Goal: Task Accomplishment & Management: Manage account settings

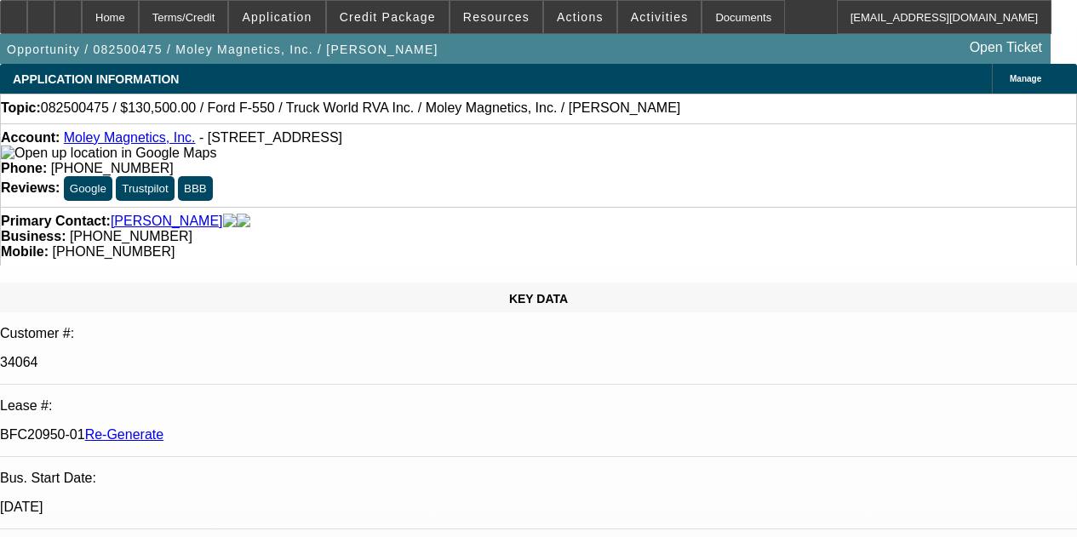
select select "4"
select select "0.1"
select select "0"
select select "6"
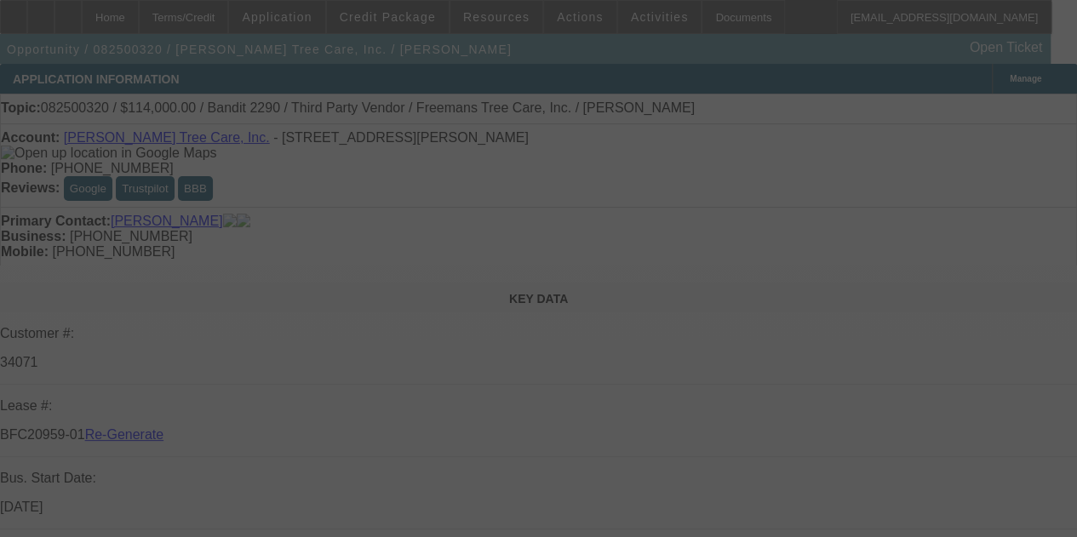
select select "3"
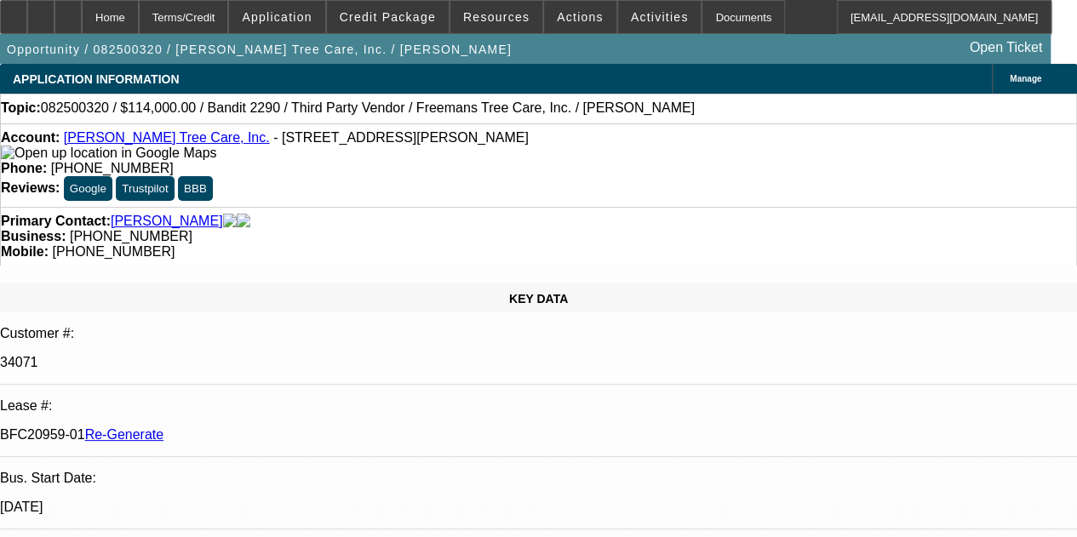
select select "0"
select select "6"
click at [14, 11] on icon at bounding box center [14, 11] width 0 height 0
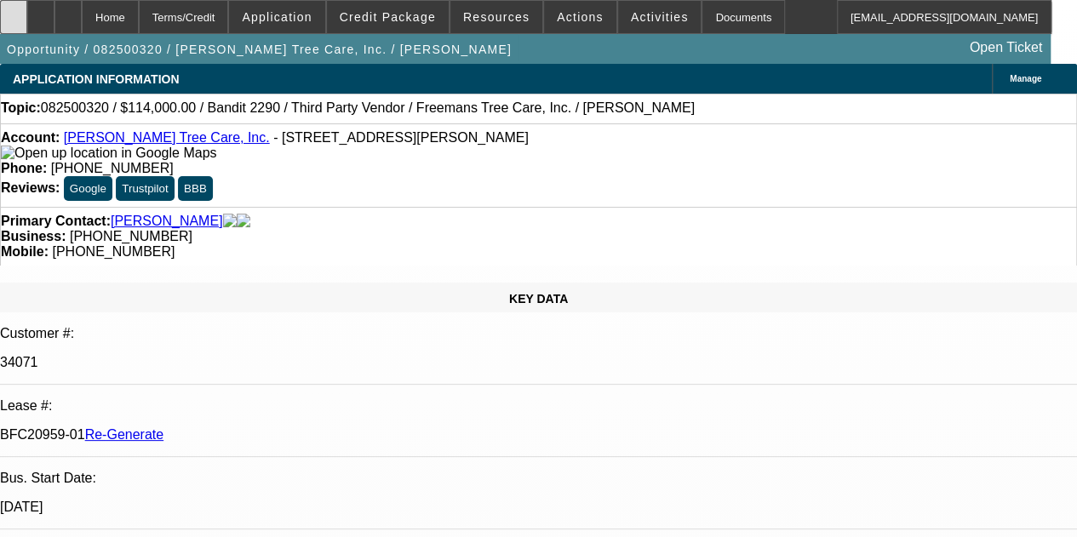
click at [26, 18] on div at bounding box center [13, 17] width 27 height 34
click at [82, 8] on div at bounding box center [67, 17] width 27 height 34
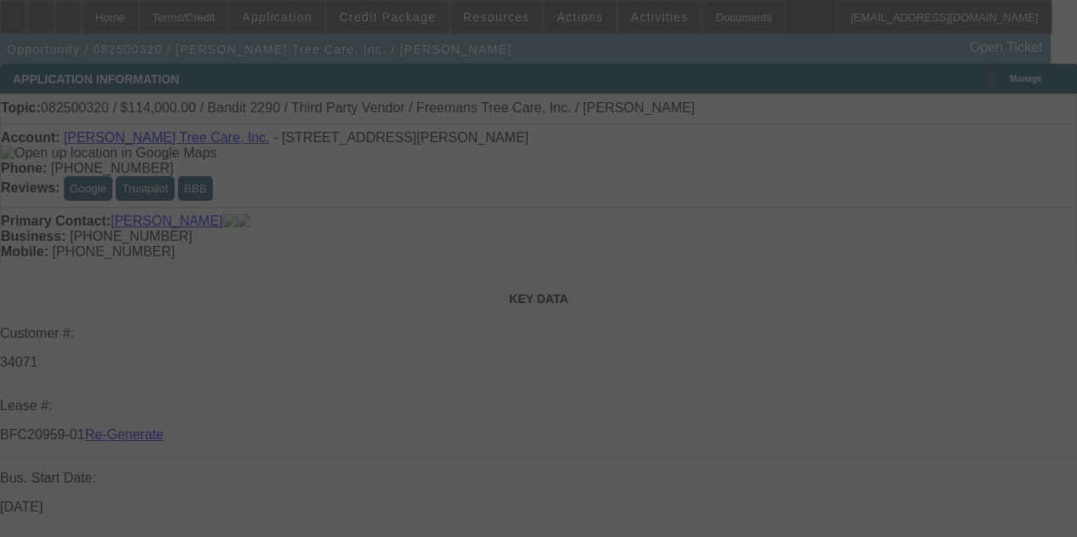
select select "3"
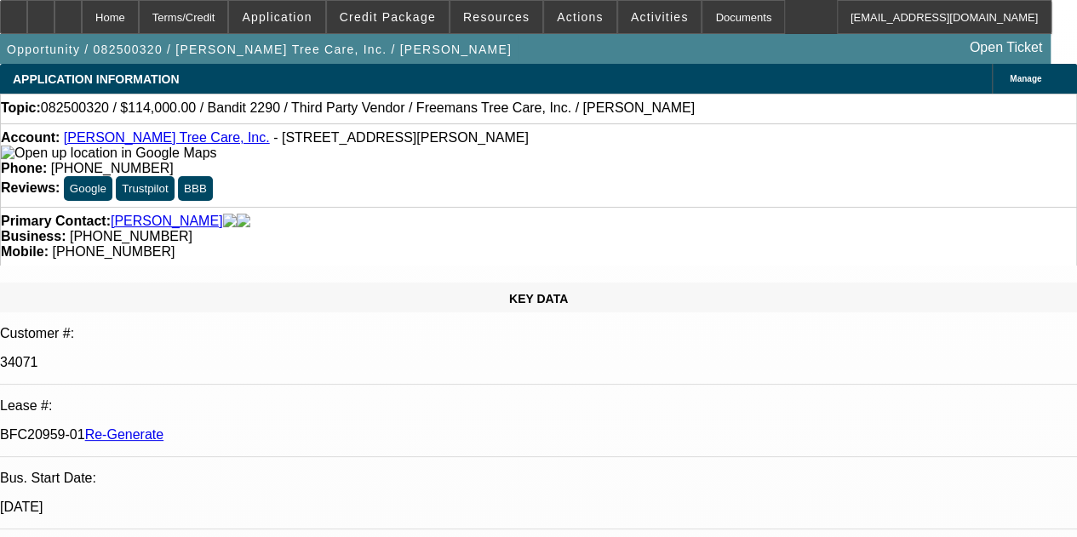
select select "0"
select select "6"
click at [68, 11] on icon at bounding box center [68, 11] width 0 height 0
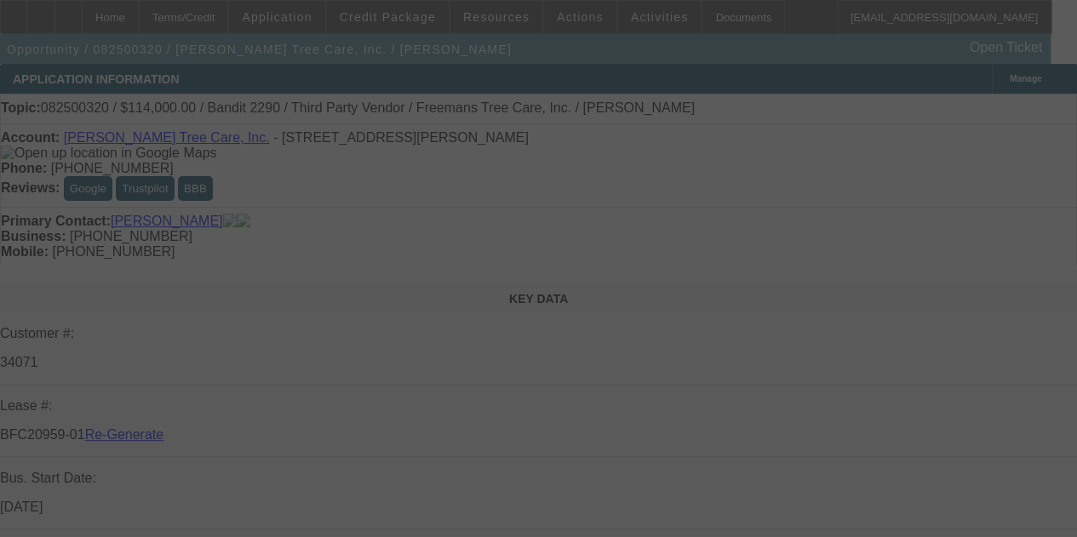
select select "3"
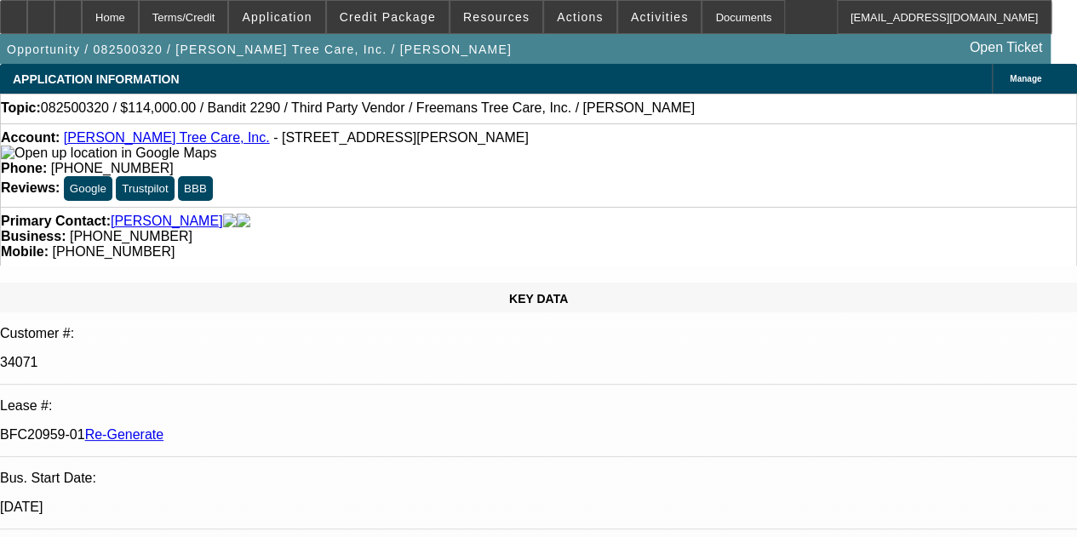
select select "0"
select select "6"
click at [68, 11] on icon at bounding box center [68, 11] width 0 height 0
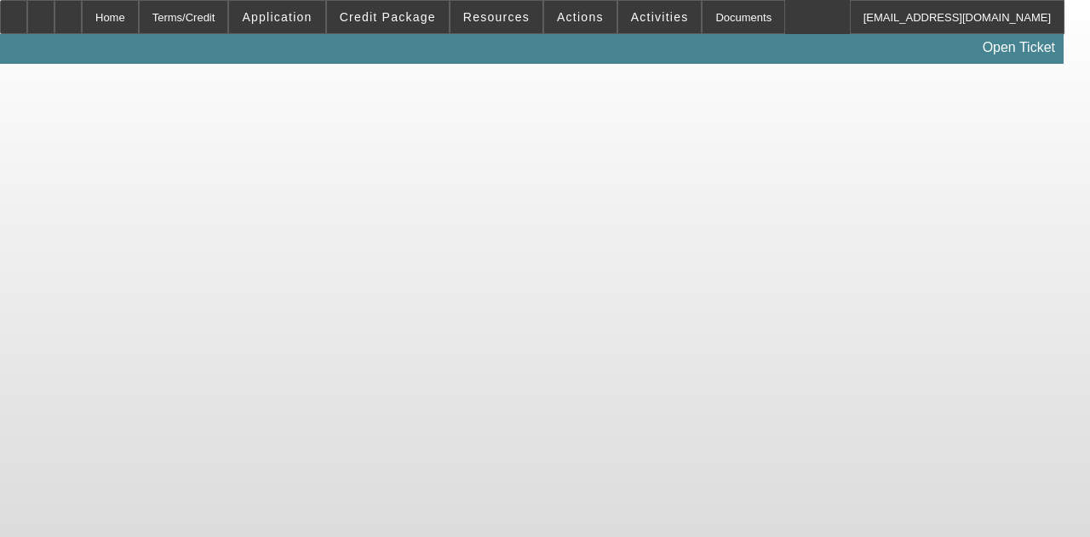
click at [702, 21] on div "Documents" at bounding box center [743, 17] width 83 height 34
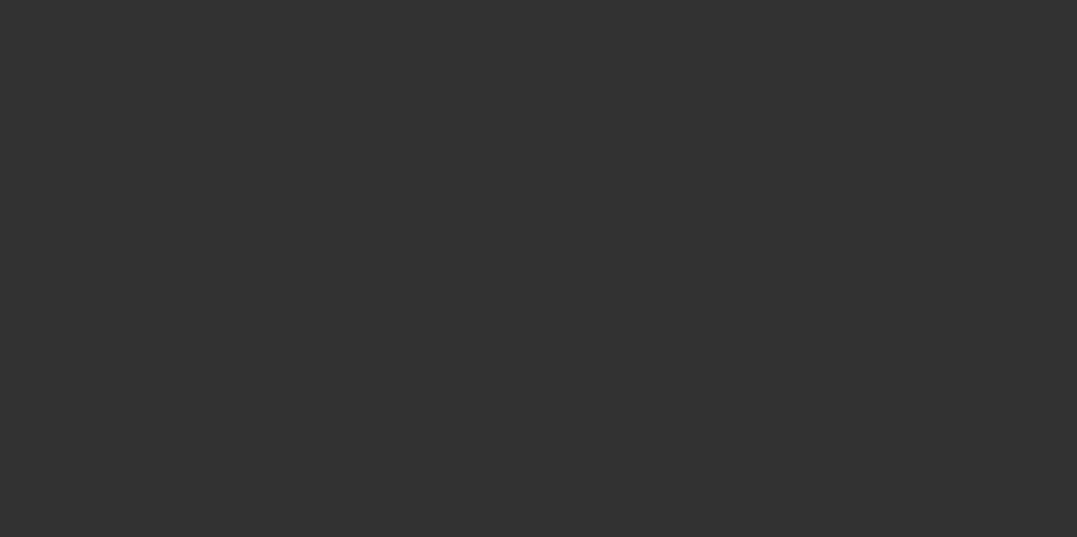
select select "3"
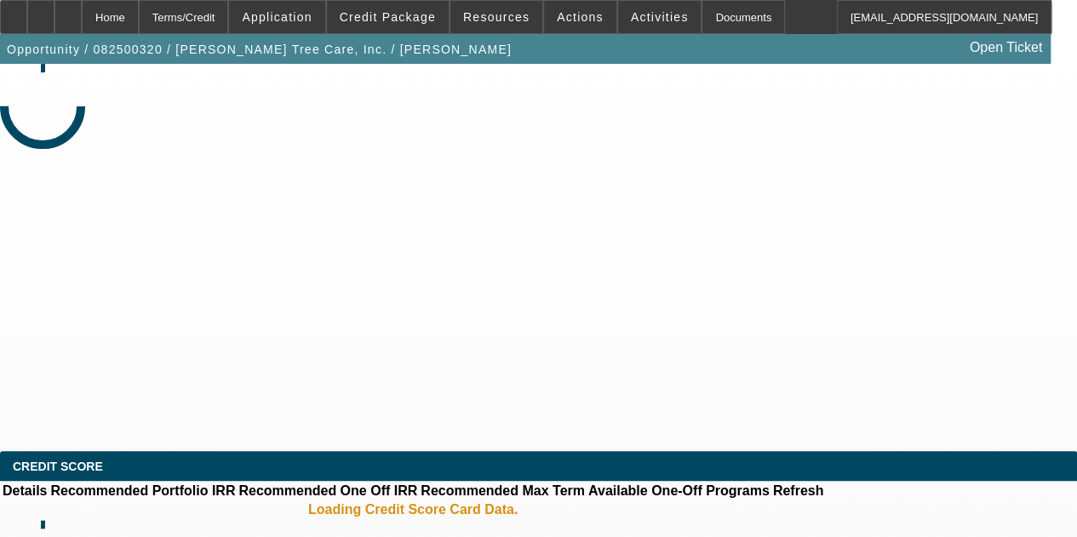
select select "0"
select select "6"
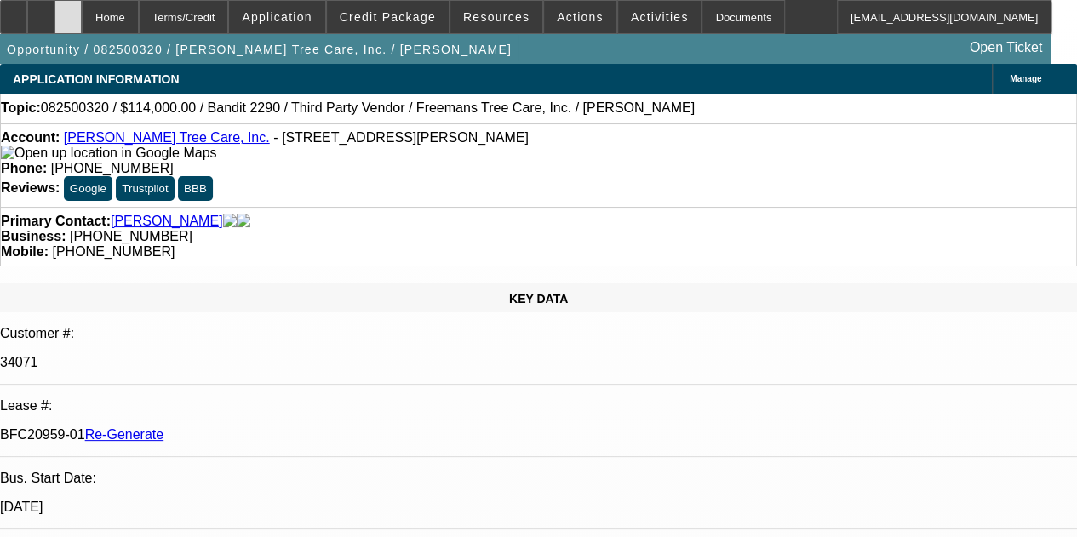
click at [68, 11] on icon at bounding box center [68, 11] width 0 height 0
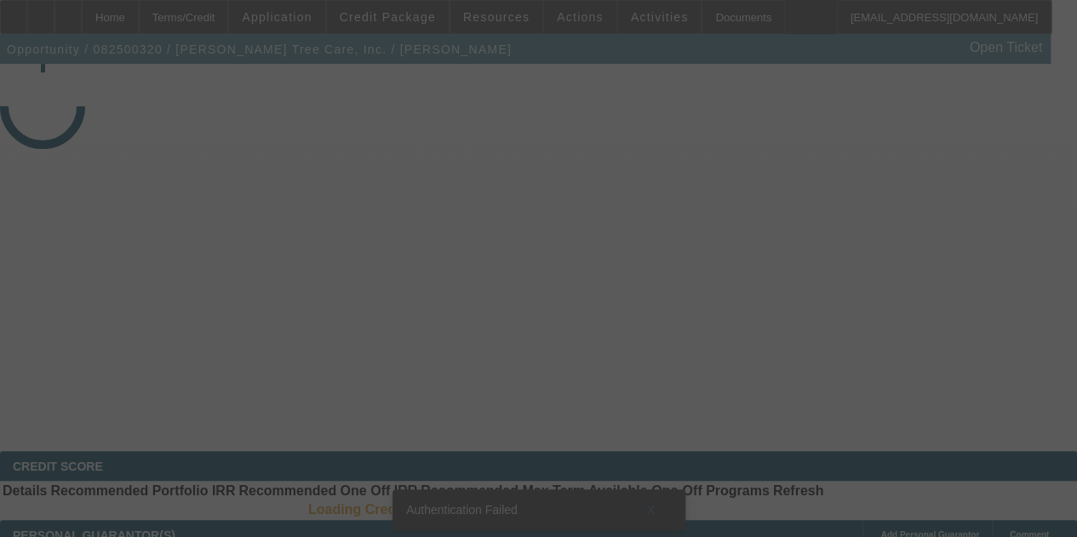
select select "3"
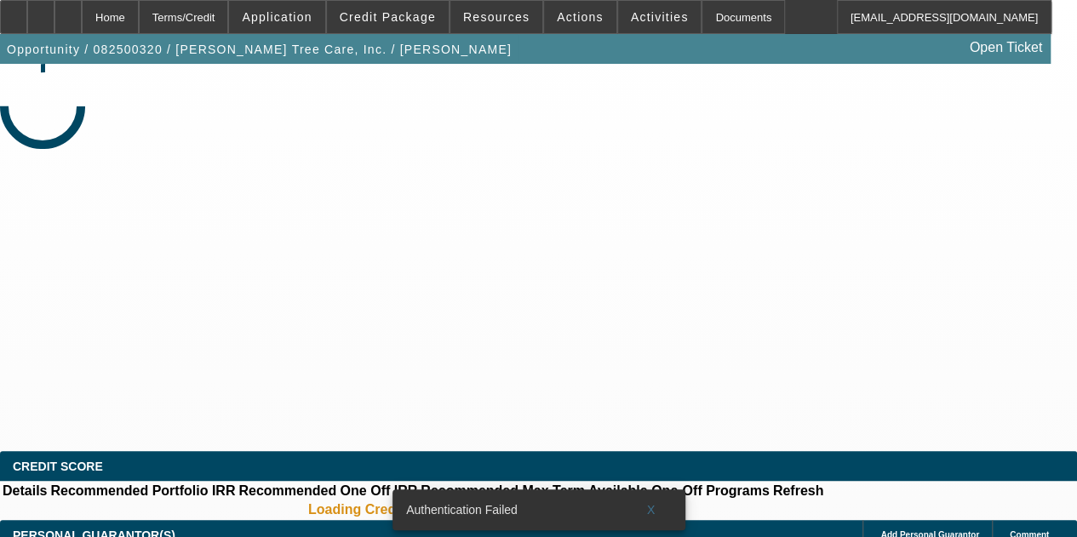
select select "0"
select select "6"
click at [68, 11] on icon at bounding box center [68, 11] width 0 height 0
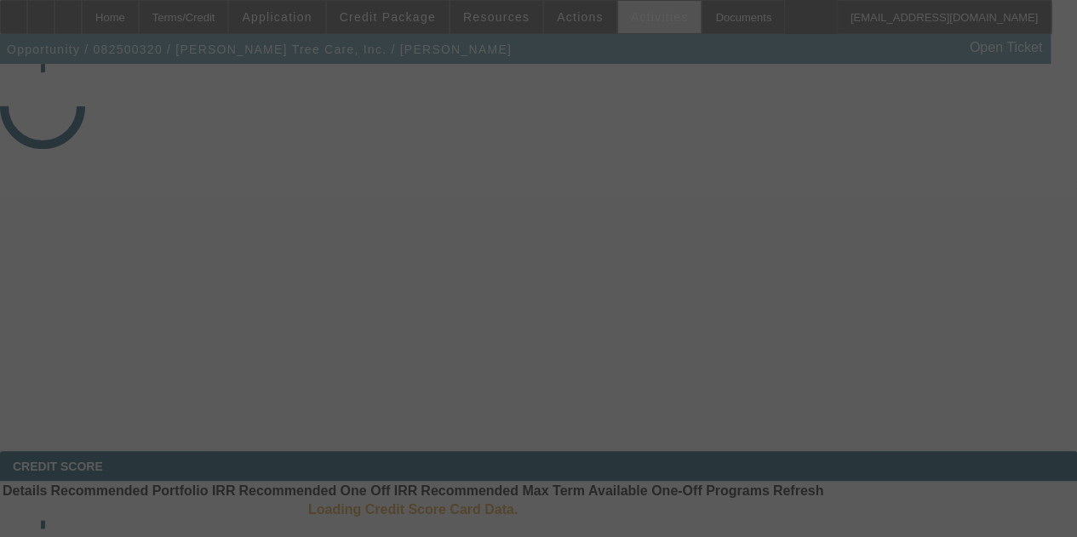
select select "3"
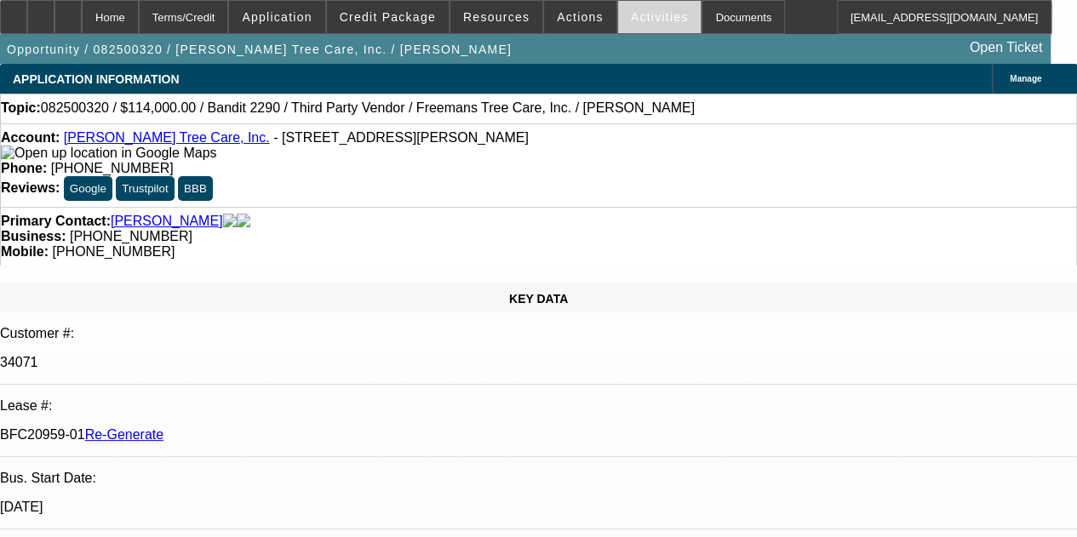
select select "0"
select select "6"
click at [702, 14] on div "Documents" at bounding box center [743, 17] width 83 height 34
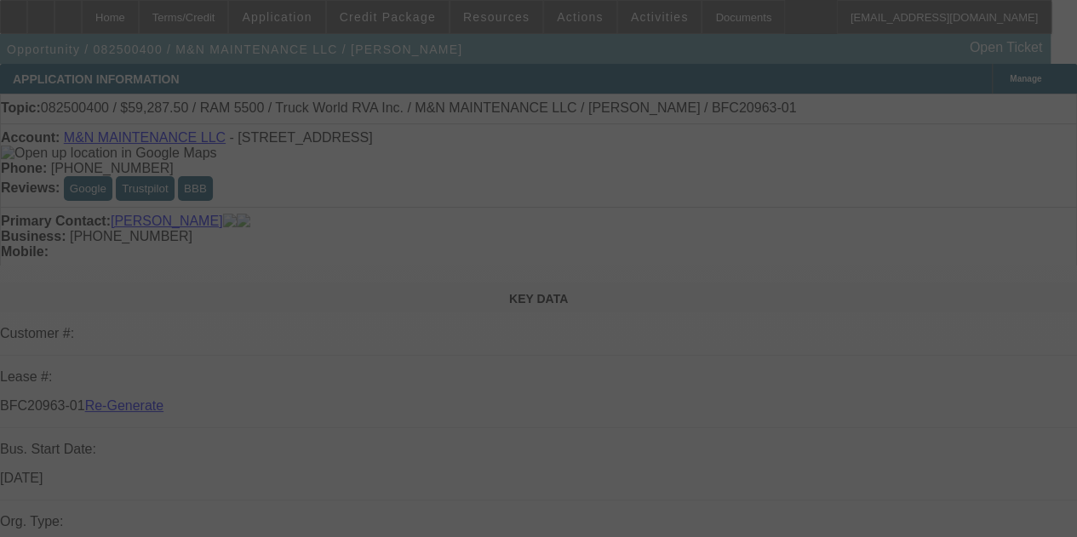
select select "3"
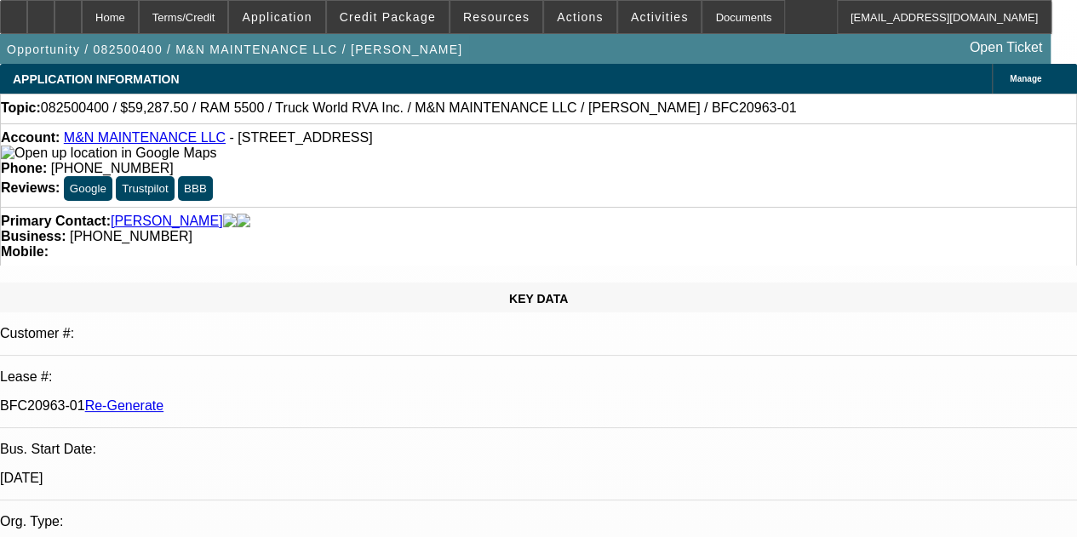
select select "0.1"
select select "0"
select select "1"
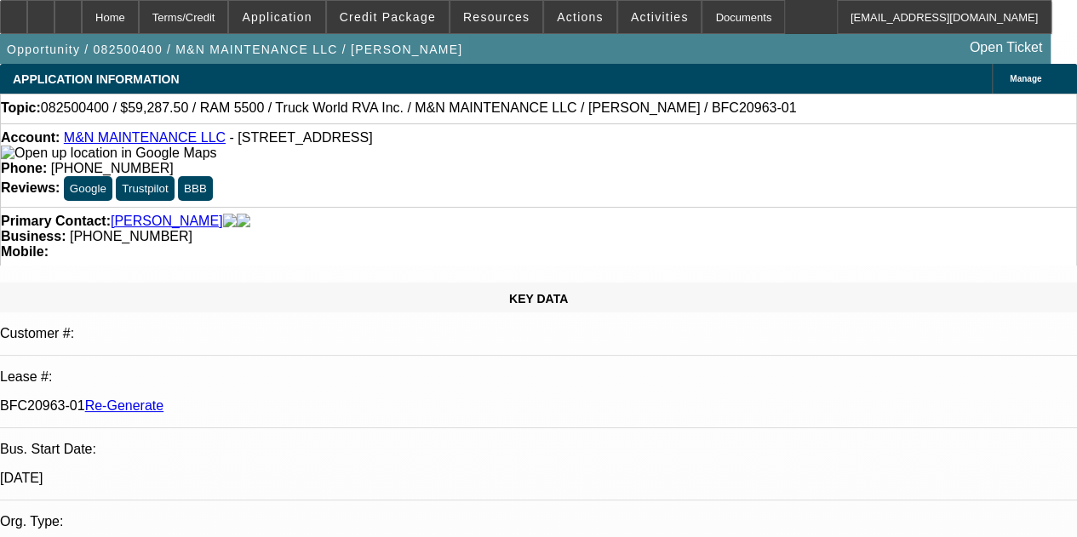
select select "6"
click at [708, 14] on div "Documents" at bounding box center [743, 17] width 83 height 34
click at [381, 20] on span "Credit Package" at bounding box center [388, 17] width 96 height 14
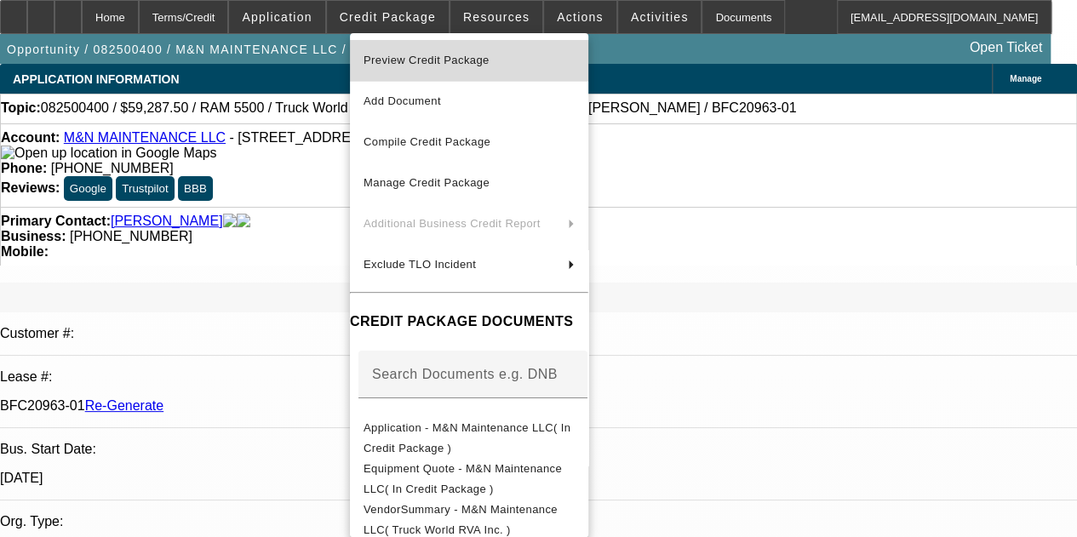
click at [411, 54] on span "Preview Credit Package" at bounding box center [427, 60] width 126 height 13
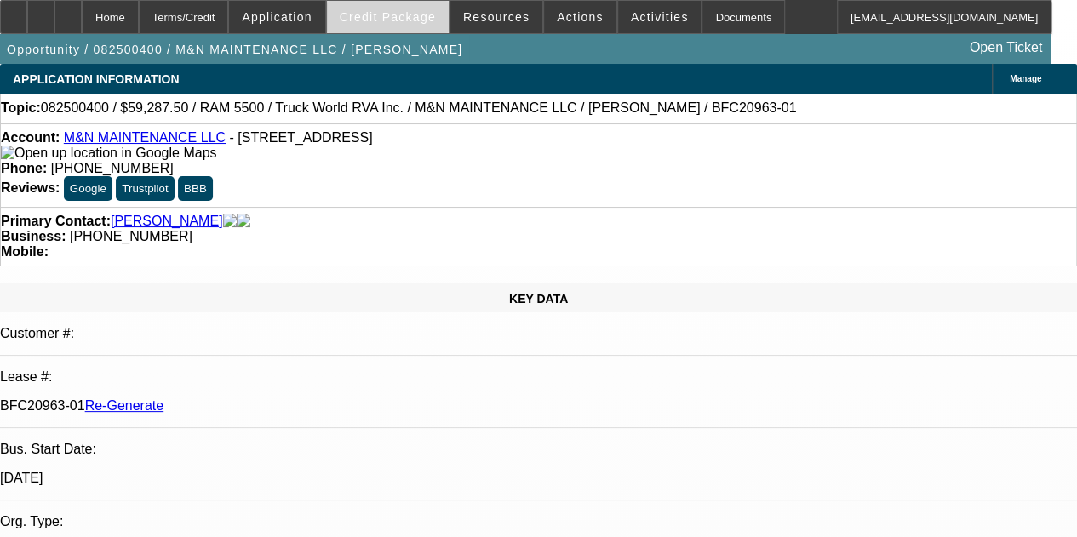
click at [409, 14] on span "Credit Package" at bounding box center [388, 17] width 96 height 14
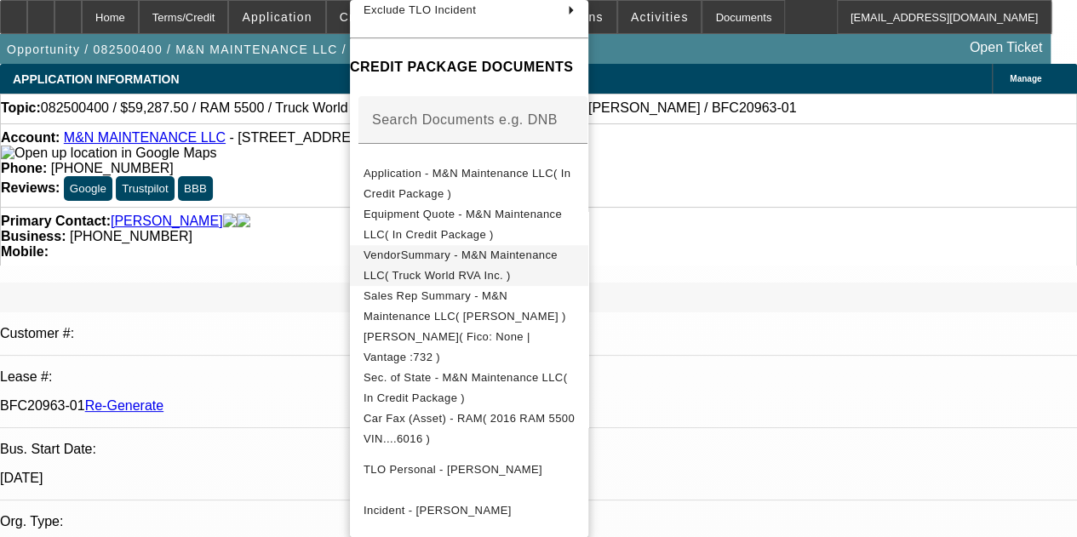
scroll to position [223, 0]
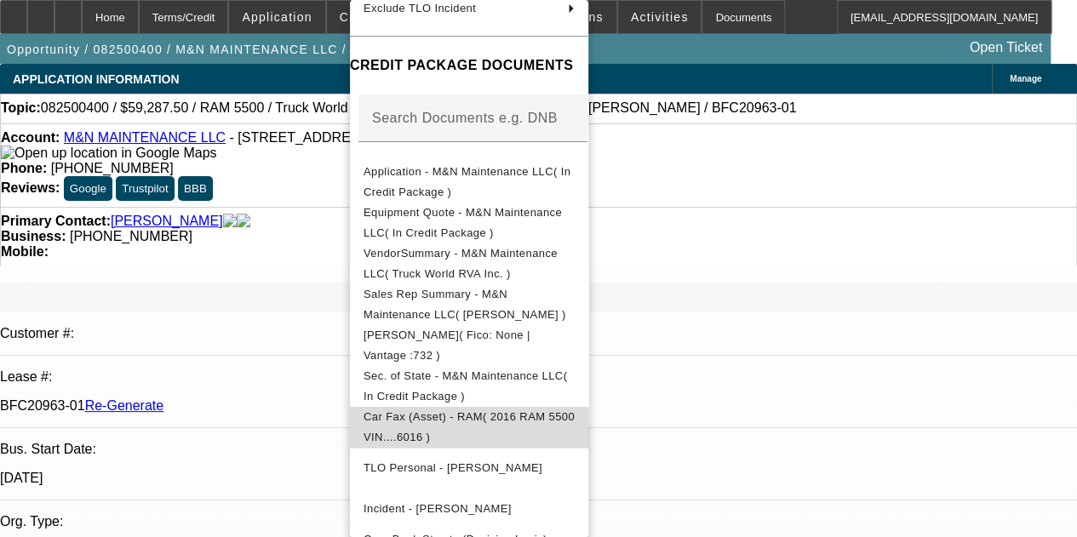
click at [460, 415] on span "Car Fax (Asset) - RAM( 2016 RAM 5500 VIN....6016 )" at bounding box center [469, 426] width 211 height 33
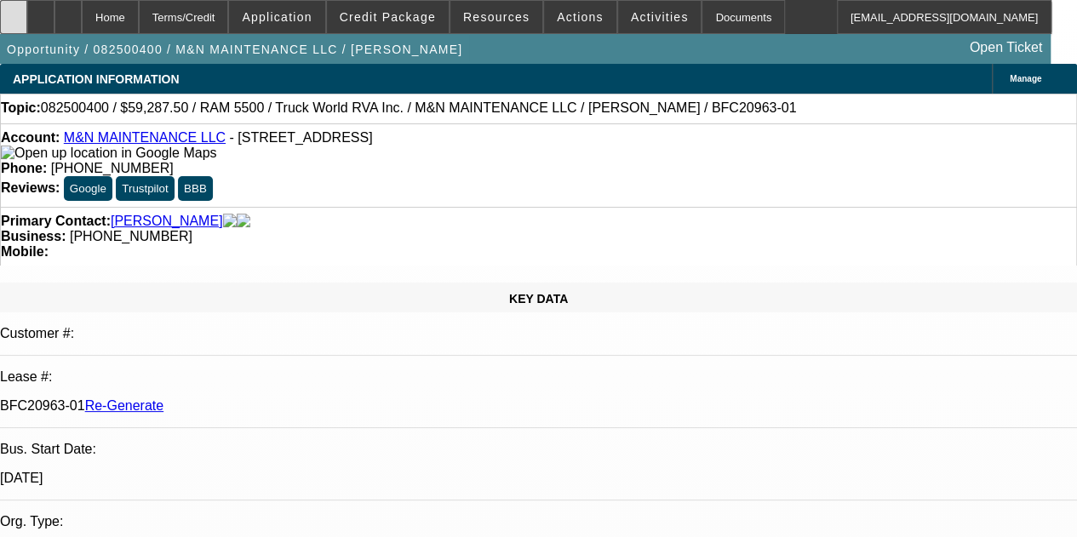
click at [27, 9] on div at bounding box center [13, 17] width 27 height 34
click at [27, 4] on div at bounding box center [13, 17] width 27 height 34
click at [405, 13] on span "Credit Package" at bounding box center [388, 17] width 96 height 14
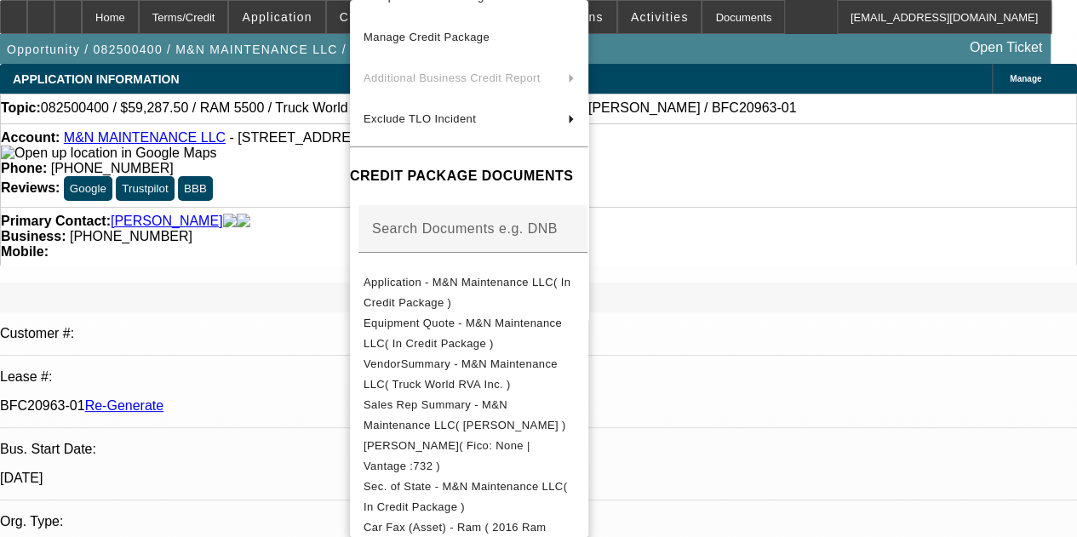
scroll to position [119, 0]
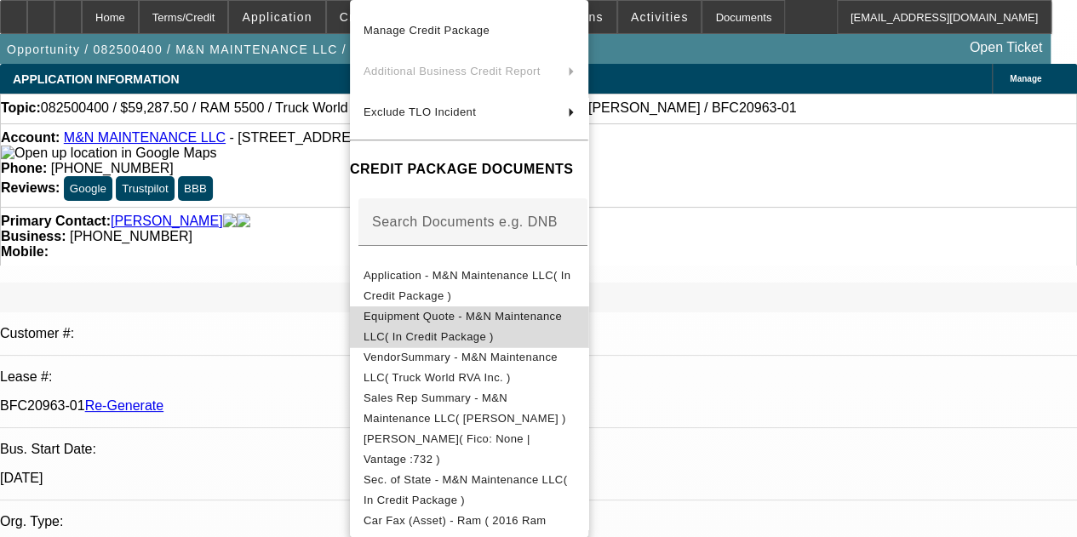
click at [475, 314] on span "Equipment Quote - M&N Maintenance LLC( In Credit Package )" at bounding box center [463, 326] width 198 height 33
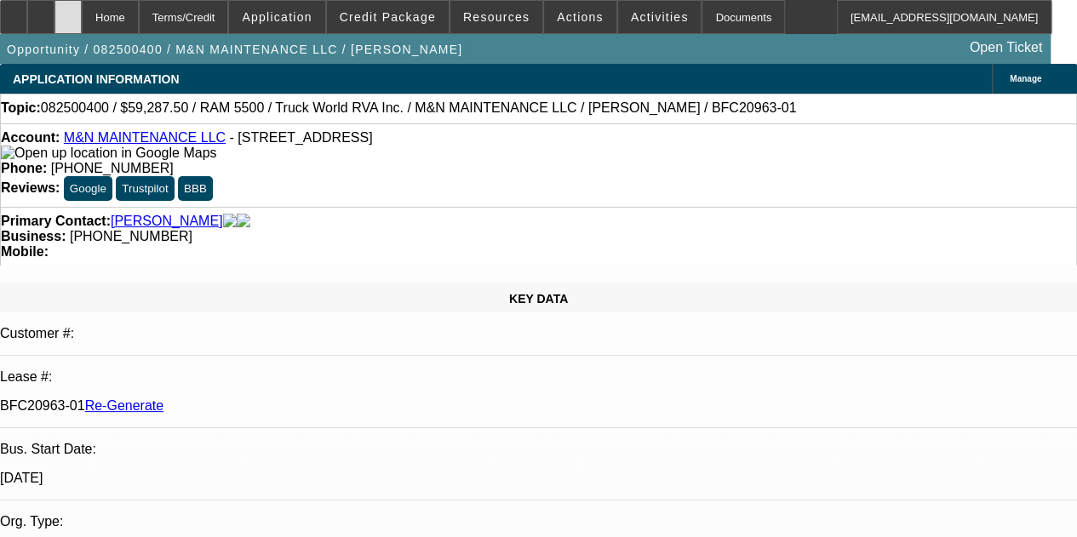
click at [82, 14] on div at bounding box center [67, 17] width 27 height 34
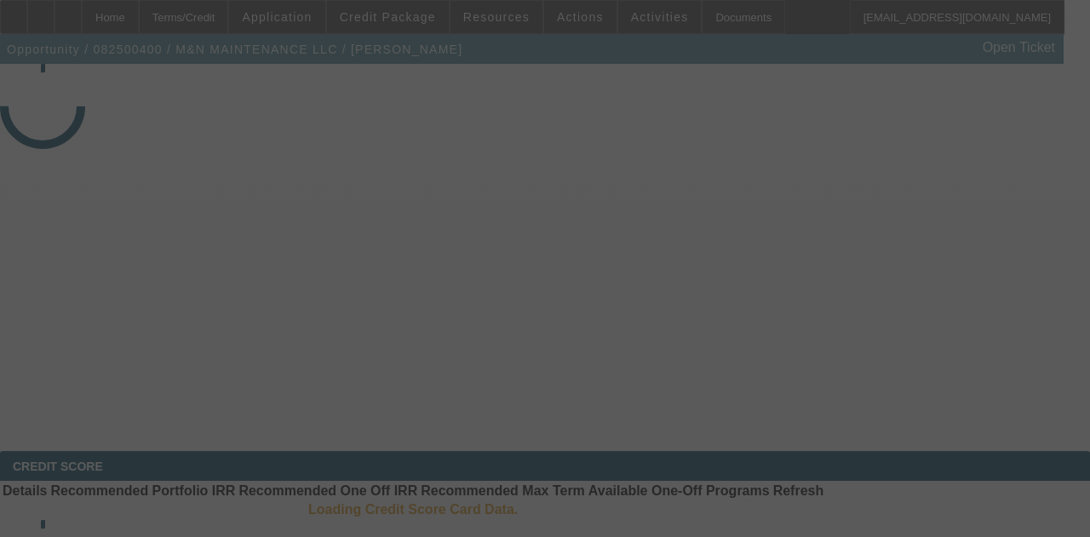
select select "3"
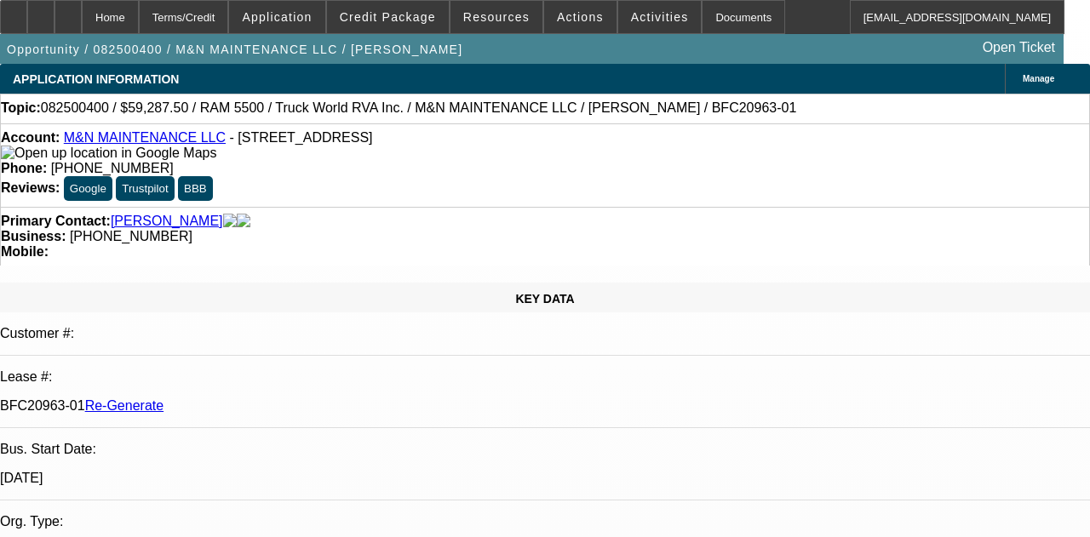
select select "0.1"
select select "0"
select select "6"
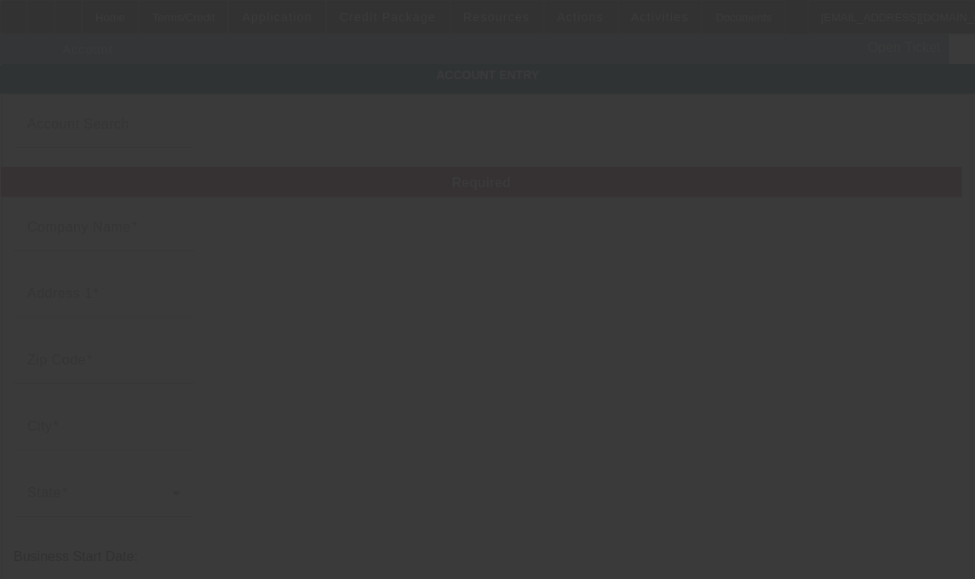
type input "M&N MAINTENANCE LLC"
type input "300 Willowstone Trl"
type input "76179"
type input "Saginaw"
type input "[PHONE_NUMBER]"
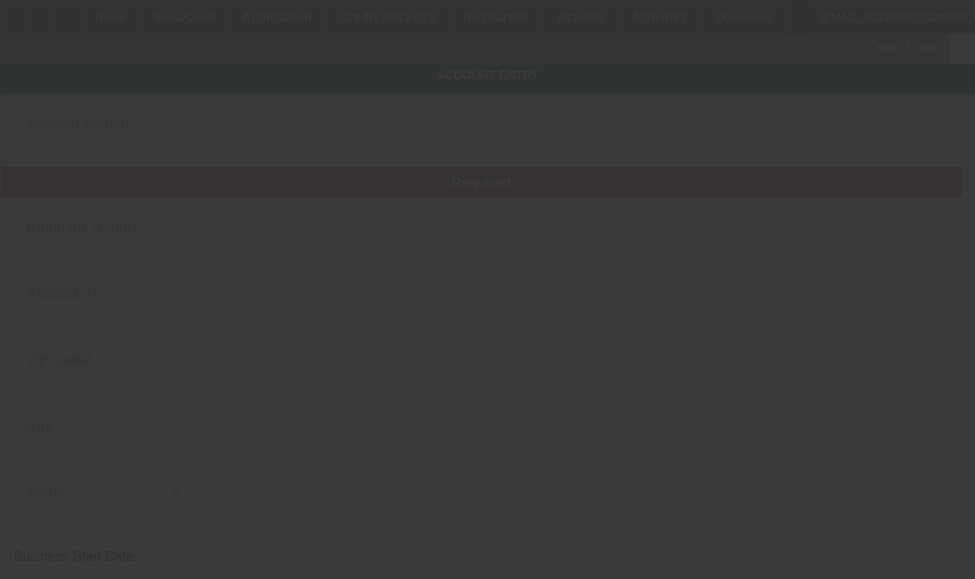
type input "jshultz86@yahoo.com"
type input "932159305"
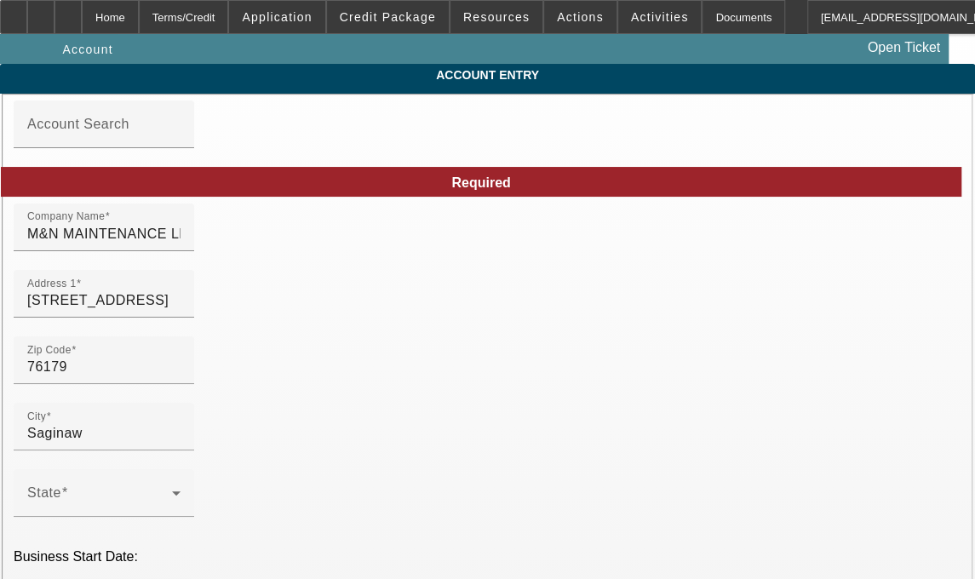
type input "8/14/2025"
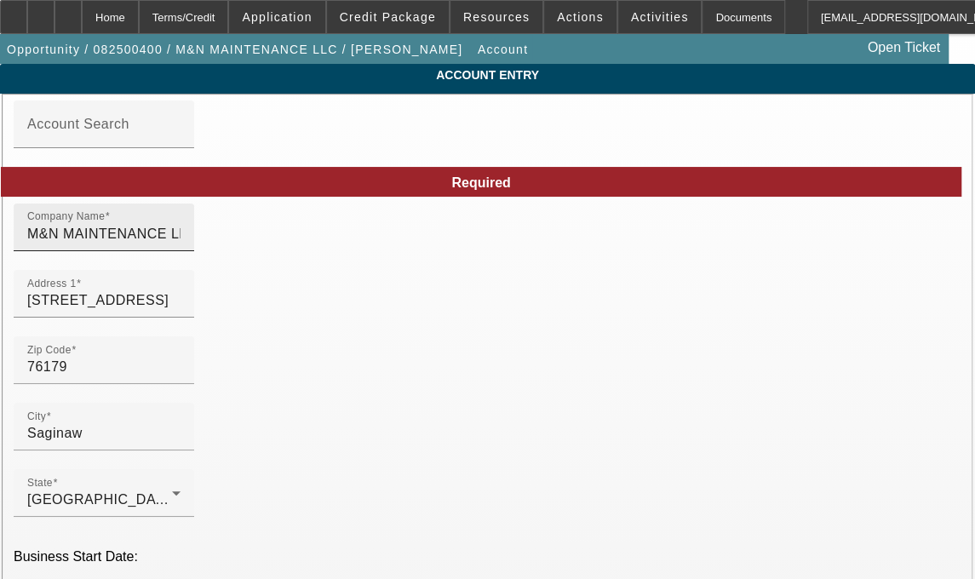
drag, startPoint x: 226, startPoint y: 273, endPoint x: 248, endPoint y: 238, distance: 41.6
click at [194, 239] on mat-form-field "Company Name M&N MAINTENANCE LLC" at bounding box center [104, 236] width 180 height 66
click at [180, 239] on input "M&N MAINTENANCE LLC" at bounding box center [103, 234] width 153 height 20
type input "M&N Maintenance LLC"
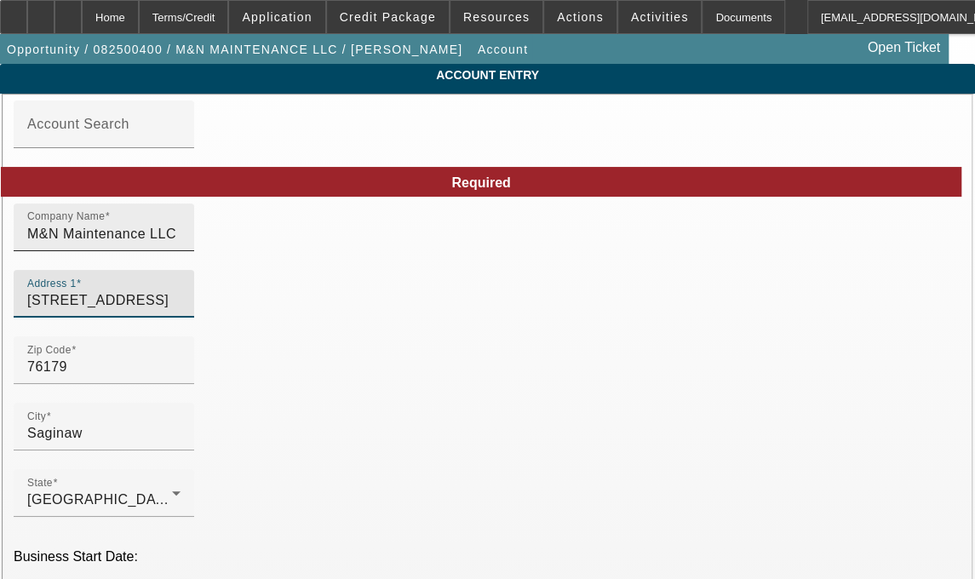
type input "300 Willowstone Trail"
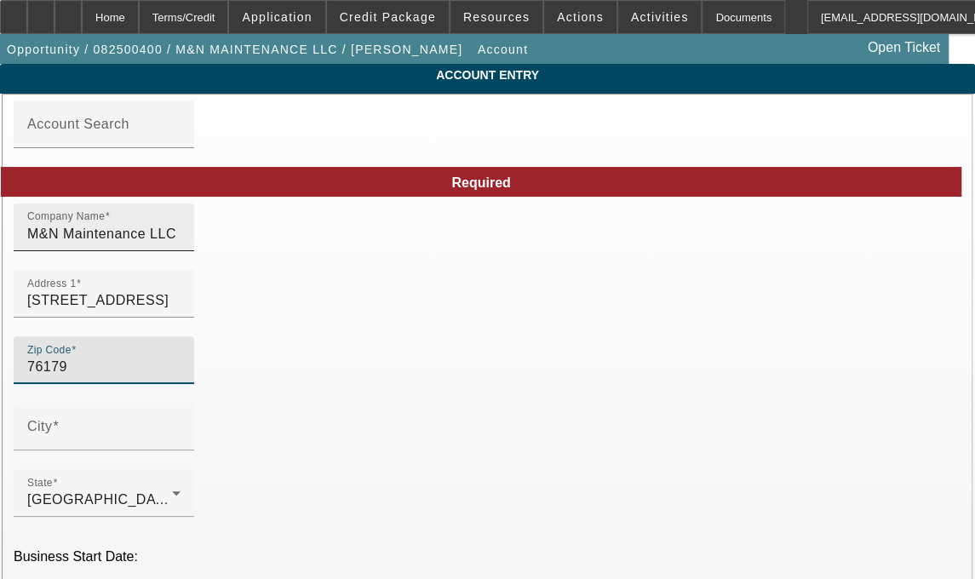
type input "Tarrant"
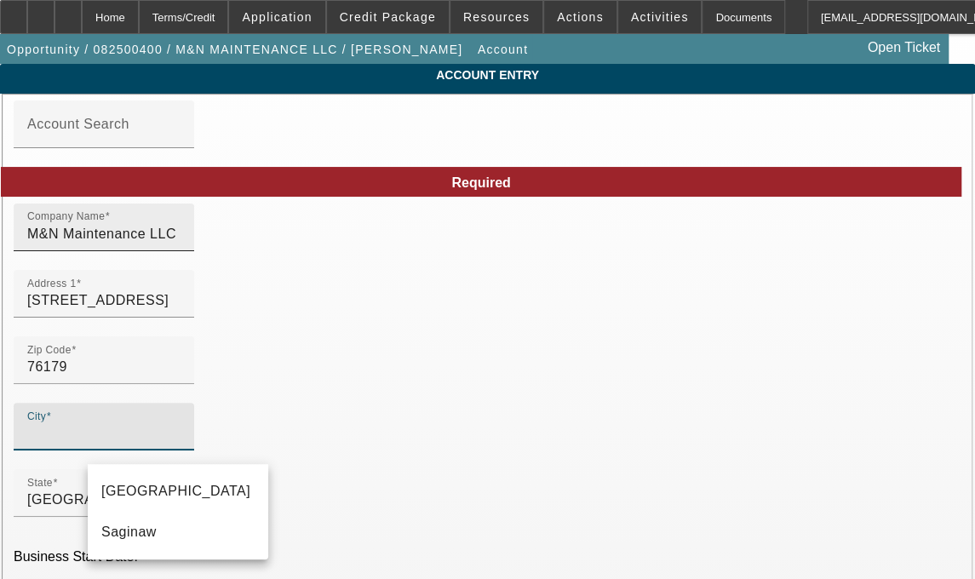
type input "k"
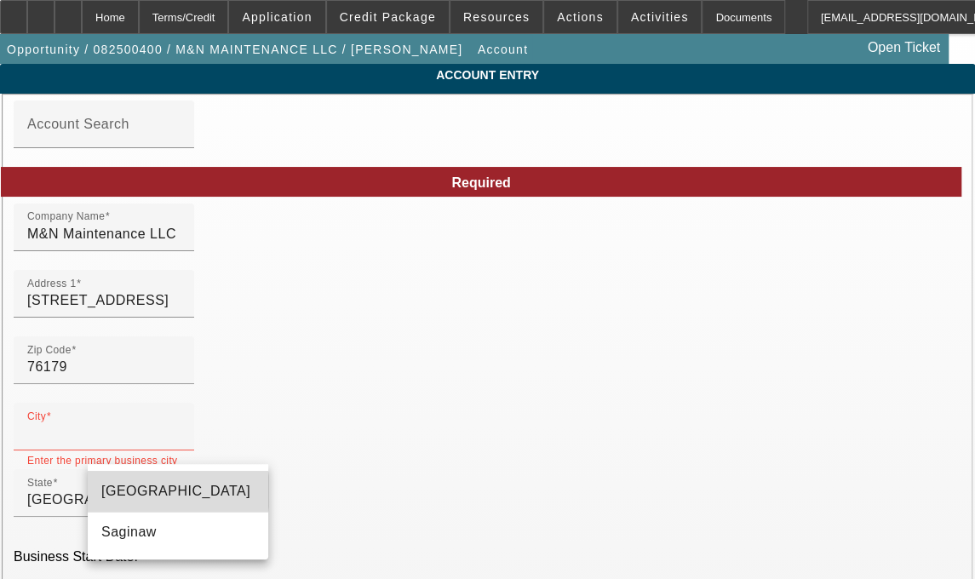
click at [130, 491] on span "Fort Worth" at bounding box center [175, 491] width 149 height 14
type input "Fort Worth"
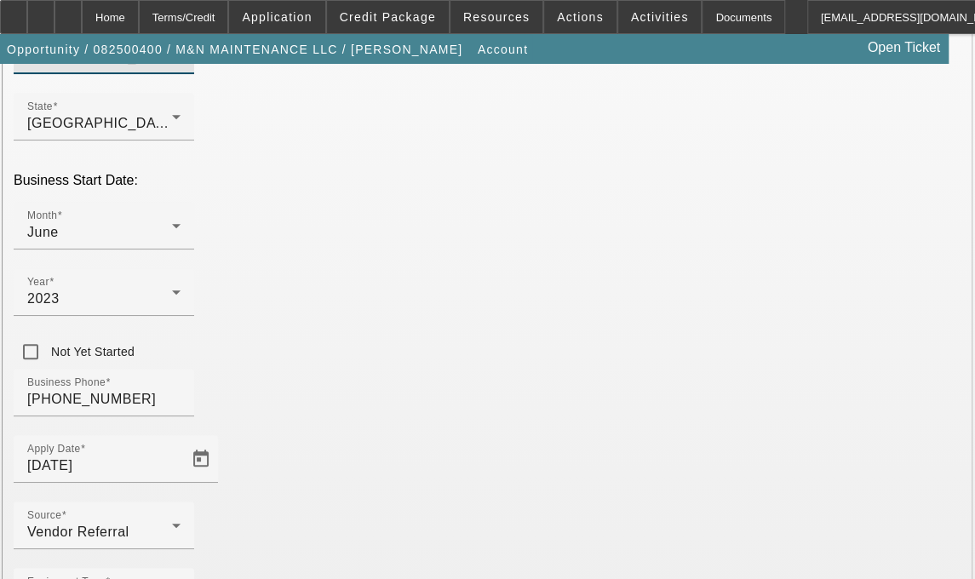
scroll to position [421, 0]
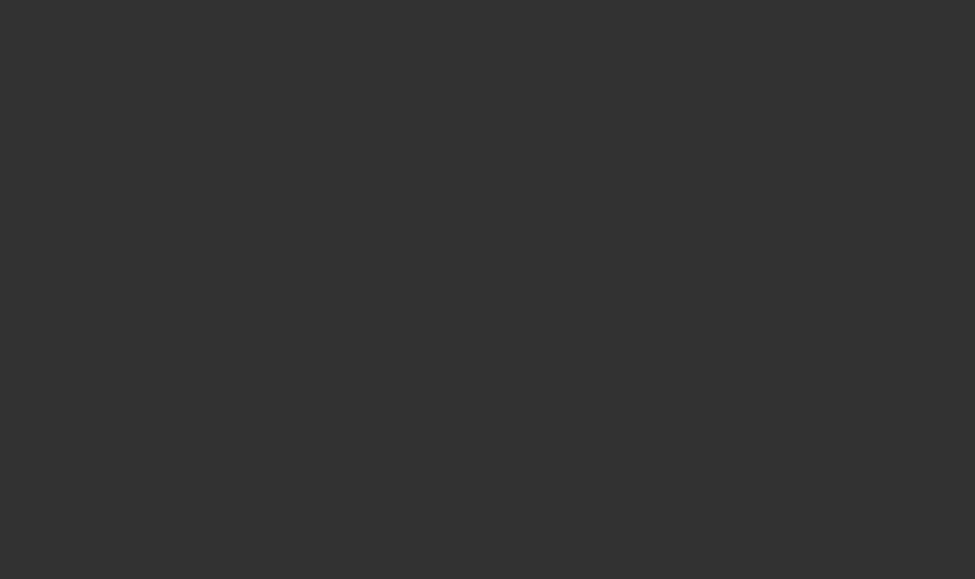
select select "3"
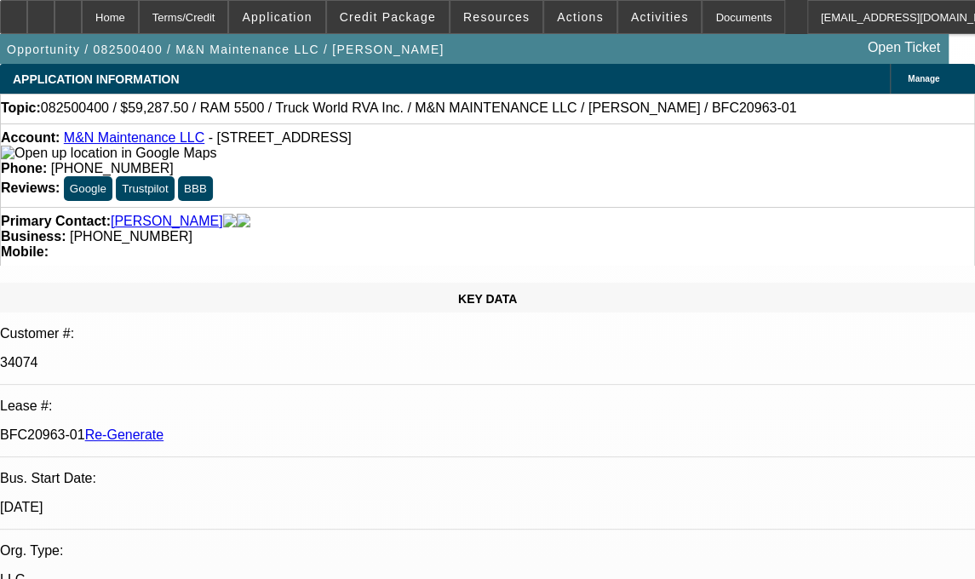
select select "0.1"
select select "0"
select select "1"
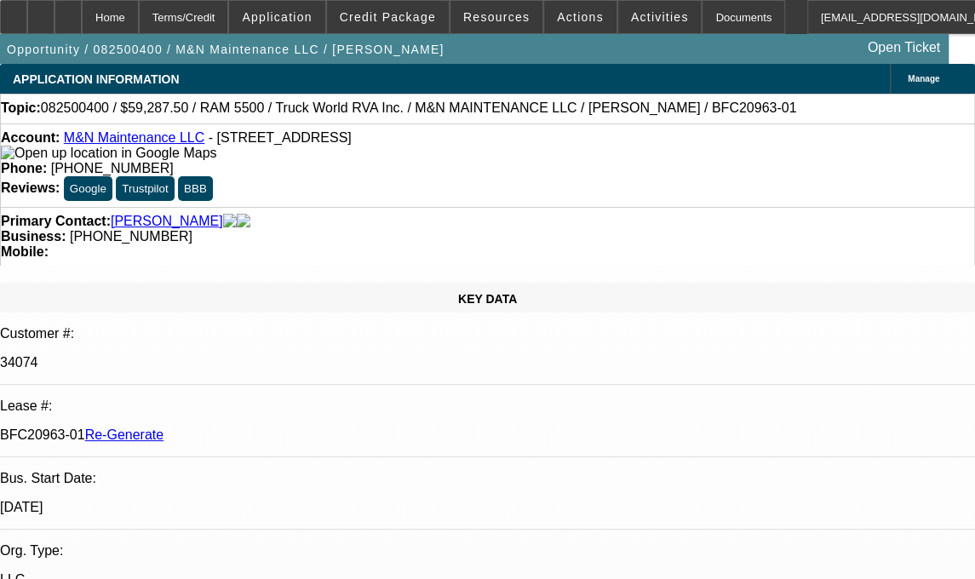
select select "6"
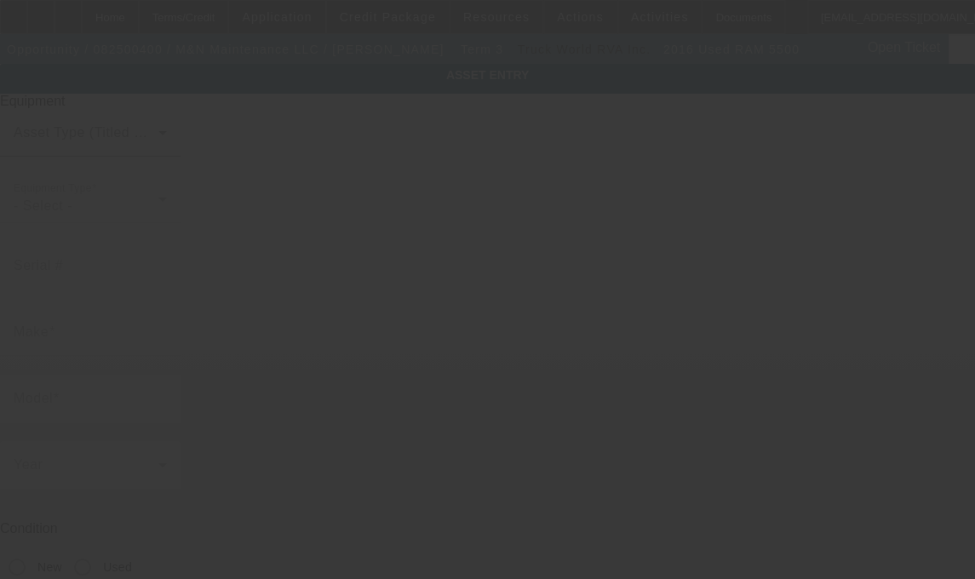
type input "[US_VEHICLE_IDENTIFICATION_NUMBER]"
type input "Ram"
type input "5500"
radio input "true"
type input "[STREET_ADDRESS]"
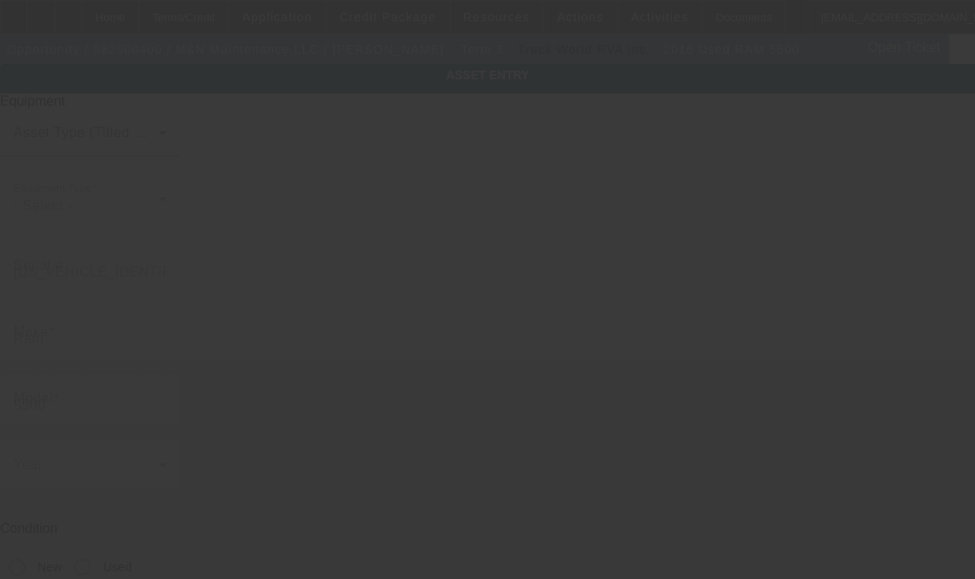
type input "Saginaw"
type input "76179"
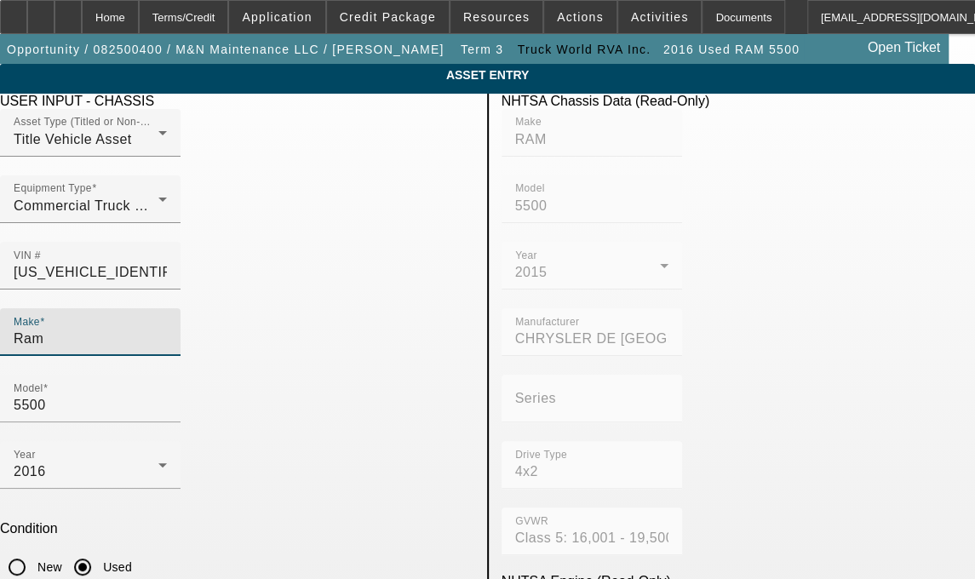
click at [156, 329] on input "Ram" at bounding box center [90, 339] width 153 height 20
type input "R"
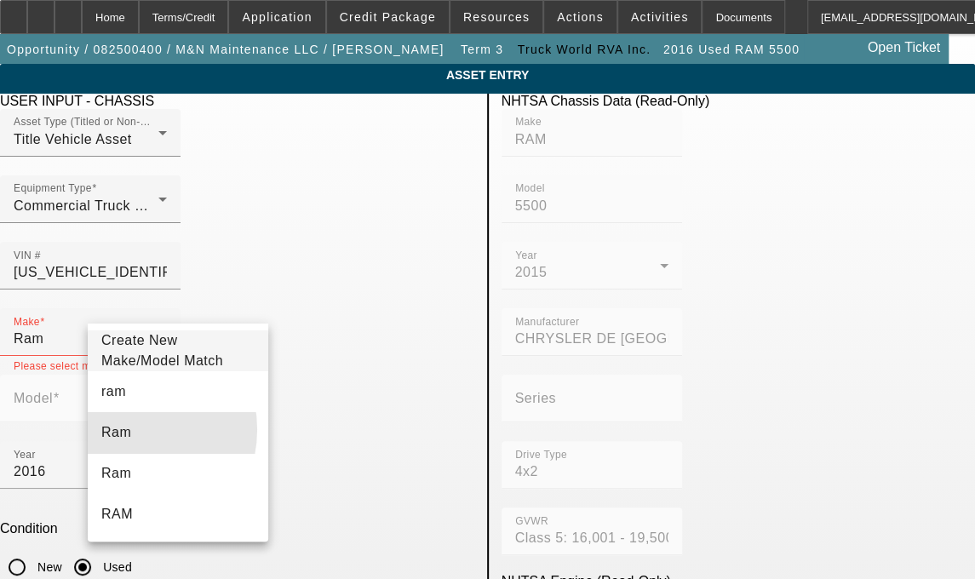
click at [120, 438] on span "Ram" at bounding box center [116, 432] width 30 height 14
type input "Ram"
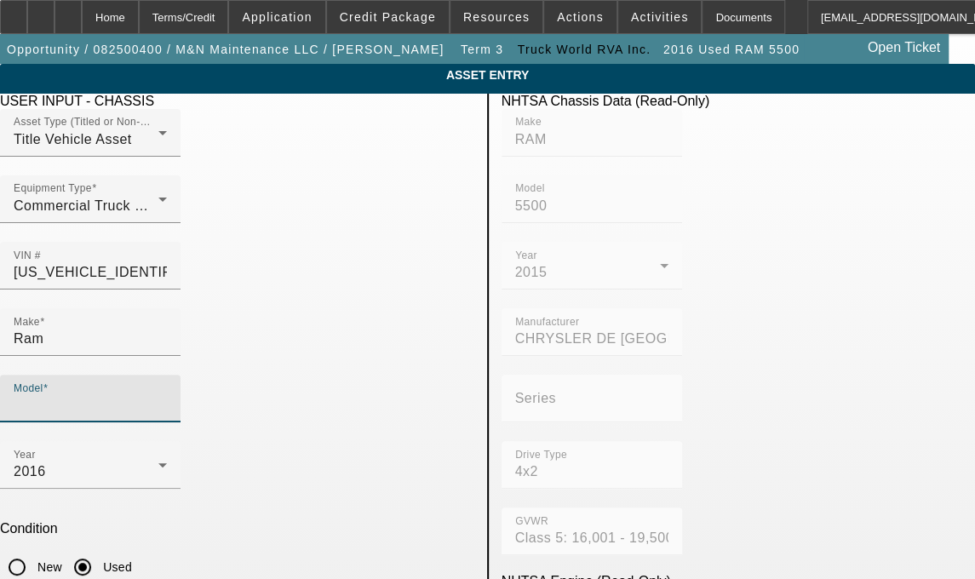
click at [167, 395] on input "Model" at bounding box center [90, 405] width 153 height 20
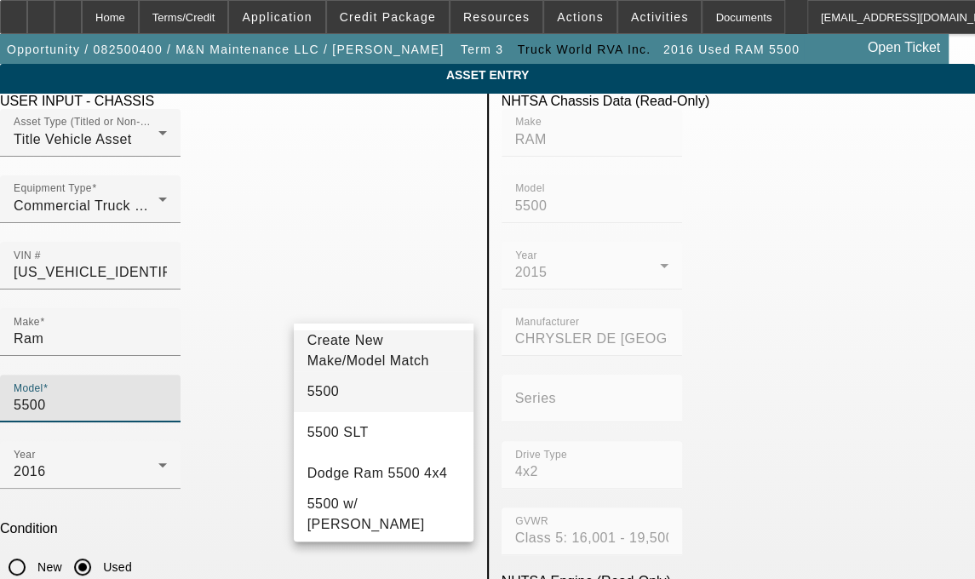
type input "5500"
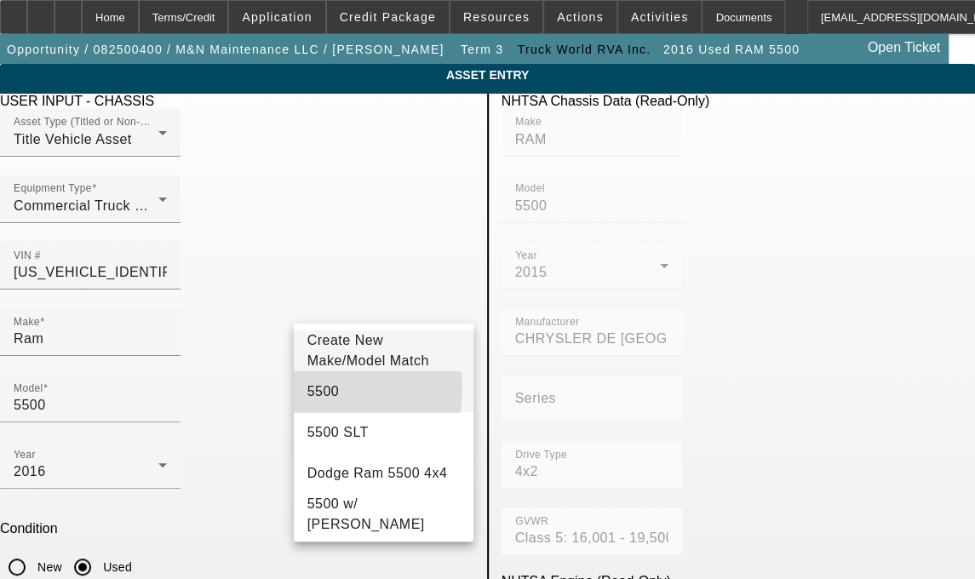
click at [320, 398] on span "5500" at bounding box center [323, 391] width 32 height 14
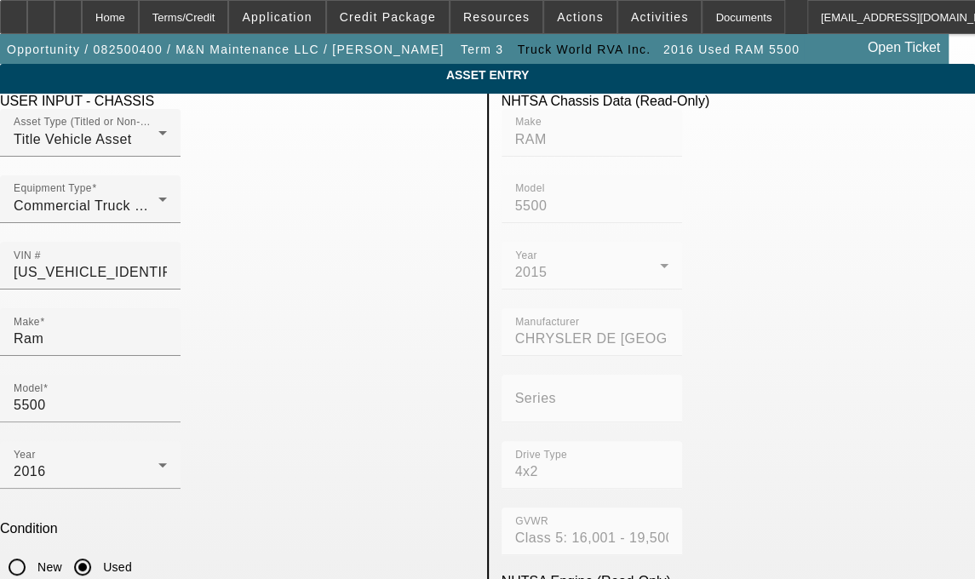
type textarea "W"
type textarea "with"
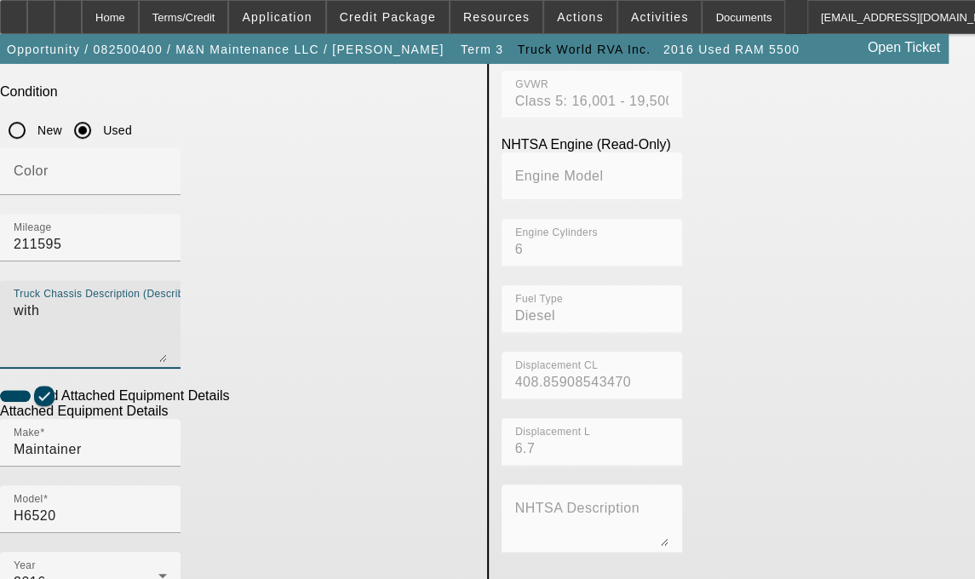
scroll to position [438, 0]
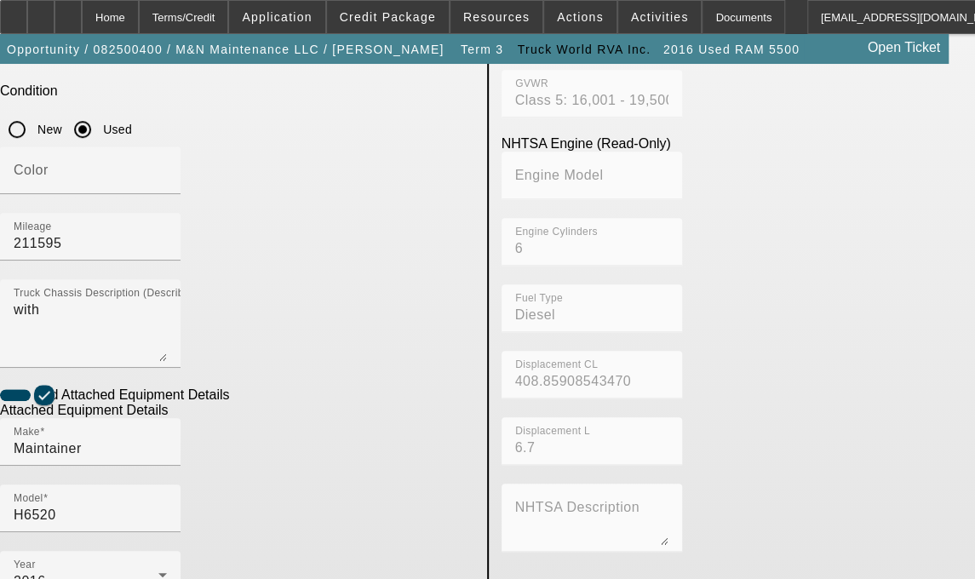
drag, startPoint x: 392, startPoint y: 456, endPoint x: 97, endPoint y: 457, distance: 295.4
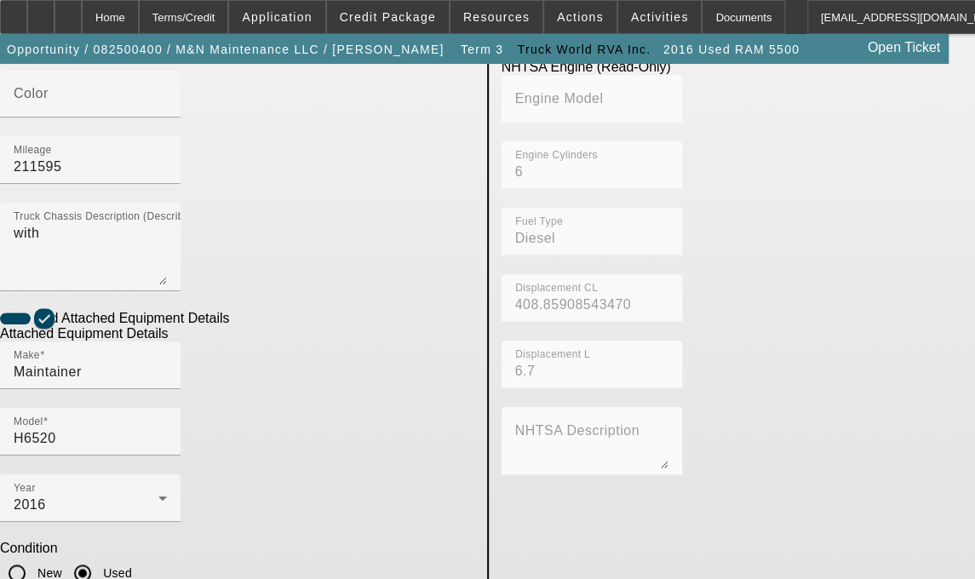
type textarea "Crane includes all accessories, attachments and options"
type input "300 Willowstone Trail"
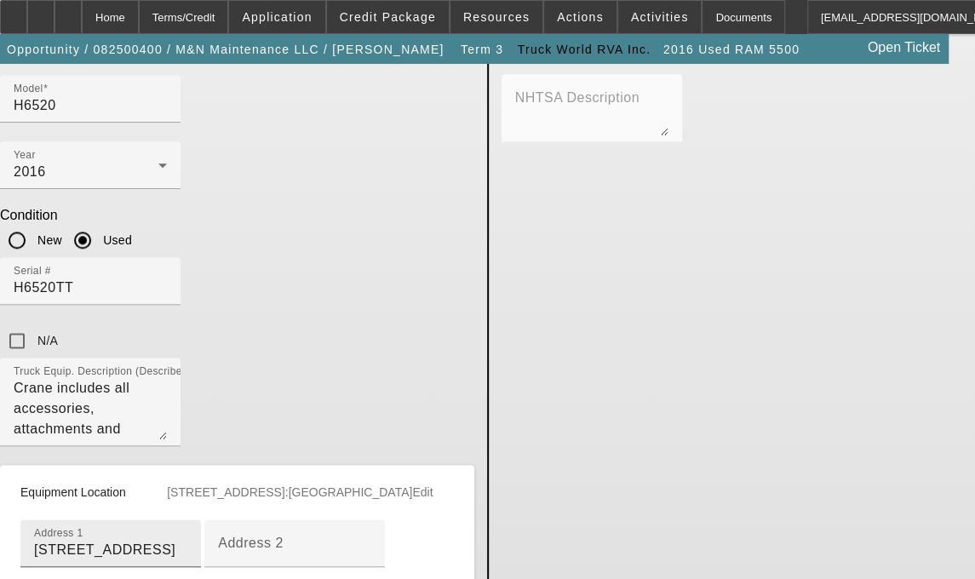
type input "Tarrant"
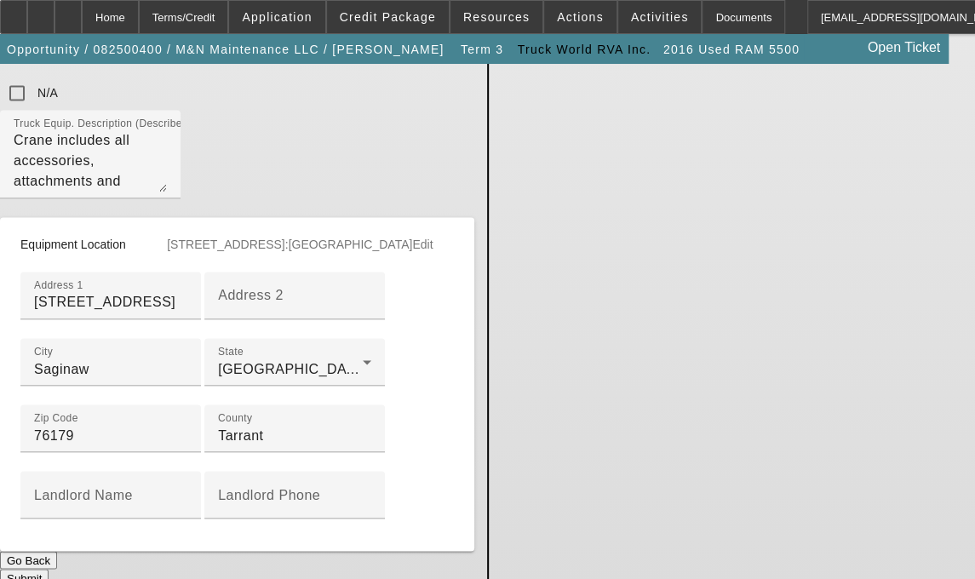
click at [49, 569] on button "Submit" at bounding box center [24, 578] width 49 height 18
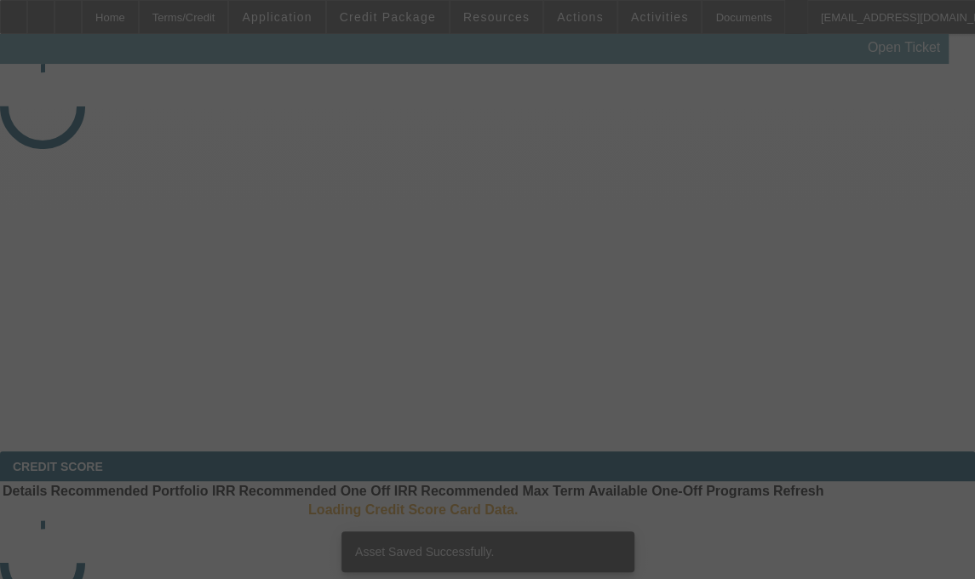
select select "3"
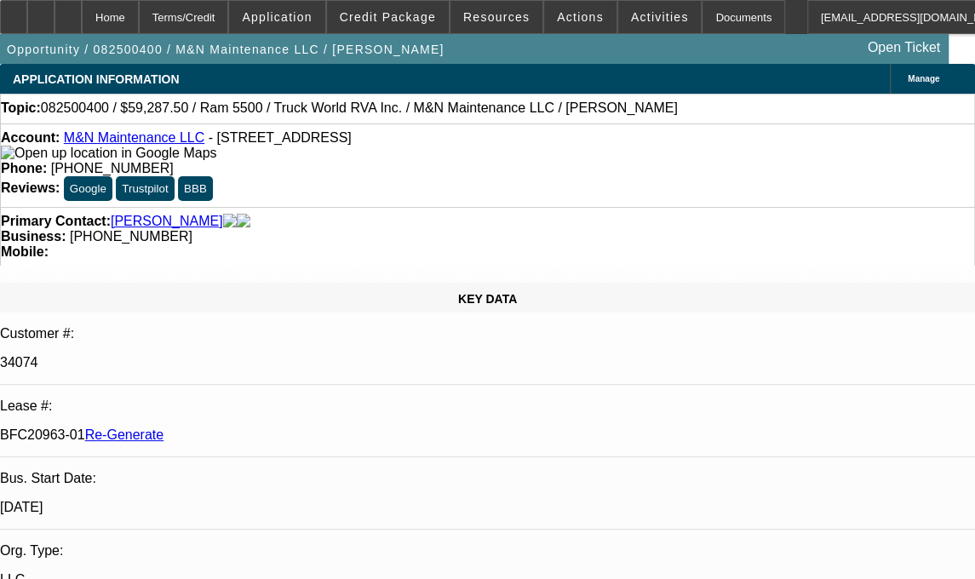
select select "0.1"
select select "0"
select select "6"
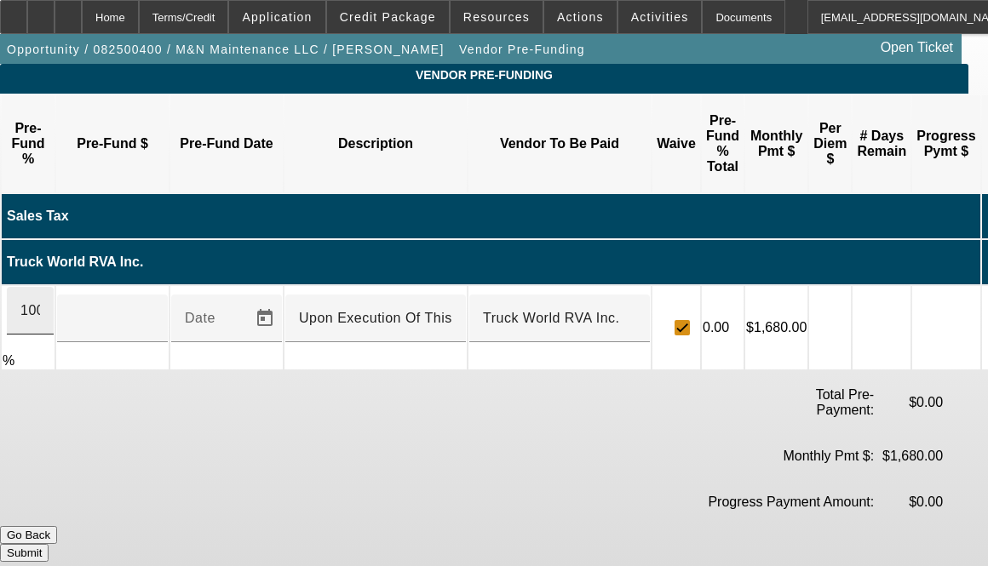
click at [54, 287] on div "100" at bounding box center [30, 311] width 47 height 48
click at [40, 301] on input "100" at bounding box center [30, 311] width 20 height 20
type input "$62,000.00"
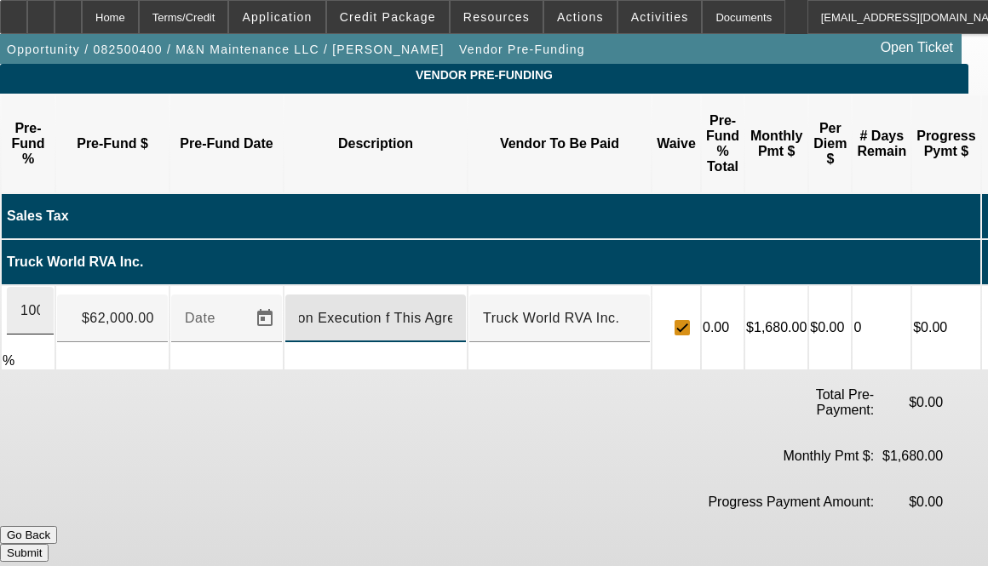
scroll to position [0, 11]
type input "Upon Execution of This Agreement"
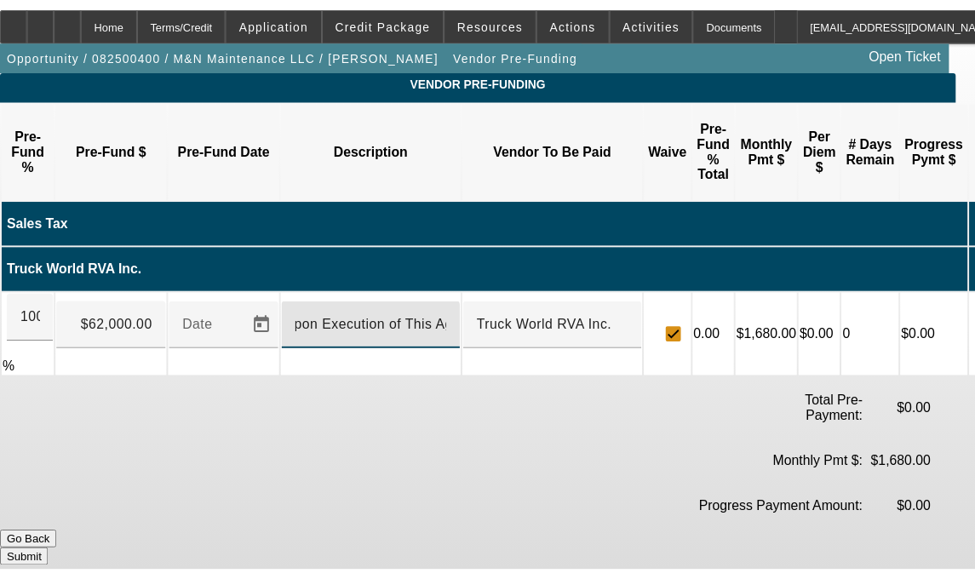
scroll to position [0, 0]
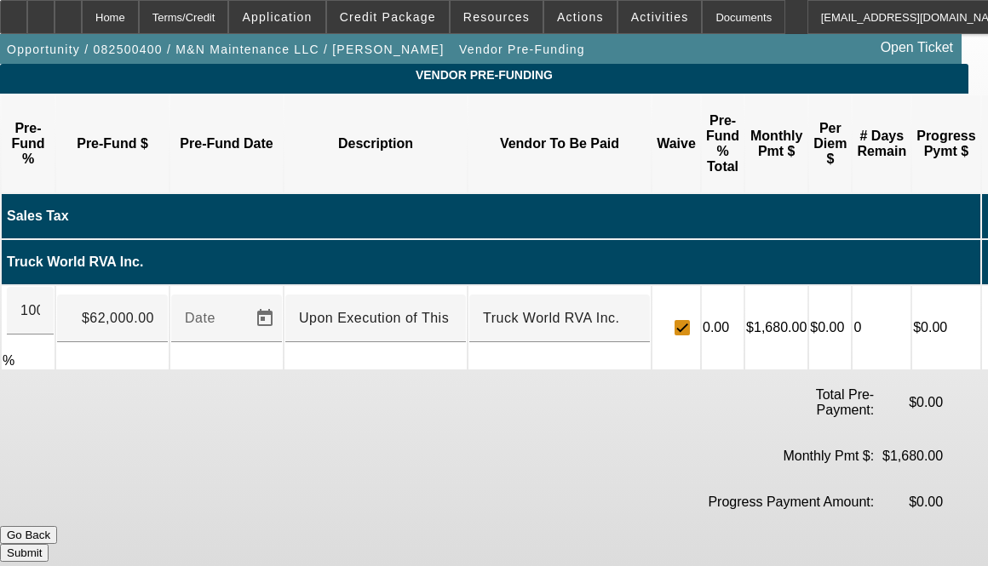
click at [49, 544] on button "Submit" at bounding box center [24, 553] width 49 height 18
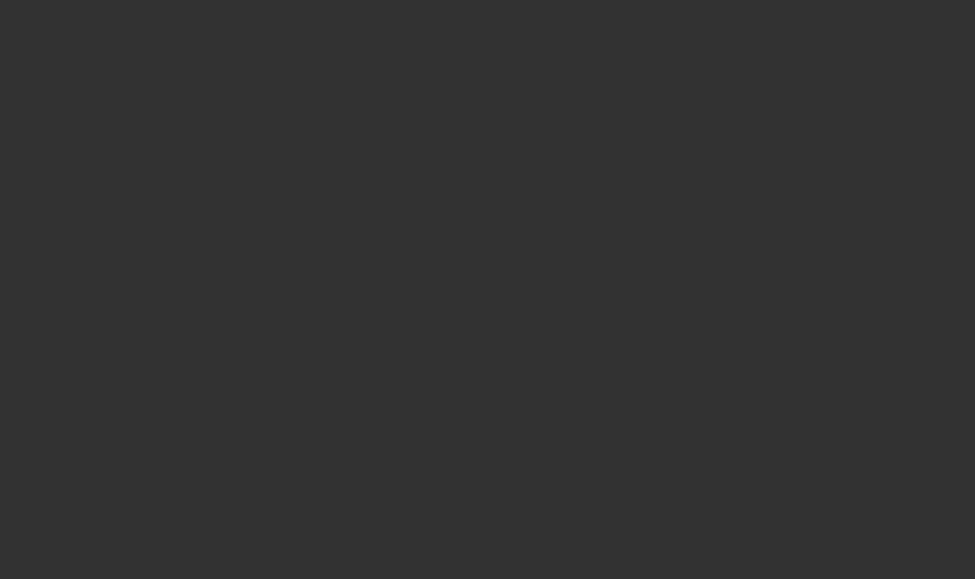
select select "3"
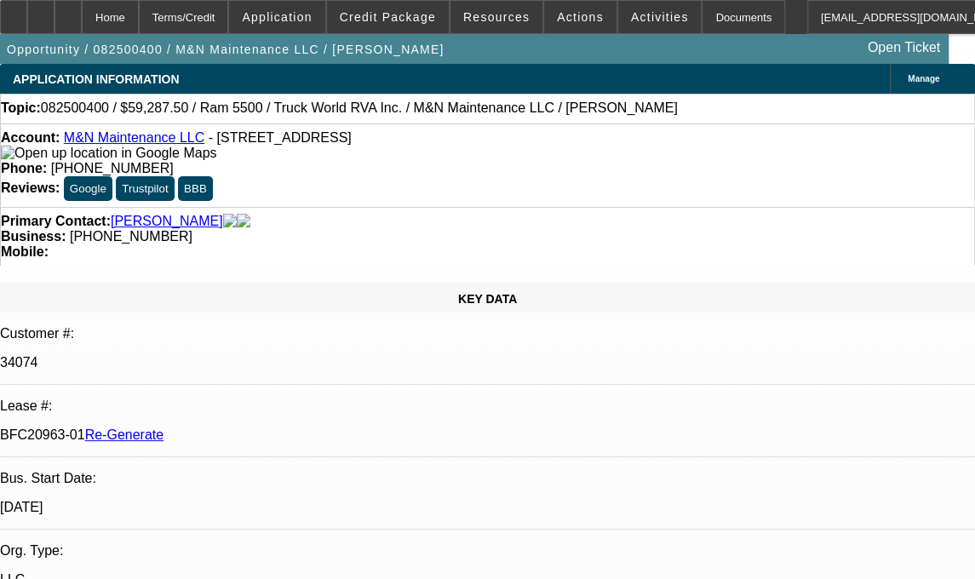
select select "0.1"
select select "0"
select select "1"
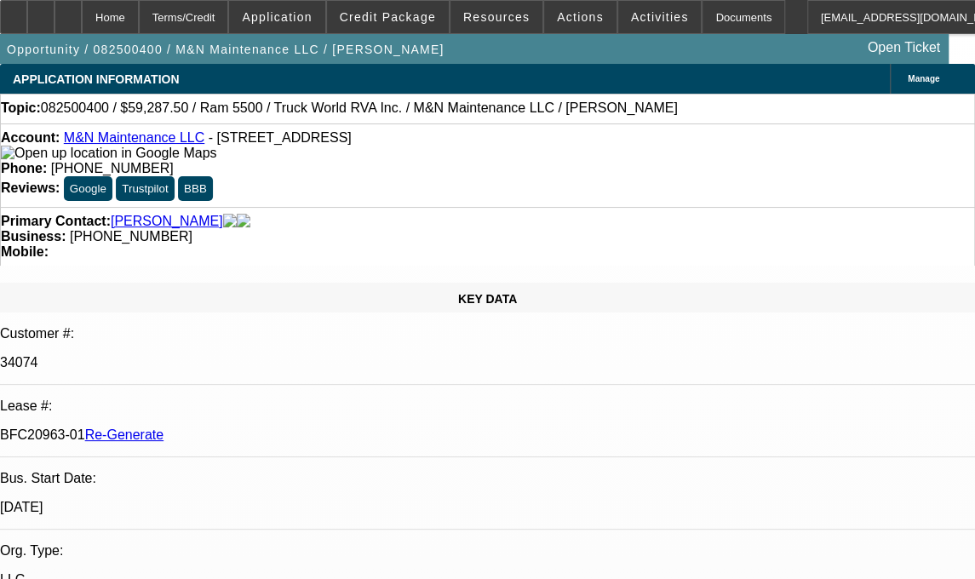
select select "6"
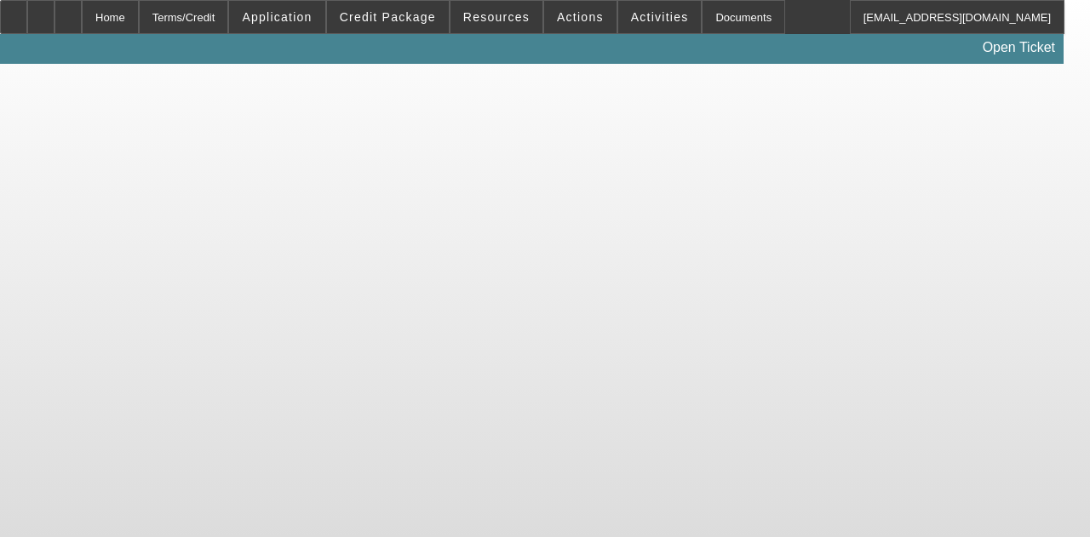
click at [536, 94] on body "Home Terms/Credit Application Credit Package Resources Actions Activities Docum…" at bounding box center [545, 268] width 1090 height 537
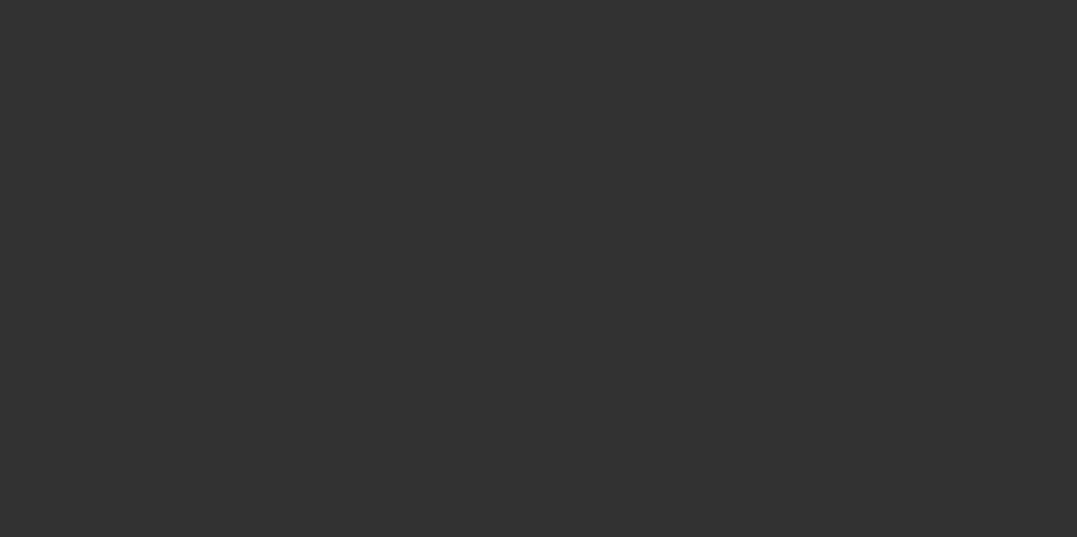
click at [678, 52] on div at bounding box center [538, 268] width 1077 height 537
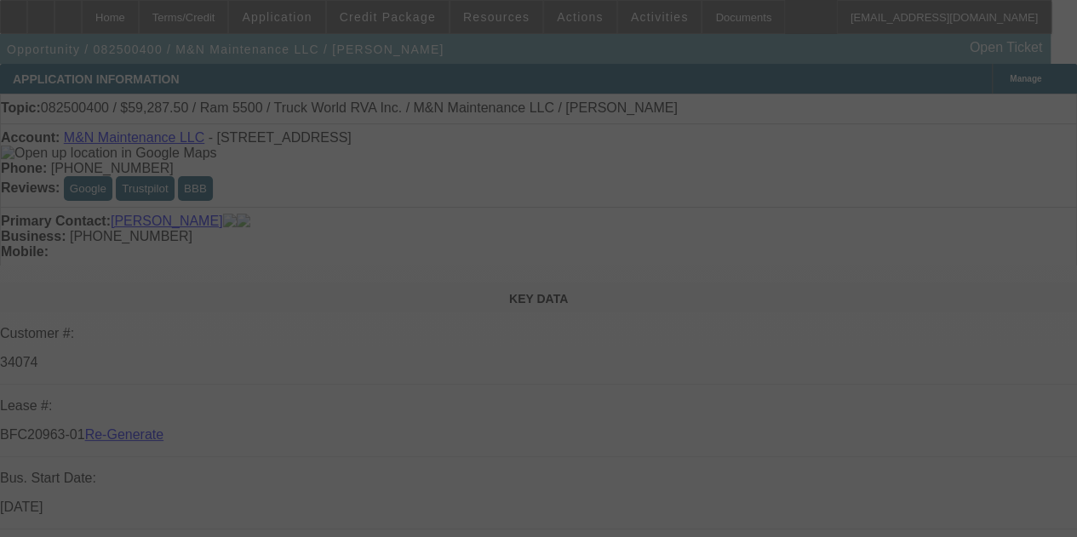
select select "3"
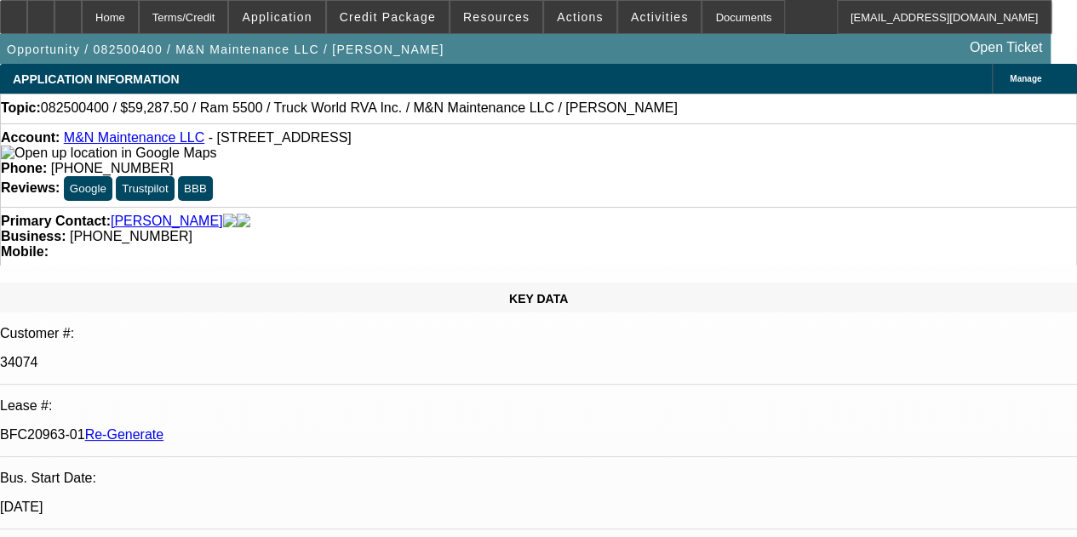
select select "0.1"
select select "0"
select select "6"
click at [635, 14] on span "Activities" at bounding box center [660, 17] width 58 height 14
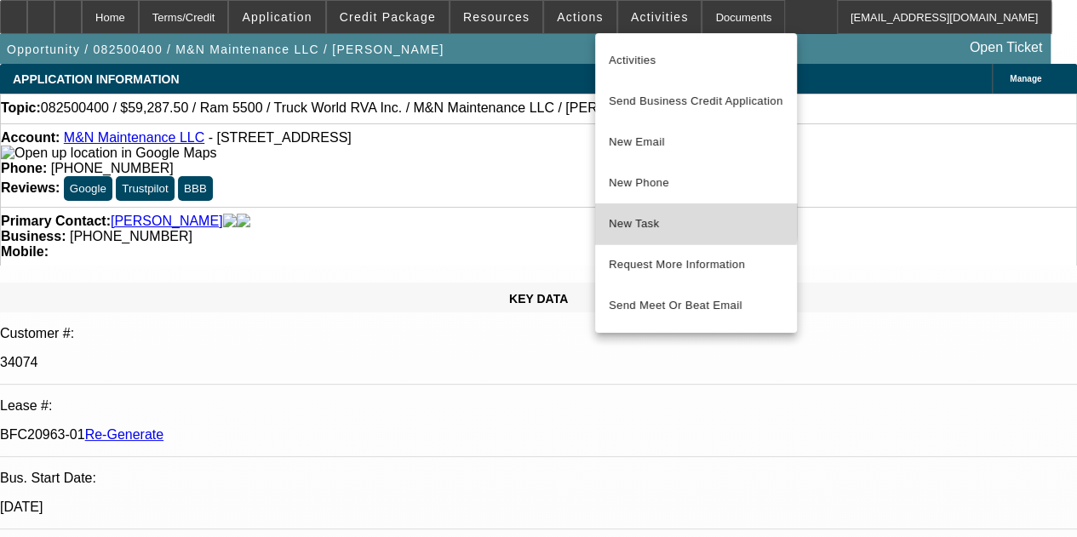
click at [644, 221] on span "New Task" at bounding box center [696, 224] width 175 height 20
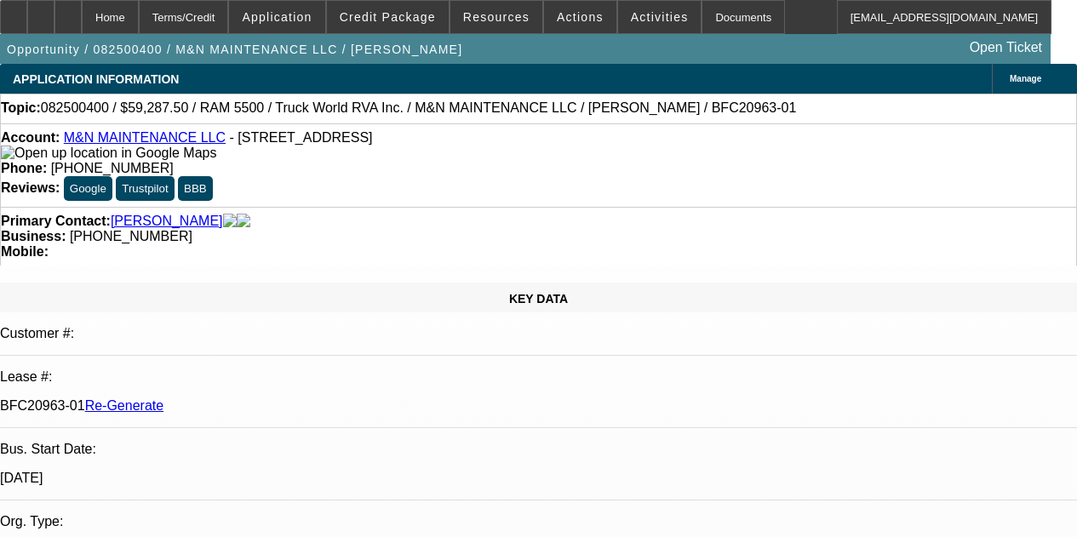
select select "3"
select select "0.1"
select select "0"
select select "6"
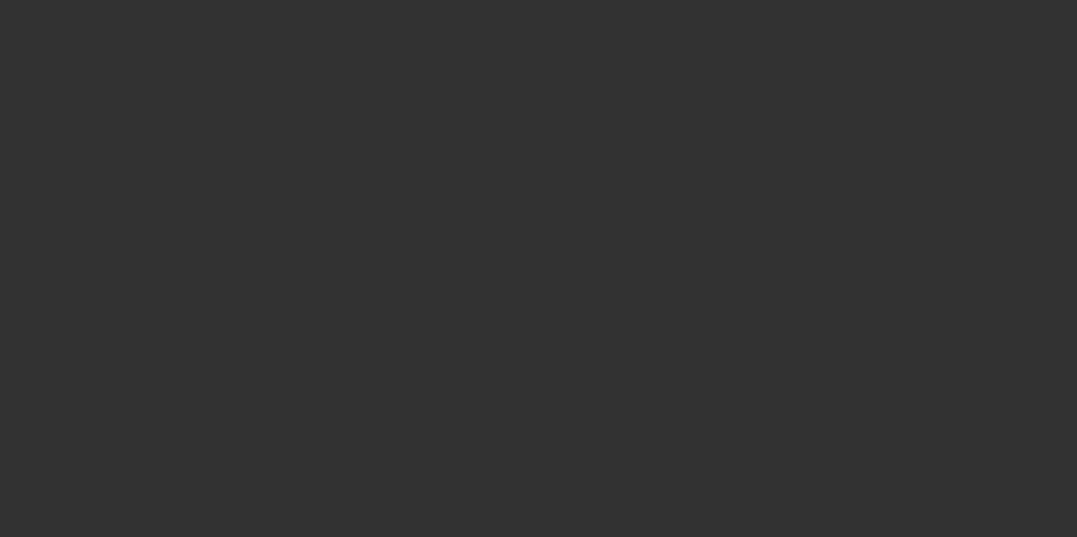
select select "3"
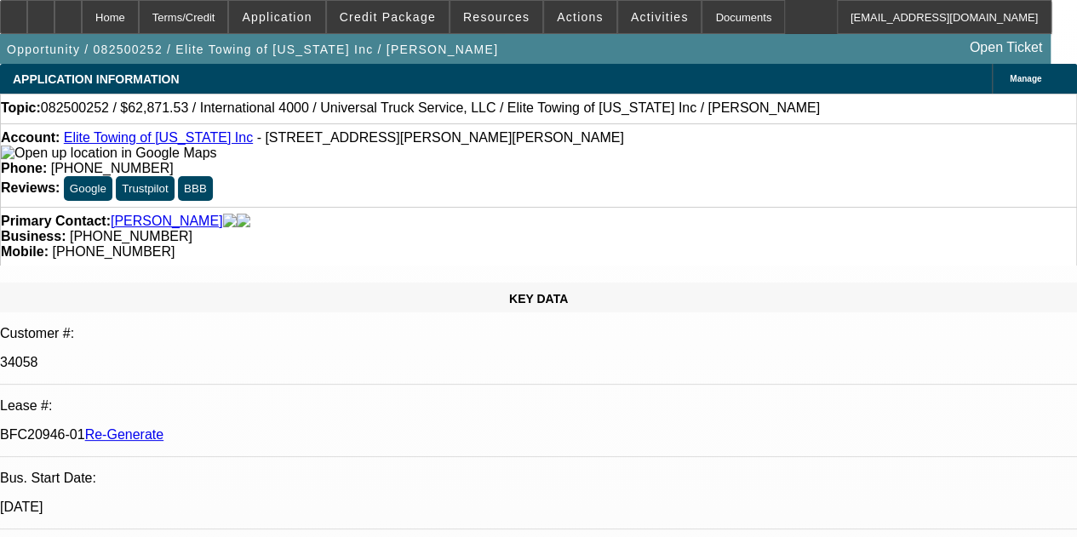
select select "0.1"
select select "0"
select select "6"
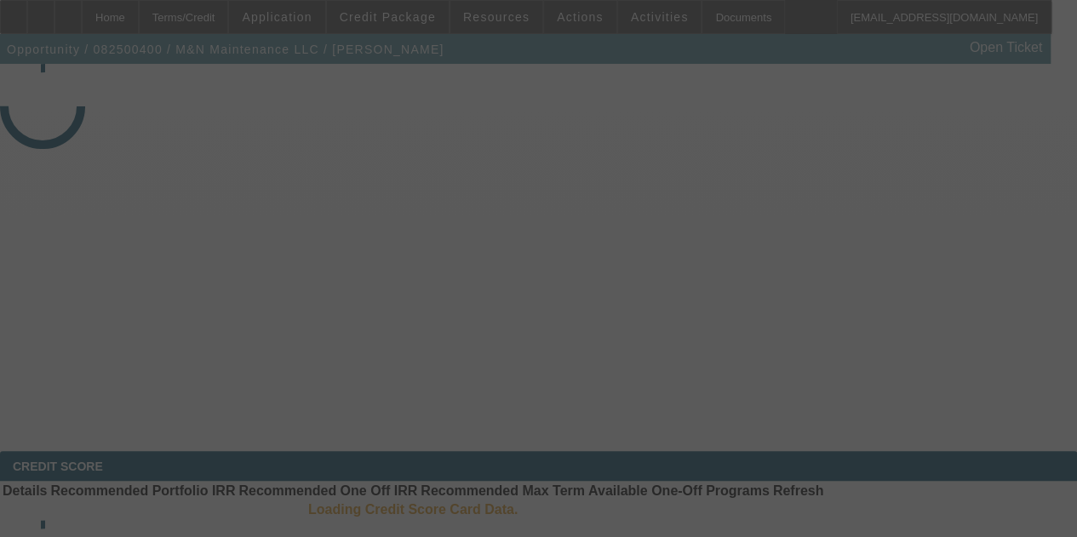
click at [719, 33] on div at bounding box center [538, 268] width 1077 height 537
select select "3"
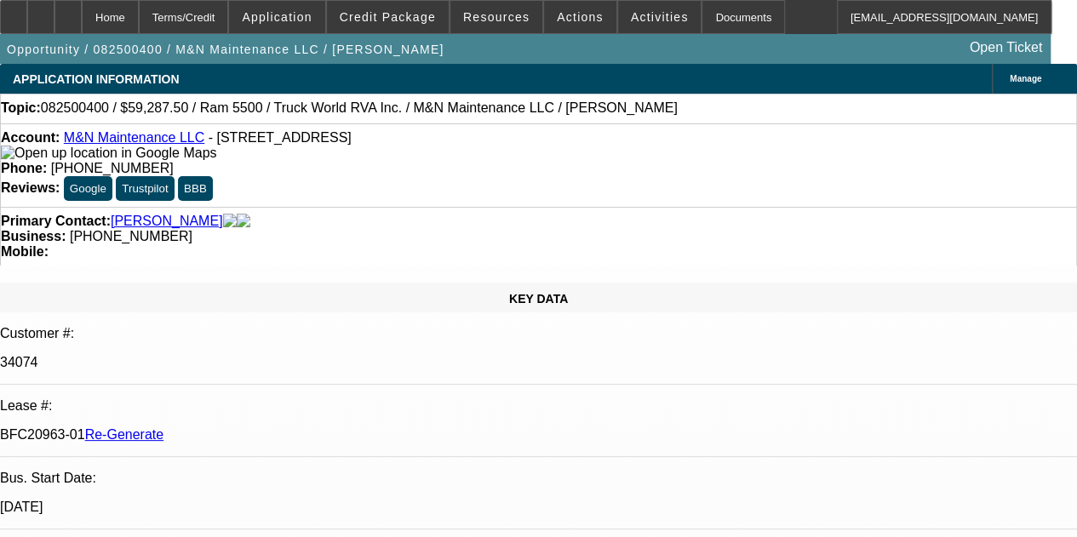
select select "0.1"
select select "0"
select select "6"
click at [702, 20] on div "Documents" at bounding box center [743, 17] width 83 height 34
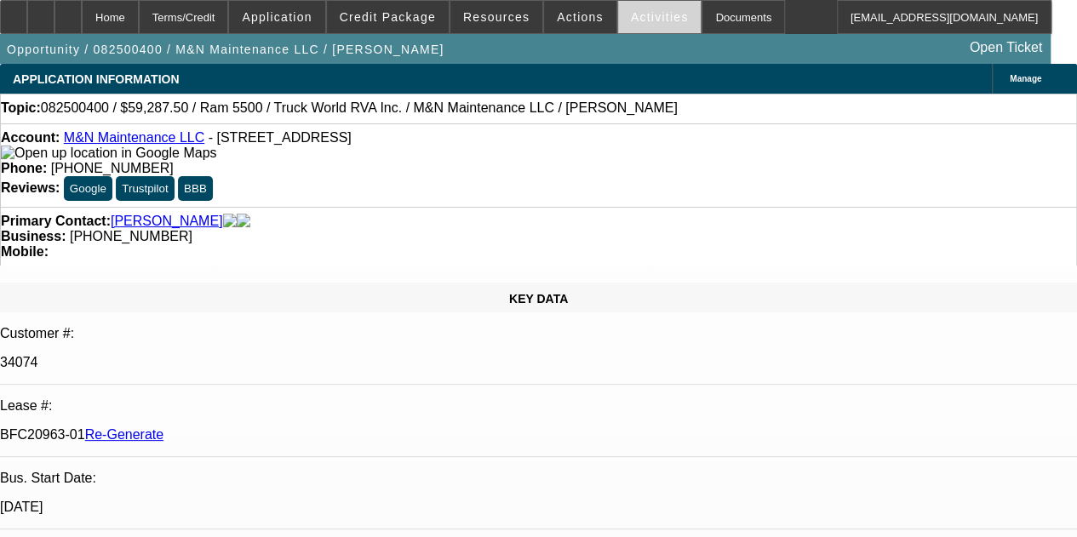
click at [635, 15] on span "Activities" at bounding box center [660, 17] width 58 height 14
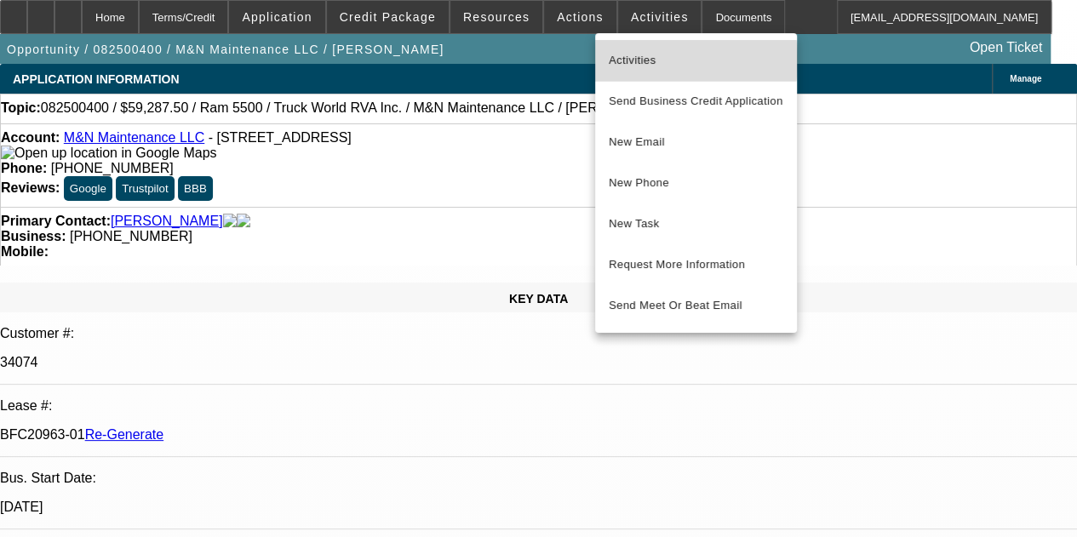
click at [635, 60] on span "Activities" at bounding box center [696, 60] width 175 height 20
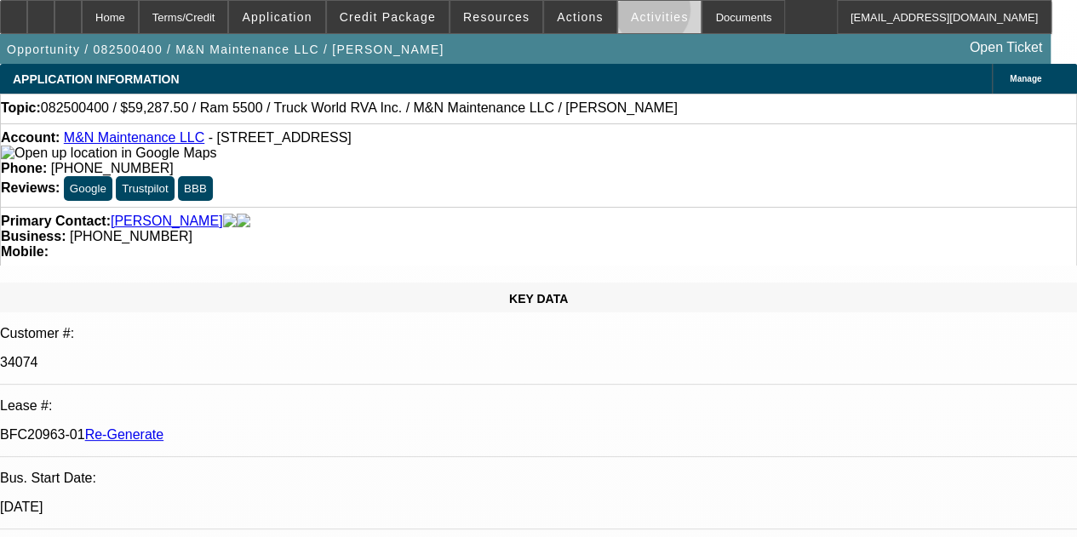
click at [631, 14] on span "Activities" at bounding box center [660, 17] width 58 height 14
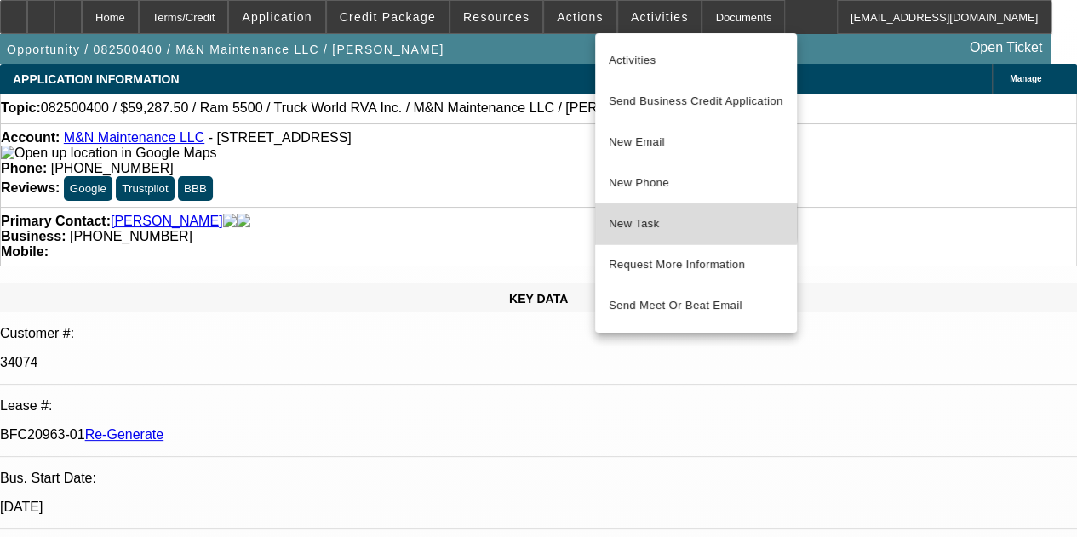
click at [651, 222] on span "New Task" at bounding box center [696, 224] width 175 height 20
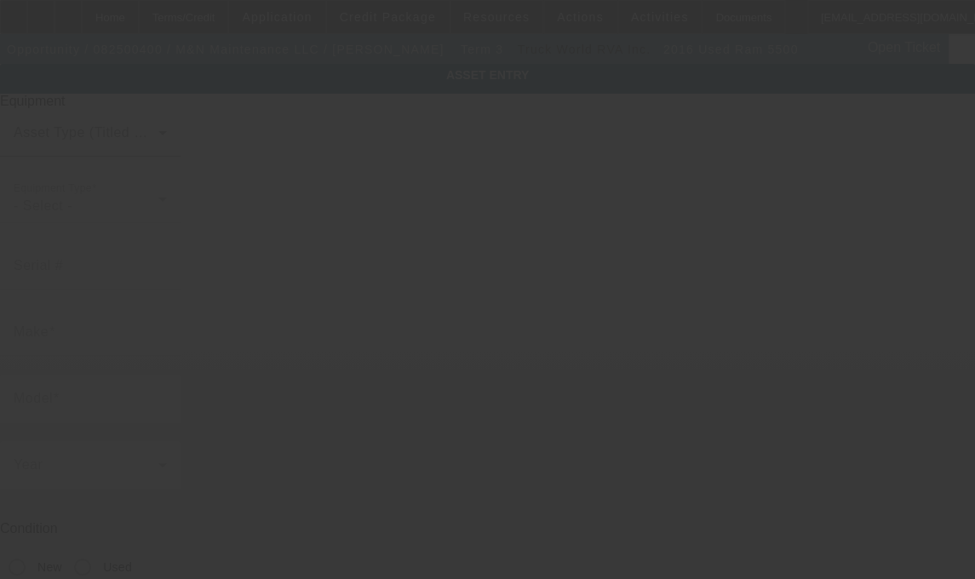
type input "[US_VEHICLE_IDENTIFICATION_NUMBER]"
type input "Ram"
type input "5500"
radio input "true"
type textarea "with"
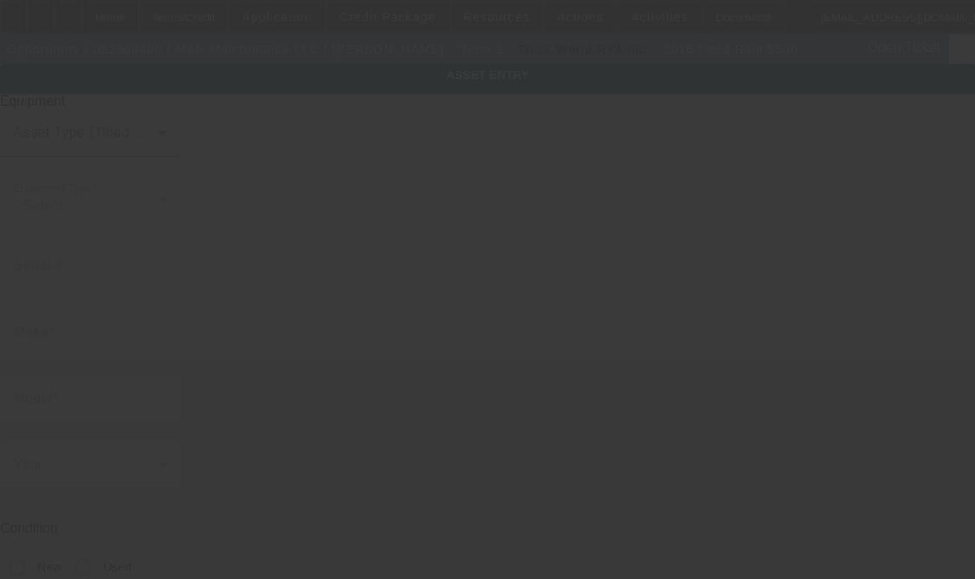
type input "[STREET_ADDRESS]"
type input "Saginaw"
type input "76179"
type input "Tarrant"
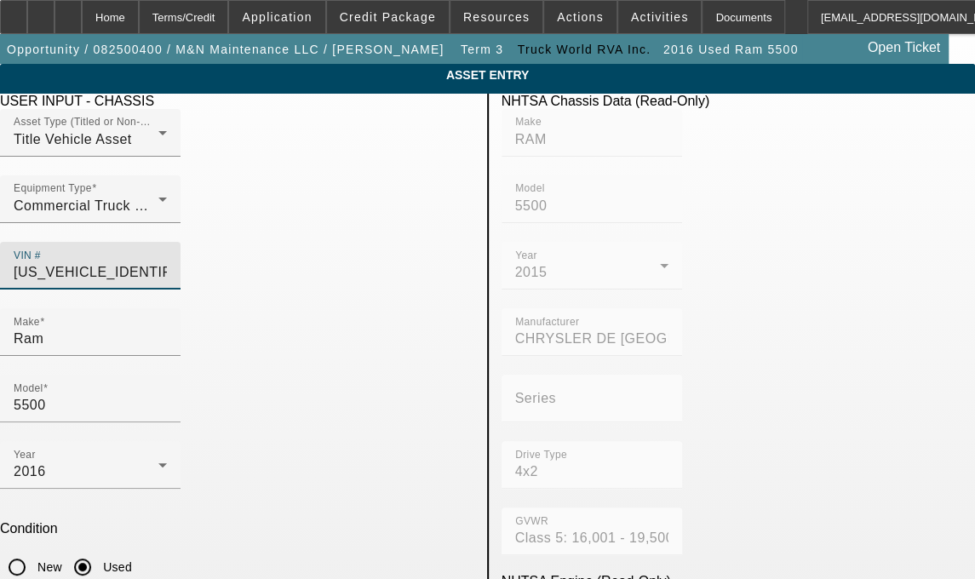
click at [167, 262] on input "3C7WRMBL4FG506016" at bounding box center [90, 272] width 153 height 20
type input "3C7WRMBL4FG506016\"
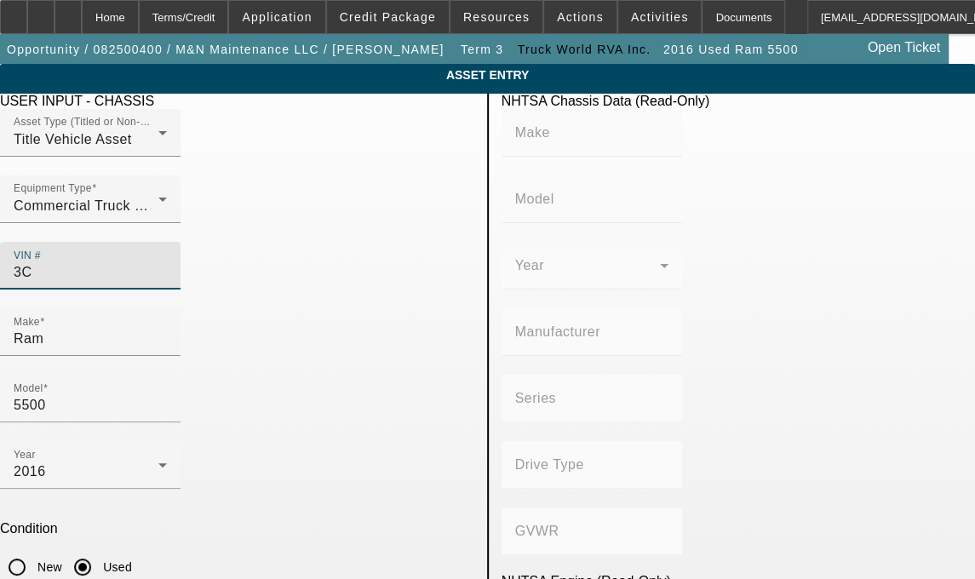
type input "3"
type input "3C7WRMBL5GG179899"
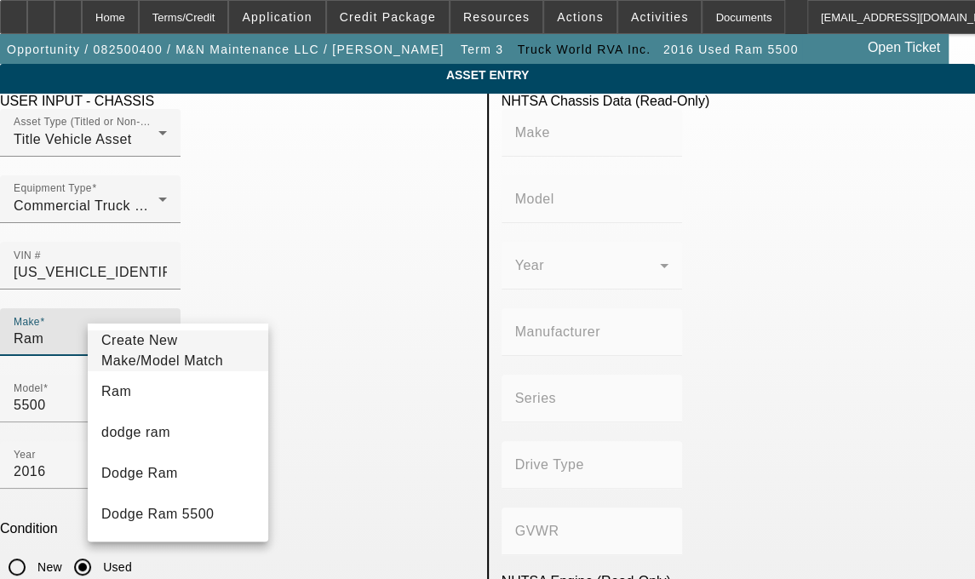
type input "RAM"
type input "5500"
type input "CHRYSLER DE MEXICO TOLUCA"
type input "Dual Rear Wheels"
type input "4x2"
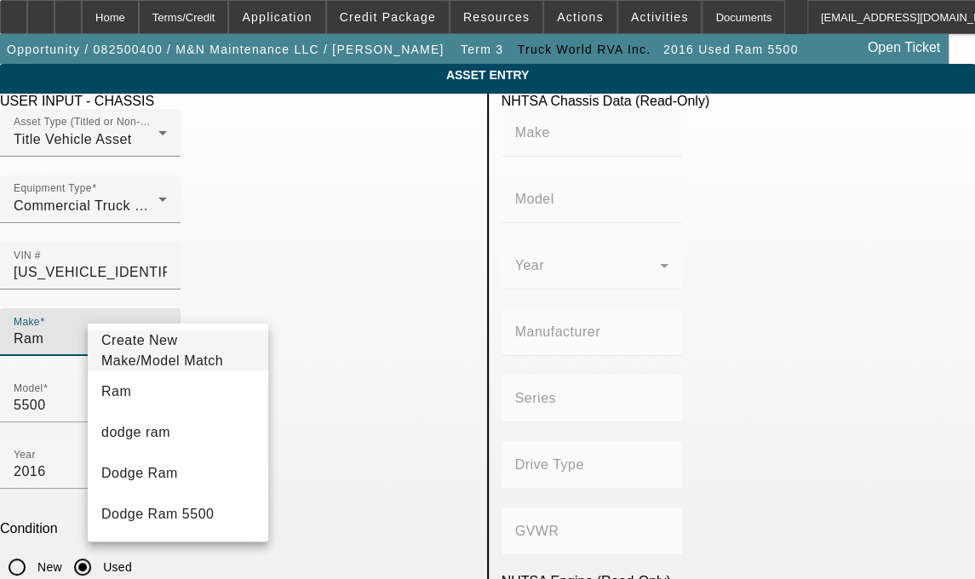
type input "Class 5: 16,001 - 19,500 lb (7,258 - 8,845 kg)"
type input "6"
type input "Diesel"
type input "408.85908543470"
type input "6.7"
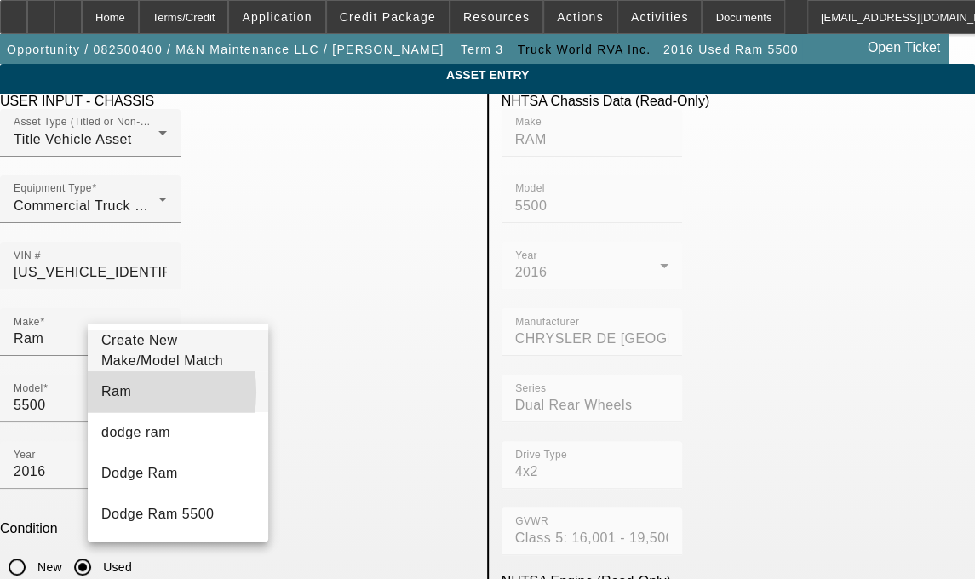
click at [131, 402] on mat-option "Ram" at bounding box center [178, 391] width 180 height 41
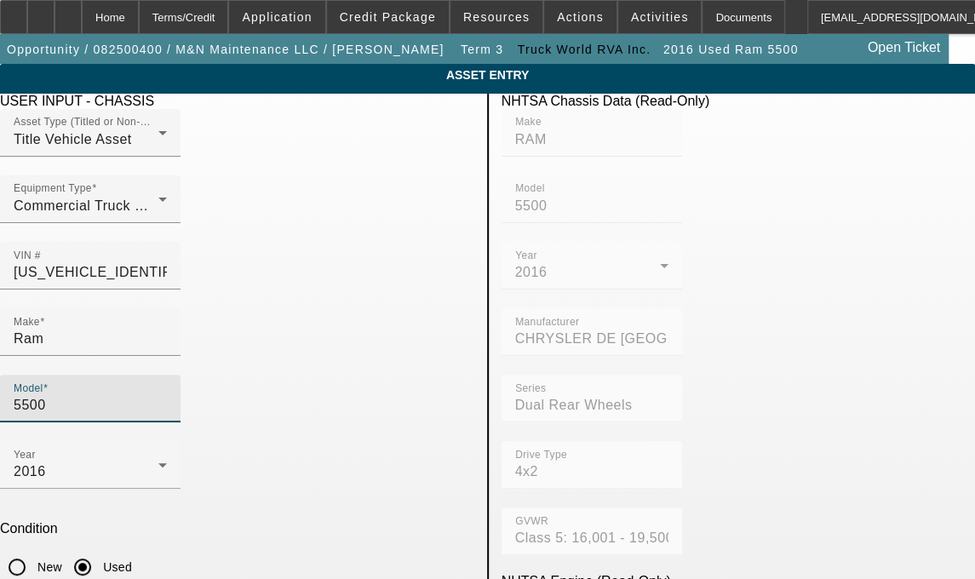
click at [167, 395] on input "5500" at bounding box center [90, 405] width 153 height 20
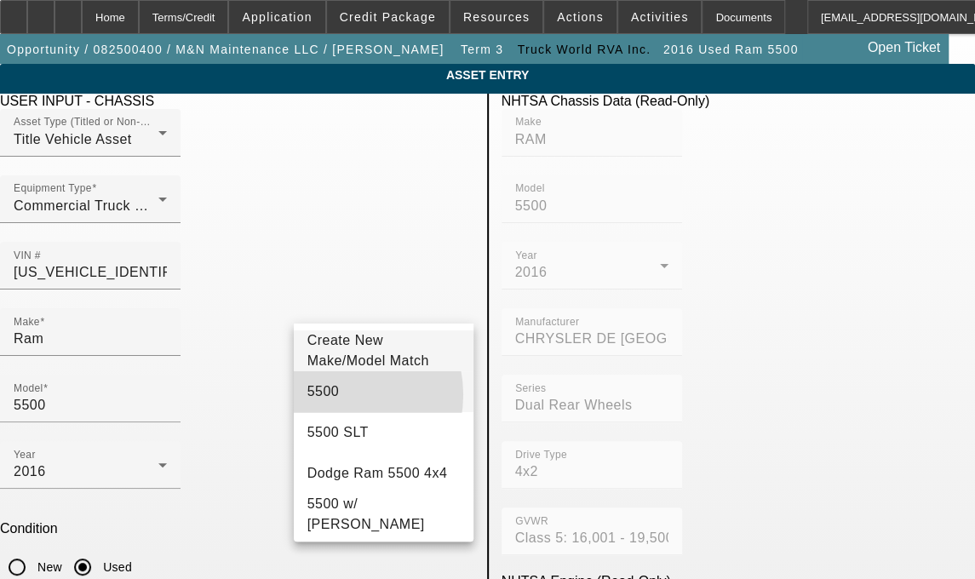
click at [332, 404] on mat-option "5500" at bounding box center [384, 391] width 180 height 41
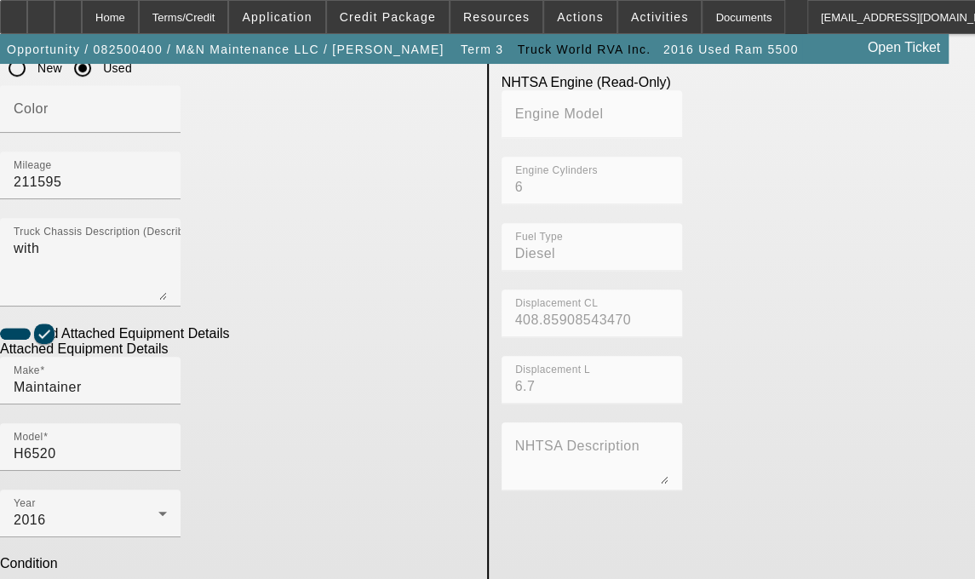
scroll to position [514, 0]
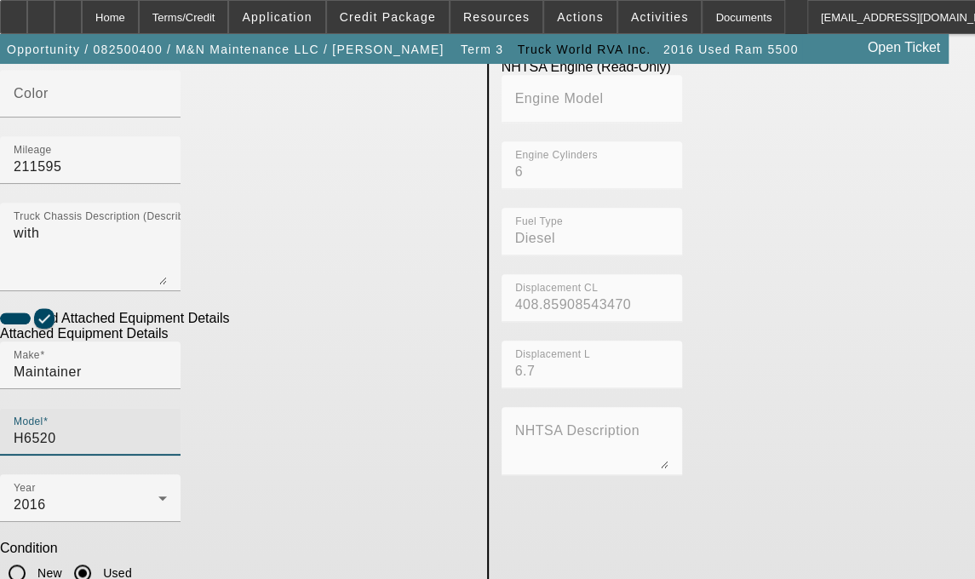
drag, startPoint x: 348, startPoint y: 177, endPoint x: 336, endPoint y: 166, distance: 16.3
click at [167, 428] on input "H6520" at bounding box center [90, 438] width 153 height 20
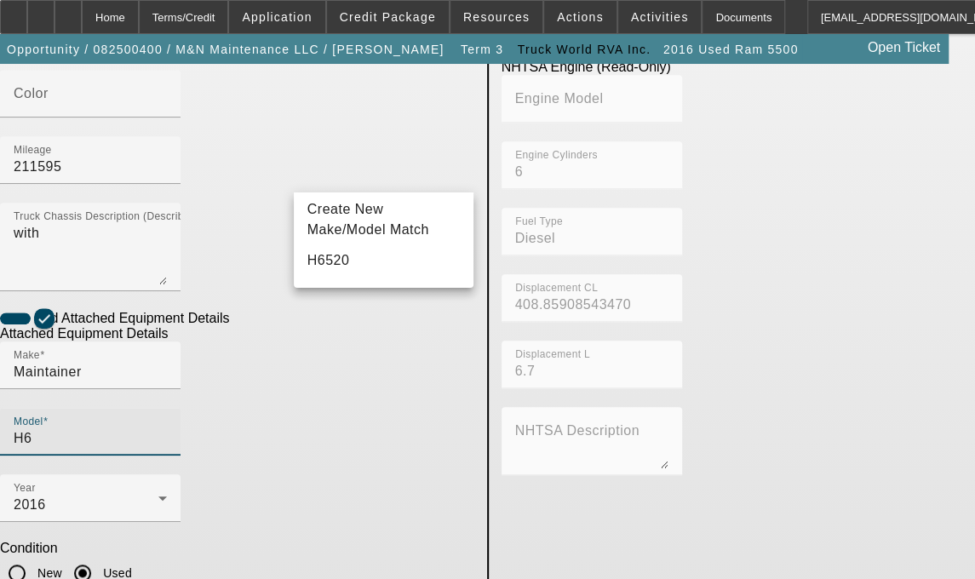
type input "H"
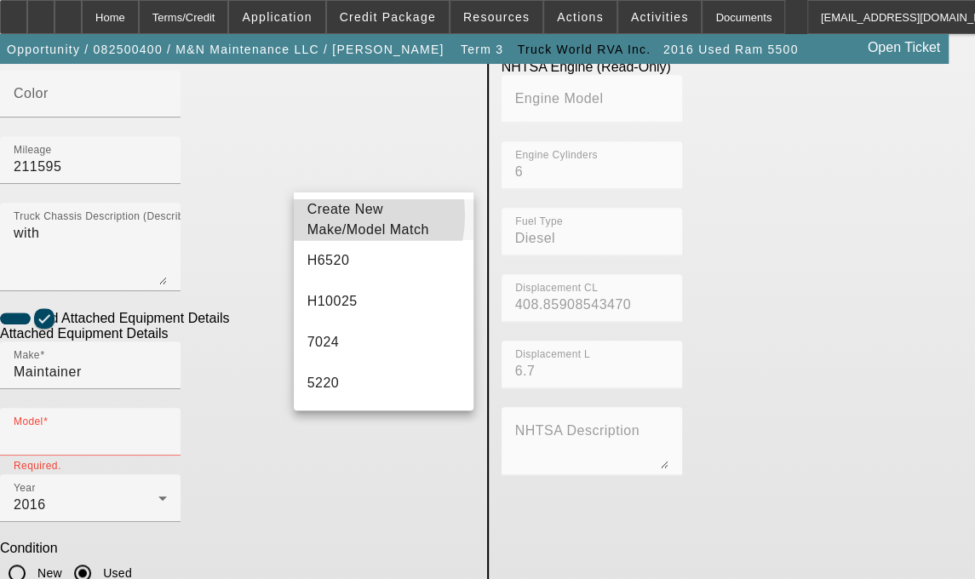
click at [332, 214] on span "Create New Make/Model Match" at bounding box center [368, 219] width 122 height 35
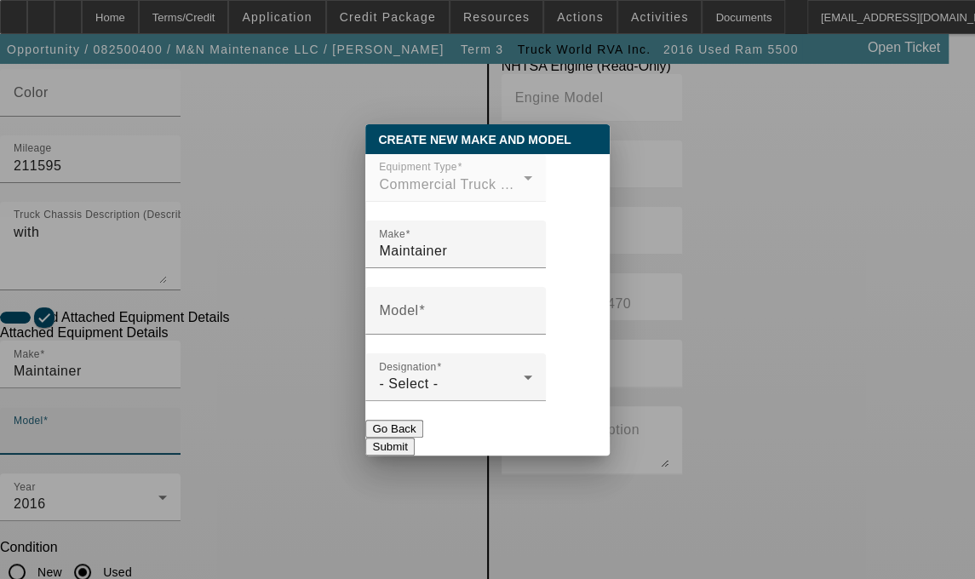
scroll to position [0, 0]
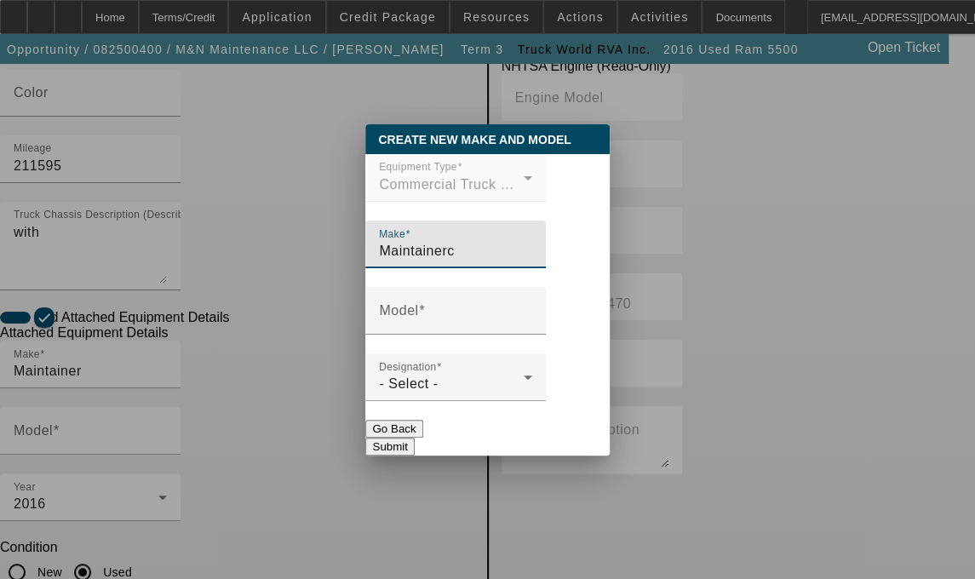
type input "Maintainer"
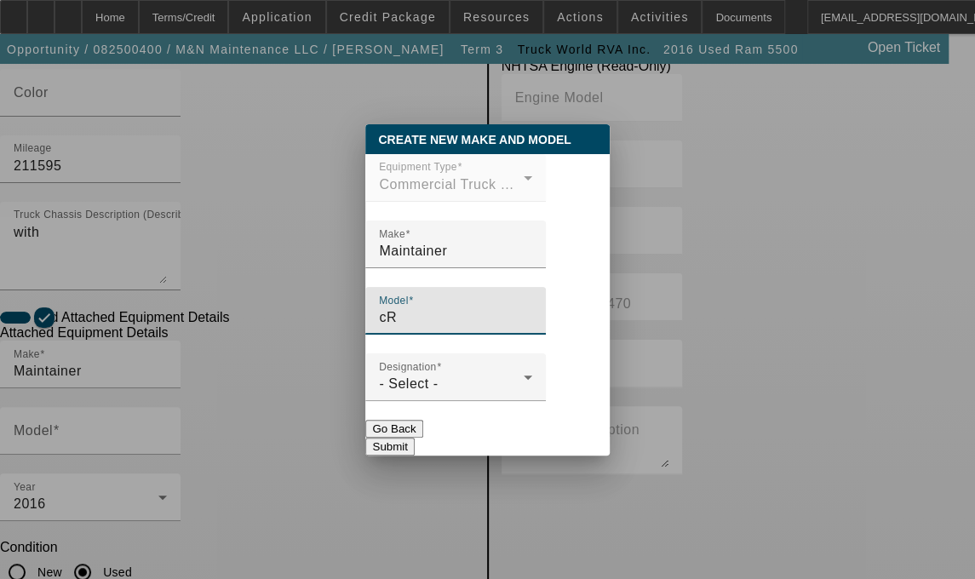
type input "c"
type input "Crane"
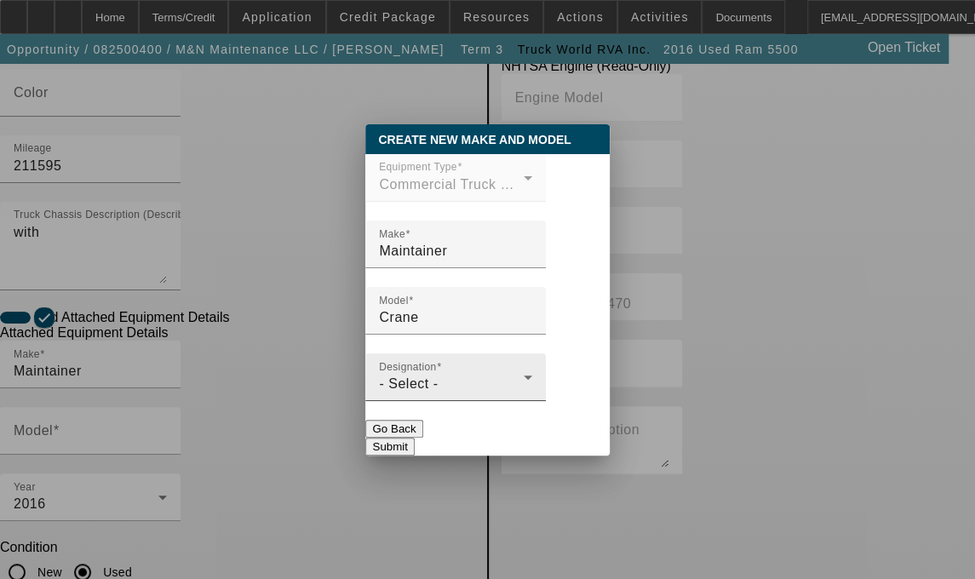
click at [425, 404] on mat-form-field "Designation - Select -" at bounding box center [455, 386] width 180 height 66
click at [425, 391] on span "- Select -" at bounding box center [408, 383] width 59 height 14
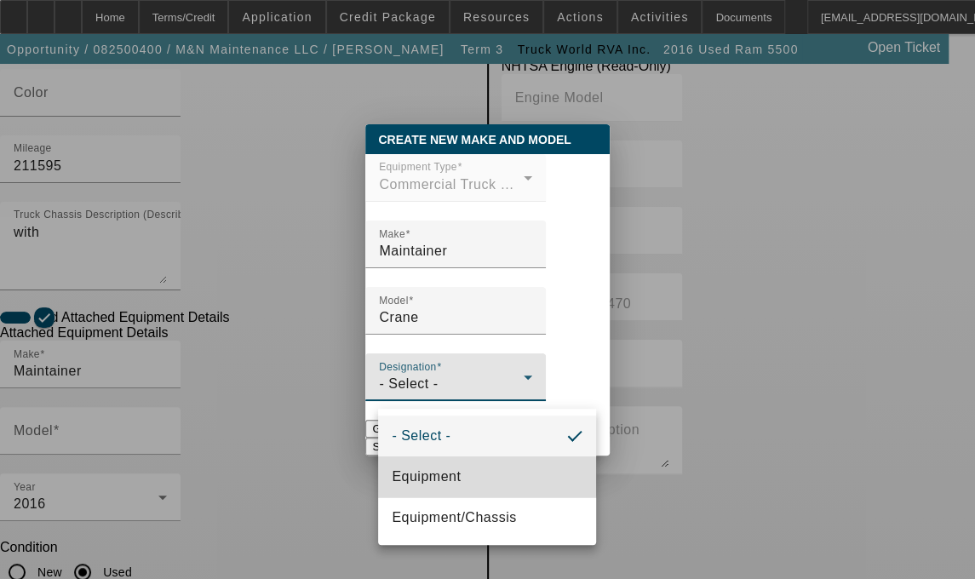
click at [421, 465] on mat-option "Equipment" at bounding box center [487, 476] width 218 height 41
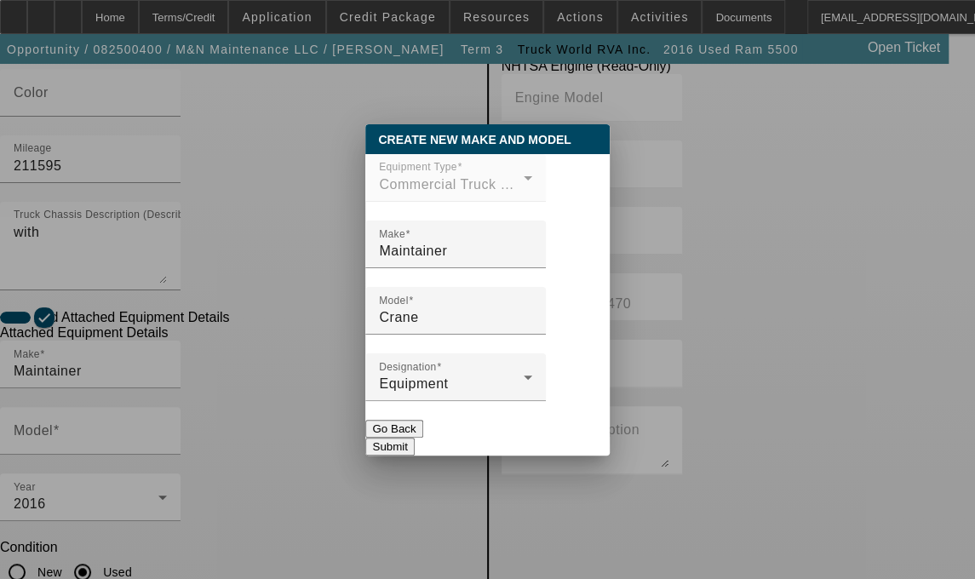
click at [414, 442] on button "Submit" at bounding box center [389, 447] width 49 height 18
type input "Crane"
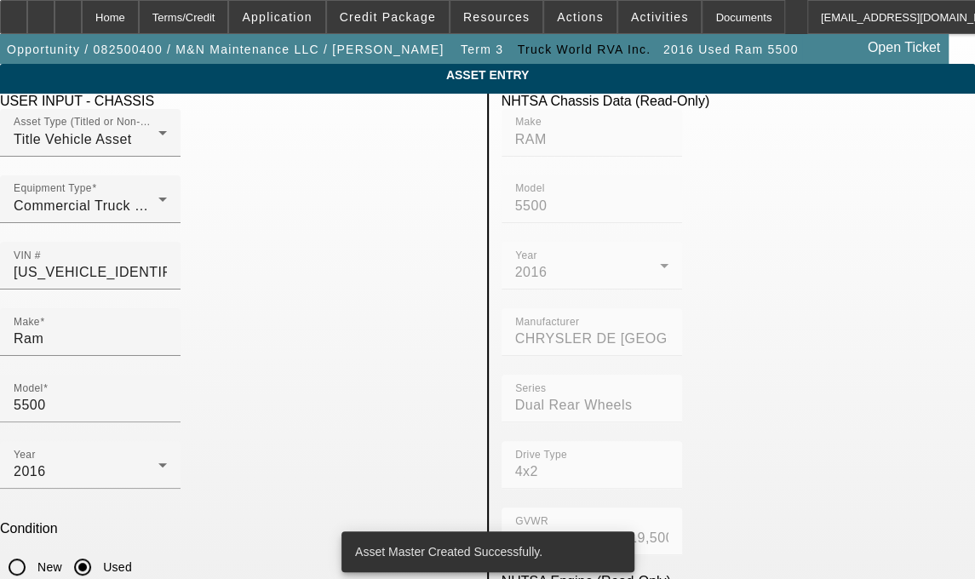
scroll to position [514, 0]
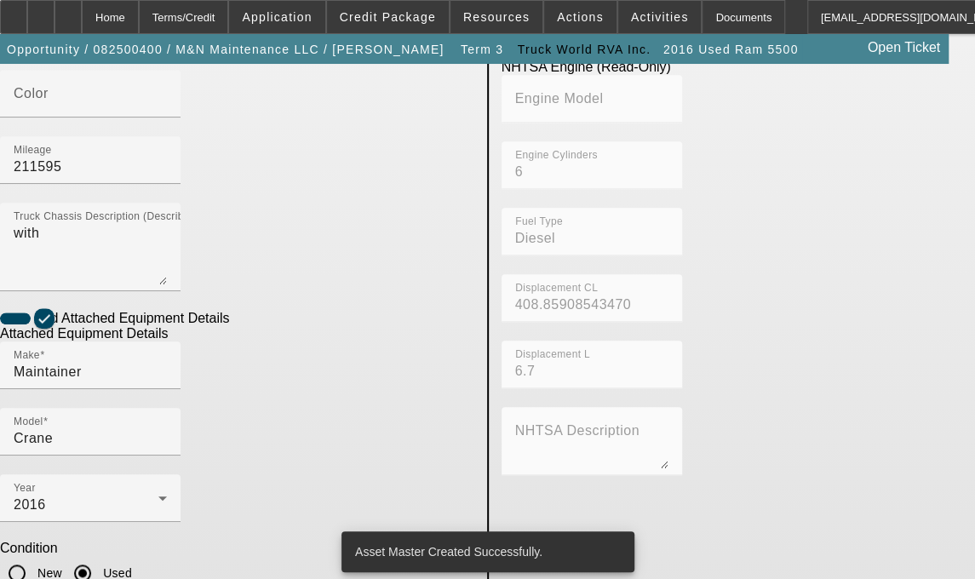
drag, startPoint x: 135, startPoint y: 377, endPoint x: 127, endPoint y: 375, distance: 8.7
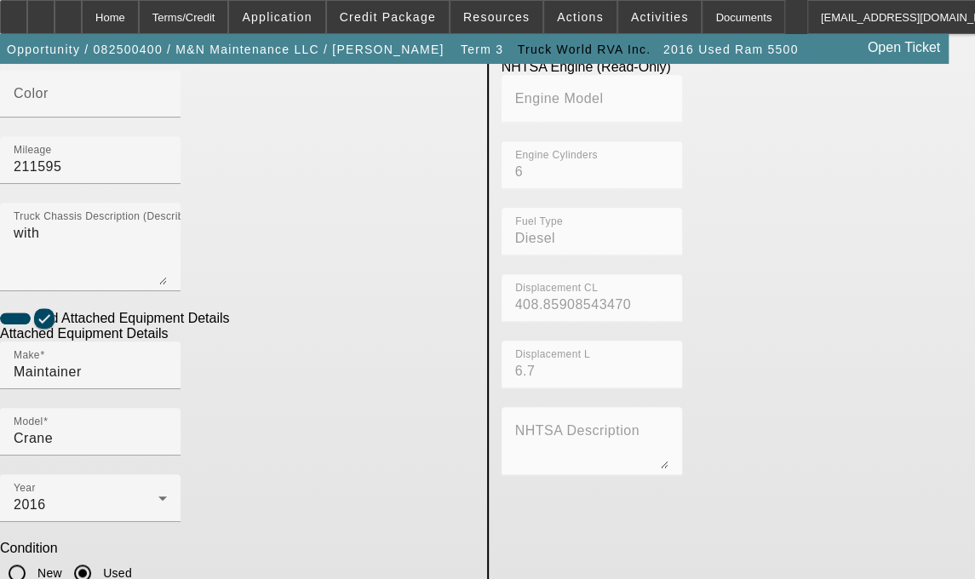
type textarea "includes all accessories, attachments and options"
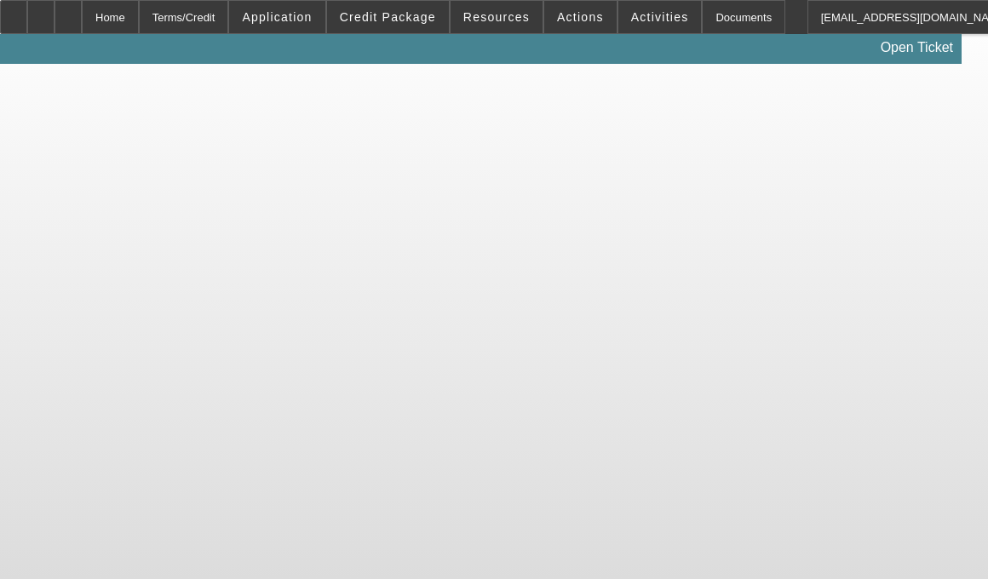
click at [162, 361] on body "Home Terms/Credit Application Credit Package Resources Actions Activities Docum…" at bounding box center [494, 289] width 988 height 579
click at [159, 366] on body "Home Terms/Credit Application Credit Package Resources Actions Activities Docum…" at bounding box center [494, 289] width 988 height 579
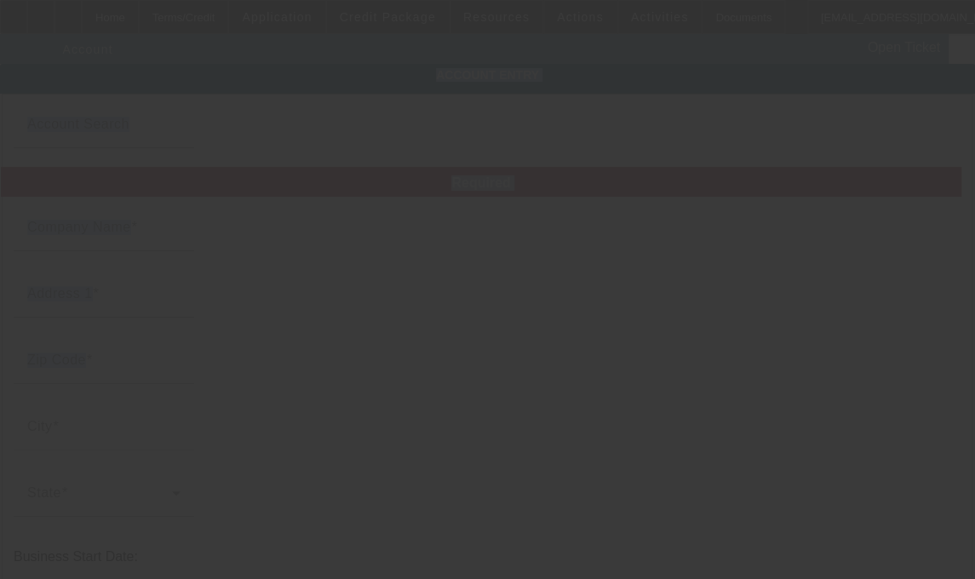
type input "M&N Maintenance LLC"
type input "[STREET_ADDRESS]"
type input "76179"
type input "[GEOGRAPHIC_DATA]"
type input "[PHONE_NUMBER]"
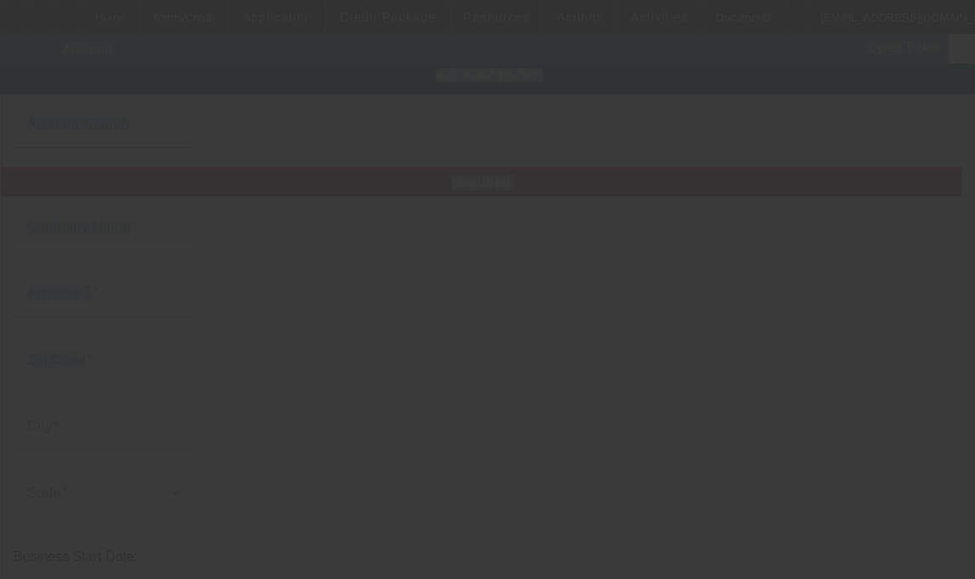
type input "[EMAIL_ADDRESS][DOMAIN_NAME]"
type input "932159305"
type input "8/14/2025"
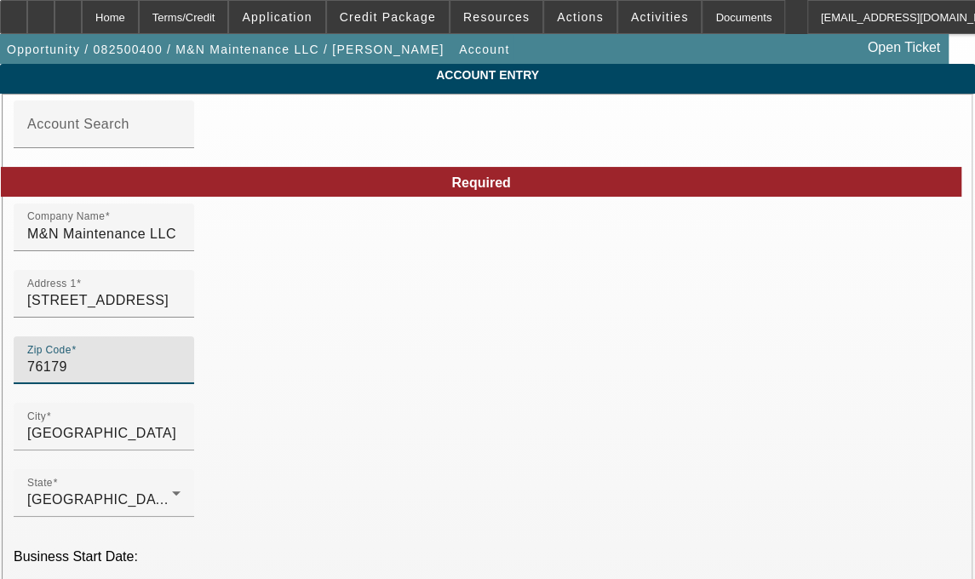
click at [164, 377] on input "76179" at bounding box center [103, 367] width 153 height 20
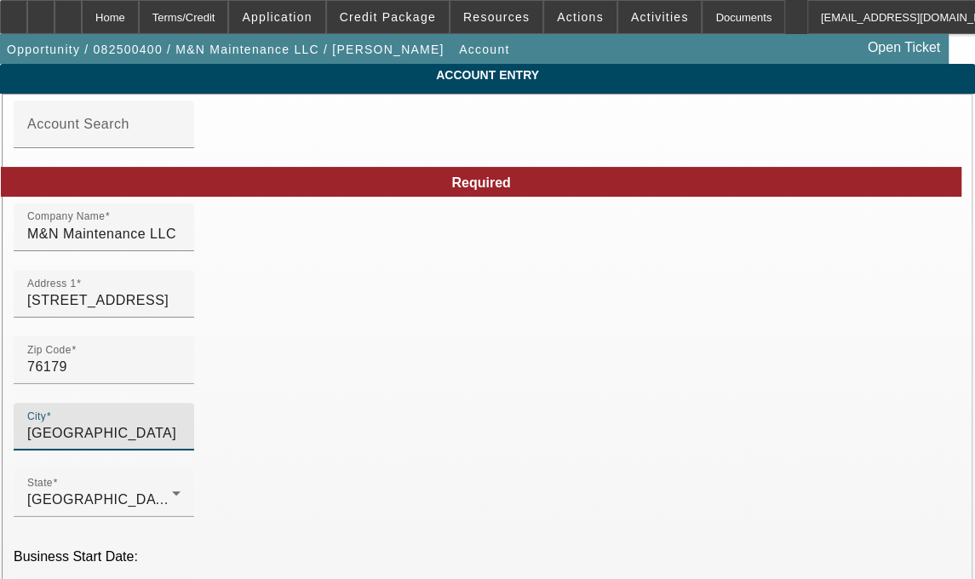
click at [167, 444] on input "Fort Worth" at bounding box center [103, 433] width 153 height 20
type input "F"
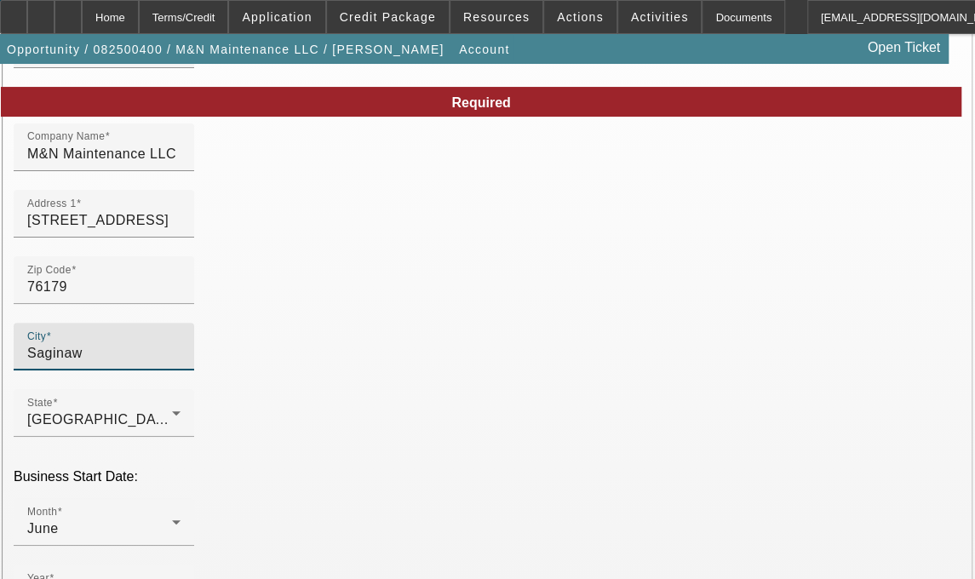
scroll to position [83, 0]
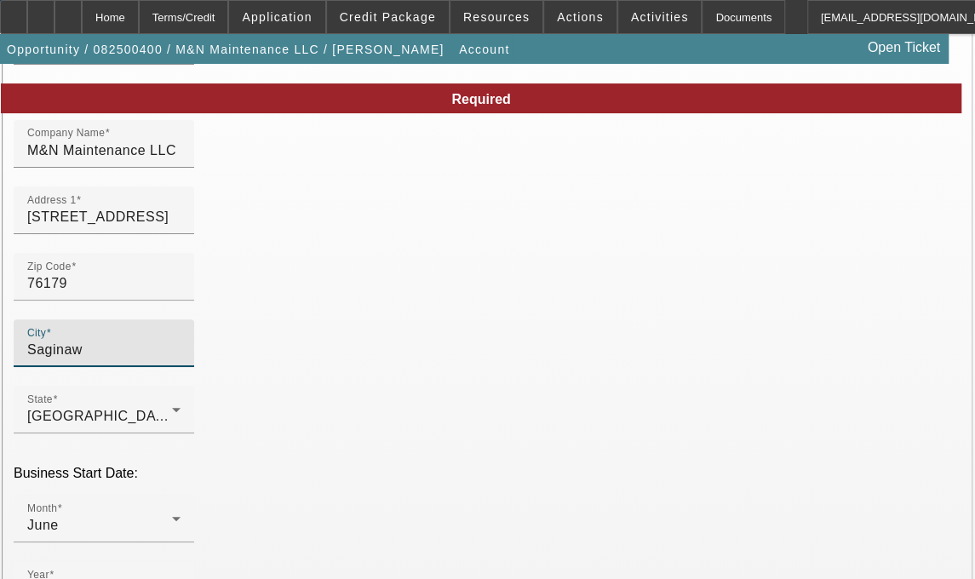
type input "Saginaw"
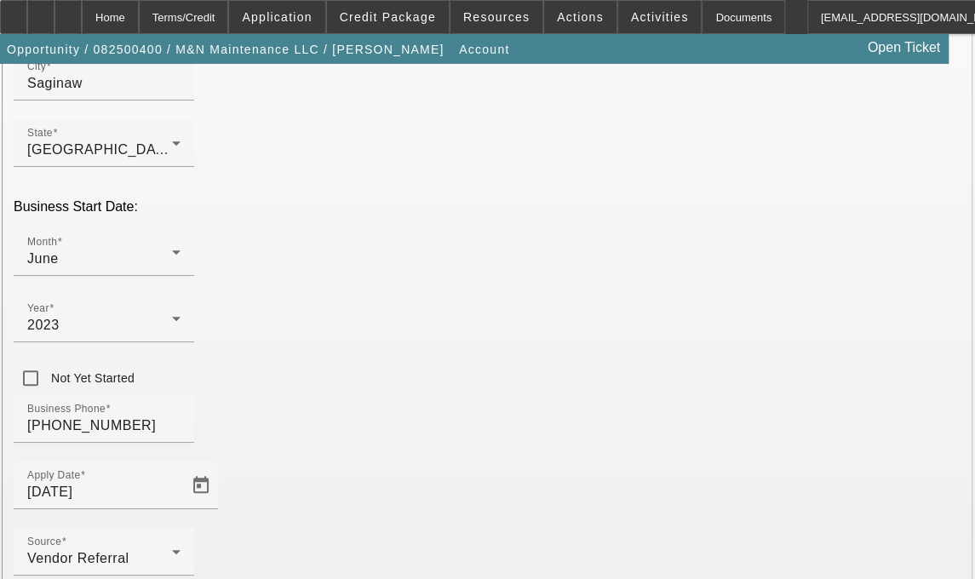
scroll to position [421, 0]
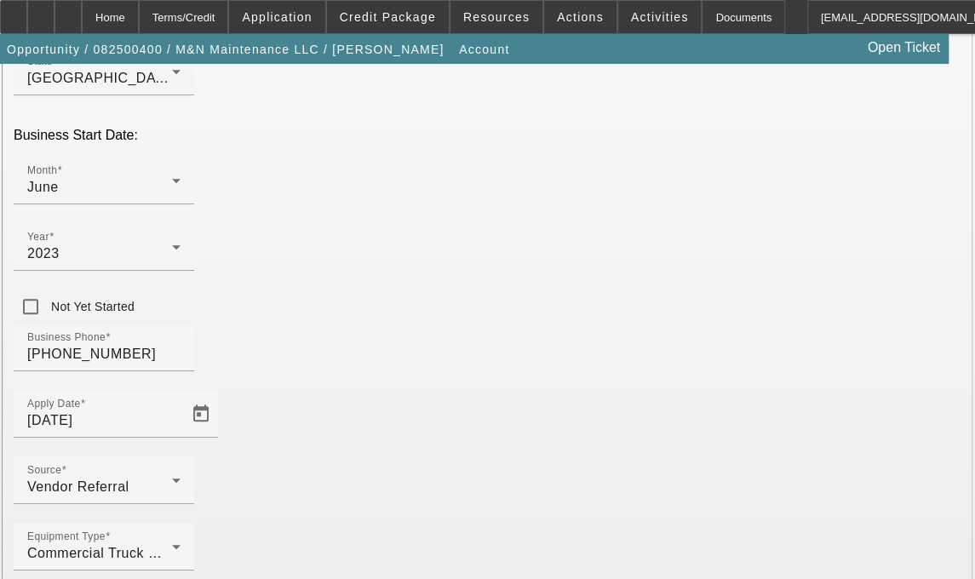
type input "Tarrant"
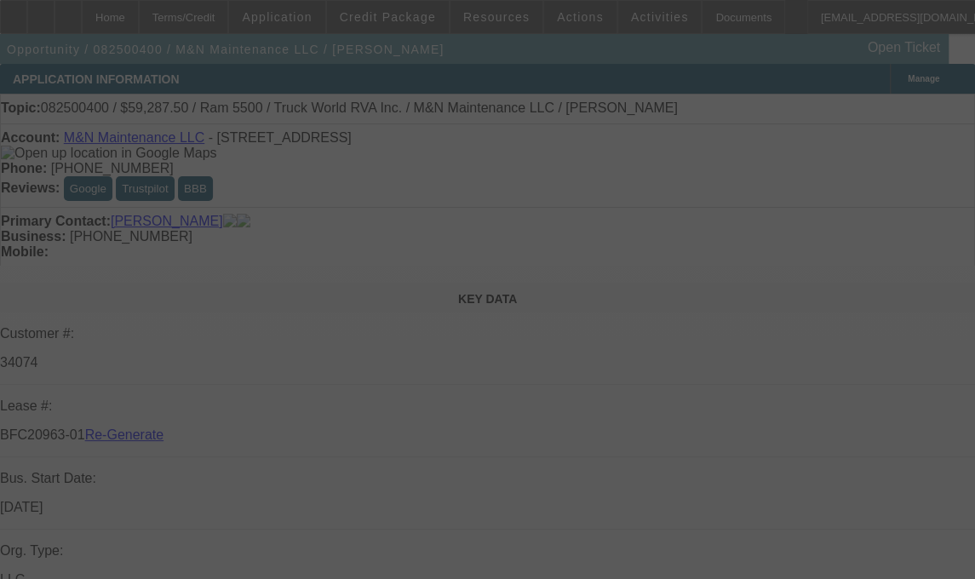
select select "3"
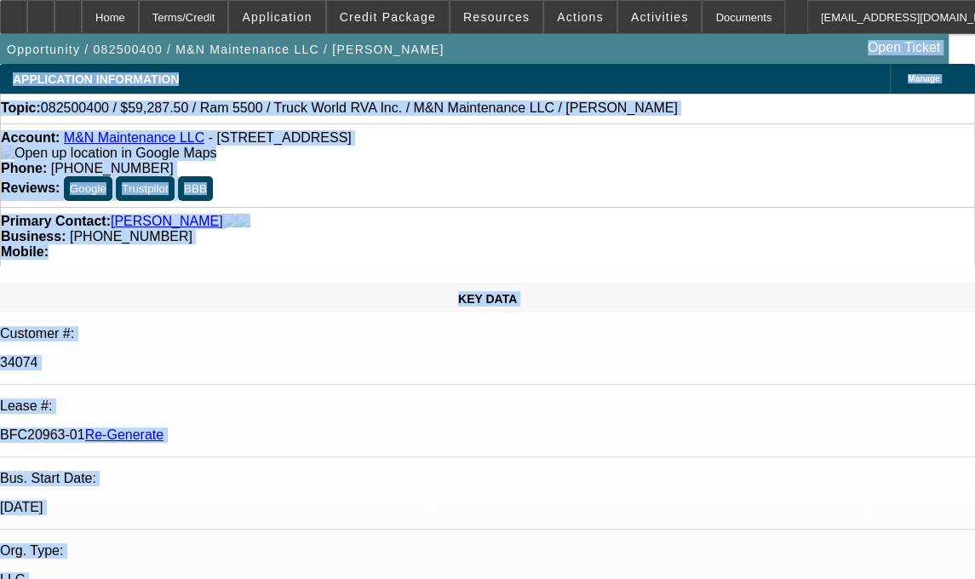
select select "0.1"
select select "0"
select select "6"
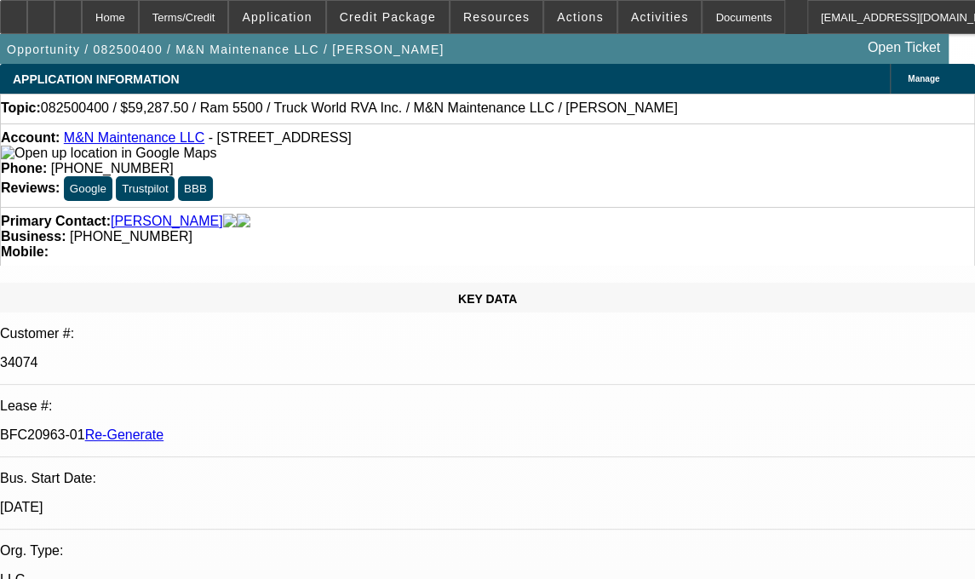
click at [970, 0] on html "Home Terms/Credit Application Credit Package Resources Actions Activities Docum…" at bounding box center [487, 289] width 975 height 579
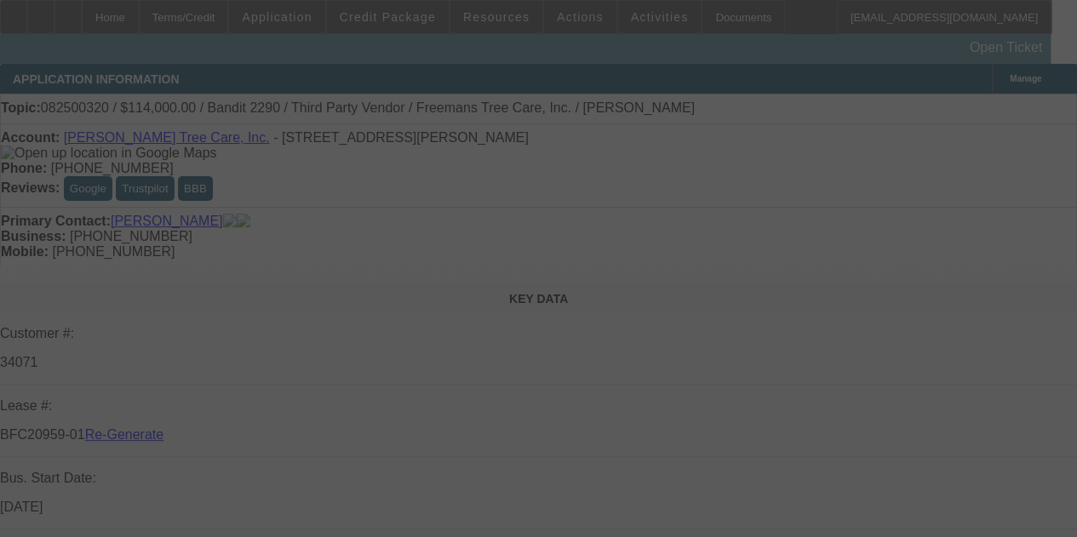
select select "3"
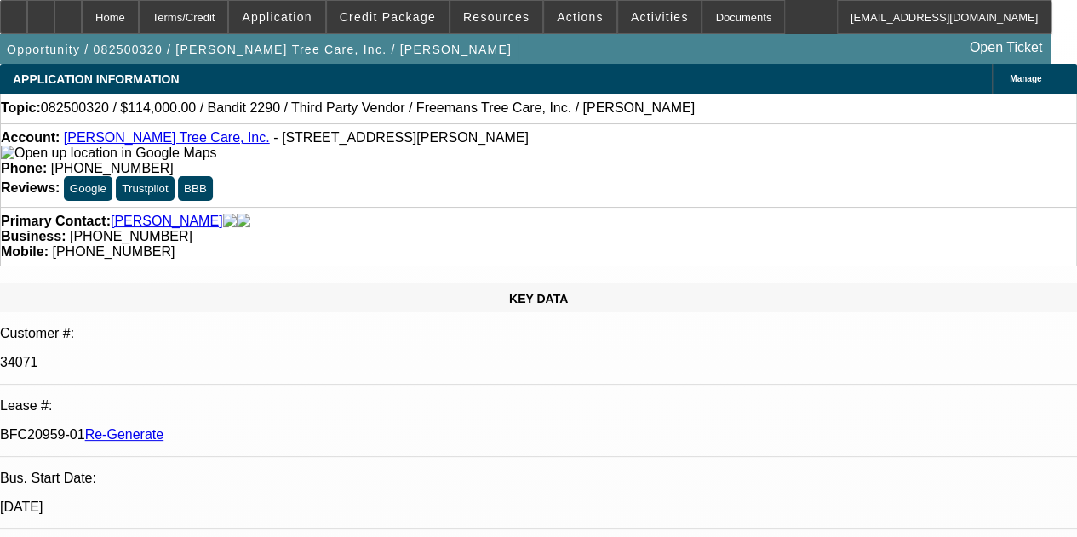
select select "0"
select select "6"
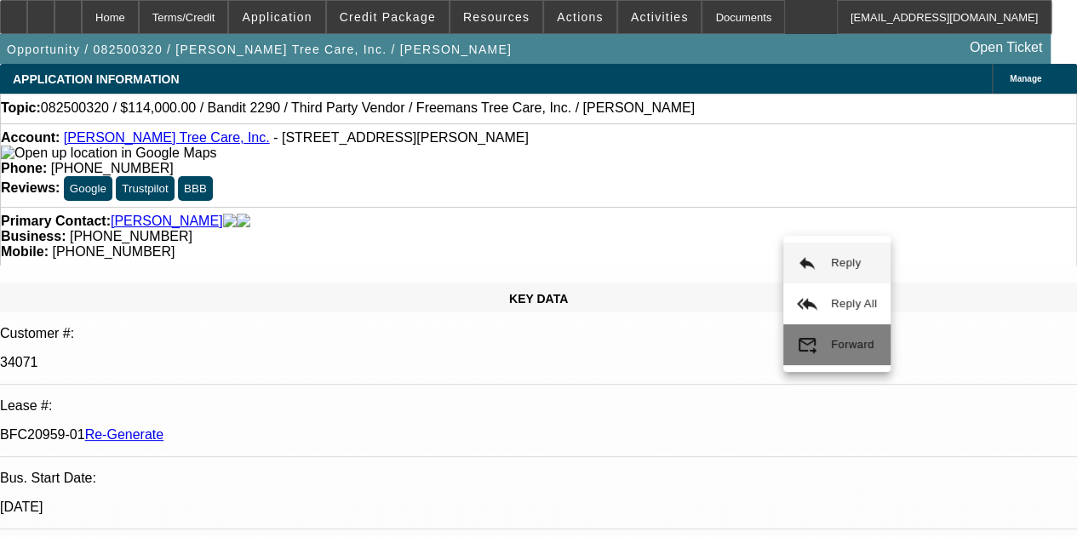
click at [816, 329] on button "forward_to_inbox Forward" at bounding box center [836, 344] width 107 height 41
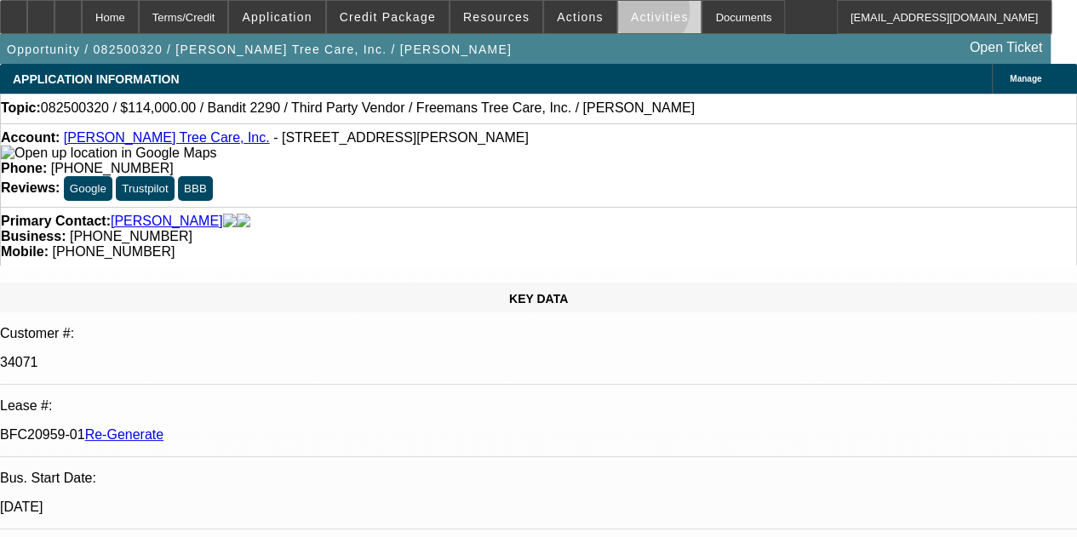
click at [631, 13] on span "Activities" at bounding box center [660, 17] width 58 height 14
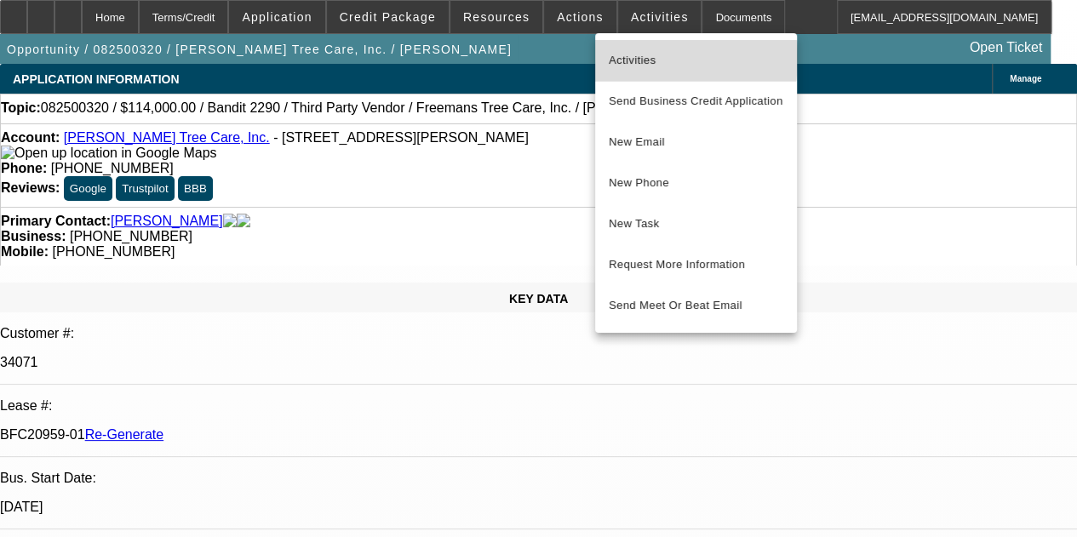
click at [633, 58] on span "Activities" at bounding box center [696, 60] width 175 height 20
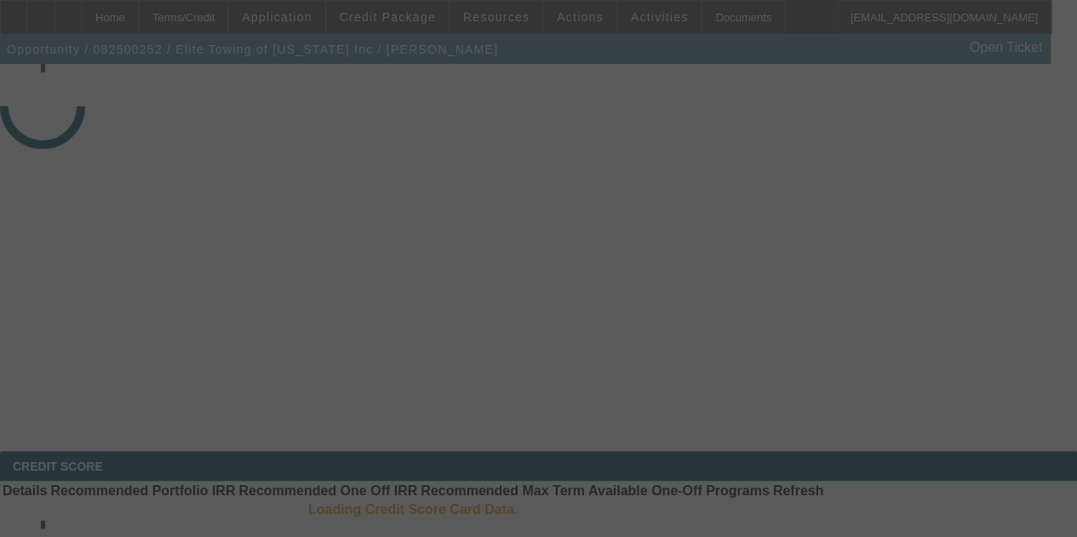
select select "3"
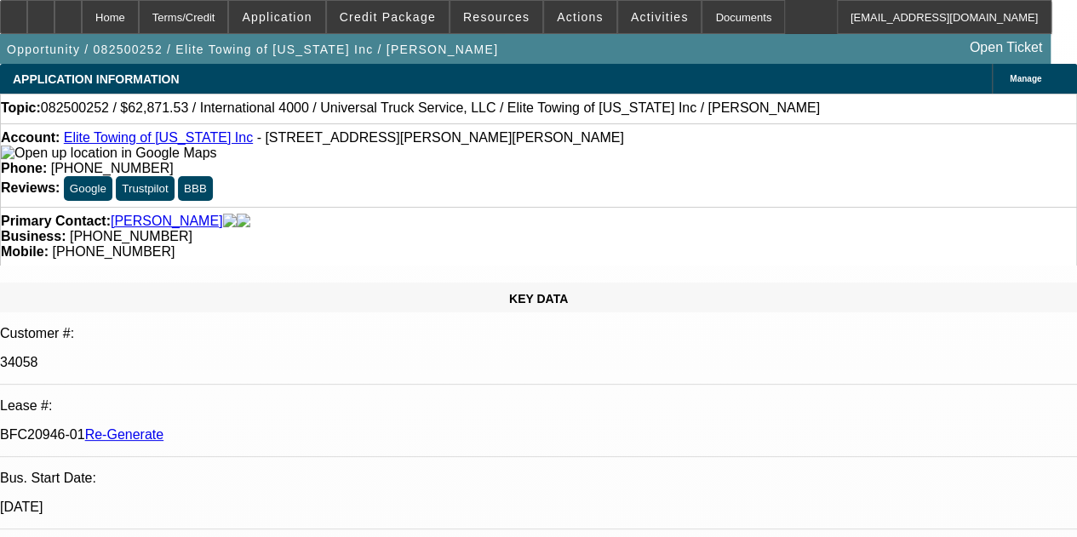
select select "0.1"
select select "0"
select select "6"
click at [14, 11] on icon at bounding box center [14, 11] width 0 height 0
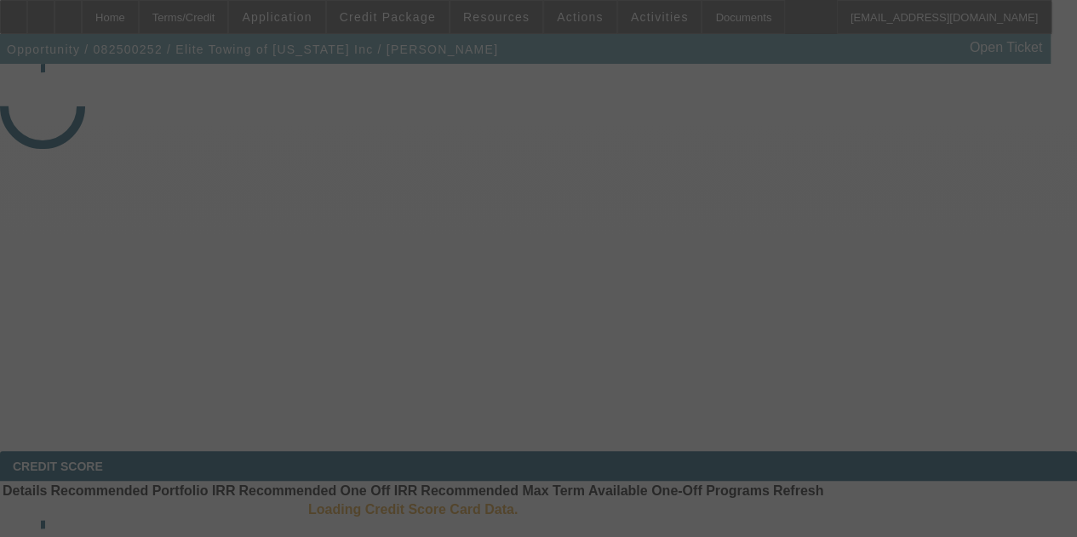
select select "3"
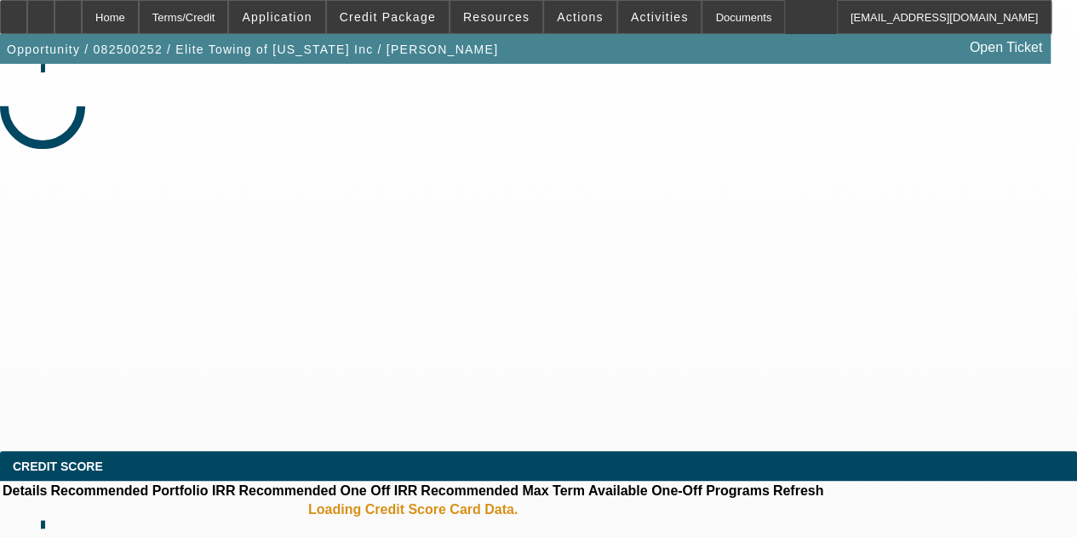
select select "0.1"
select select "0"
select select "6"
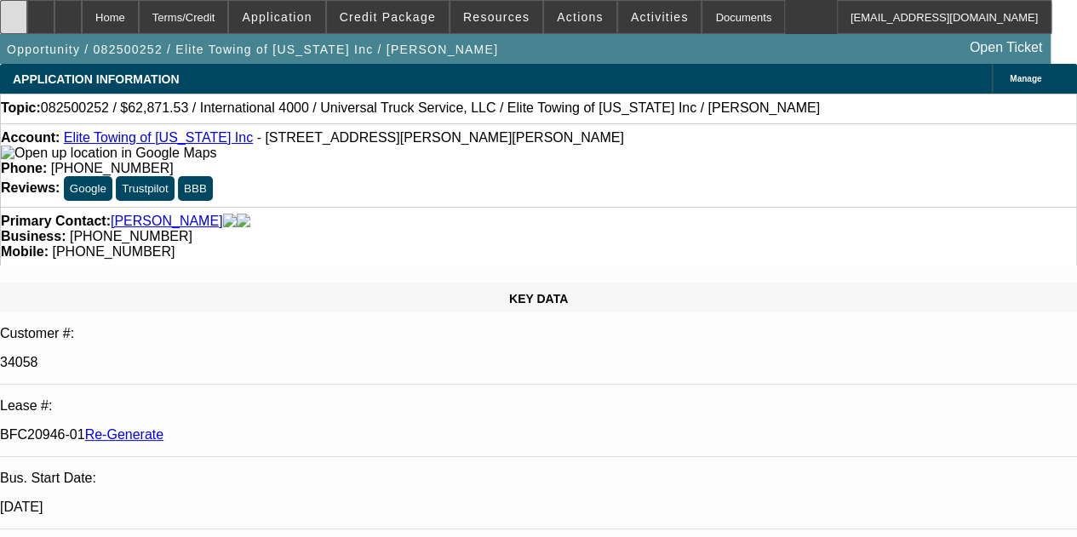
click at [14, 11] on icon at bounding box center [14, 11] width 0 height 0
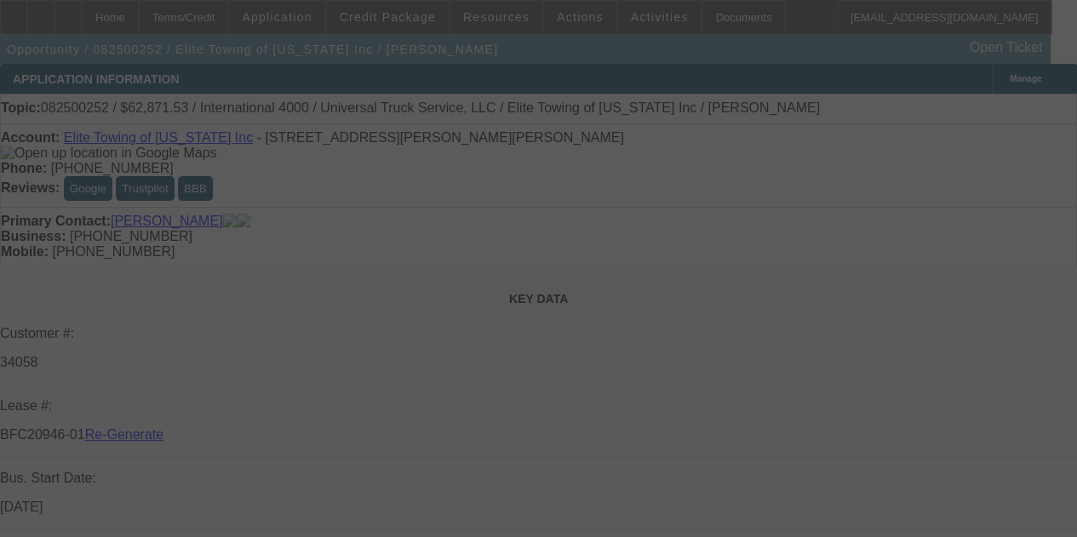
select select "3"
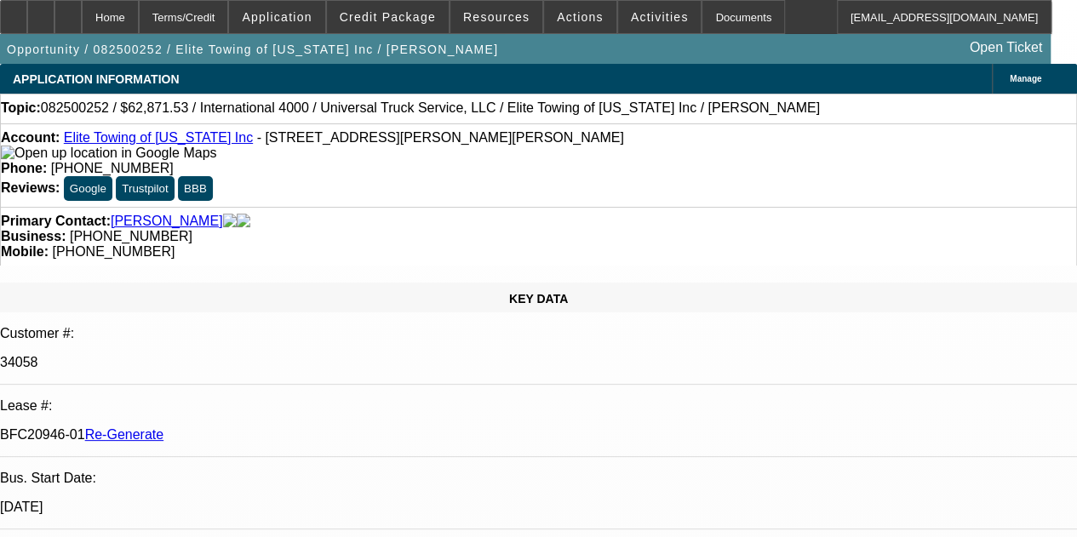
select select "0.1"
select select "0"
select select "6"
click at [564, 18] on span "Actions" at bounding box center [580, 17] width 47 height 14
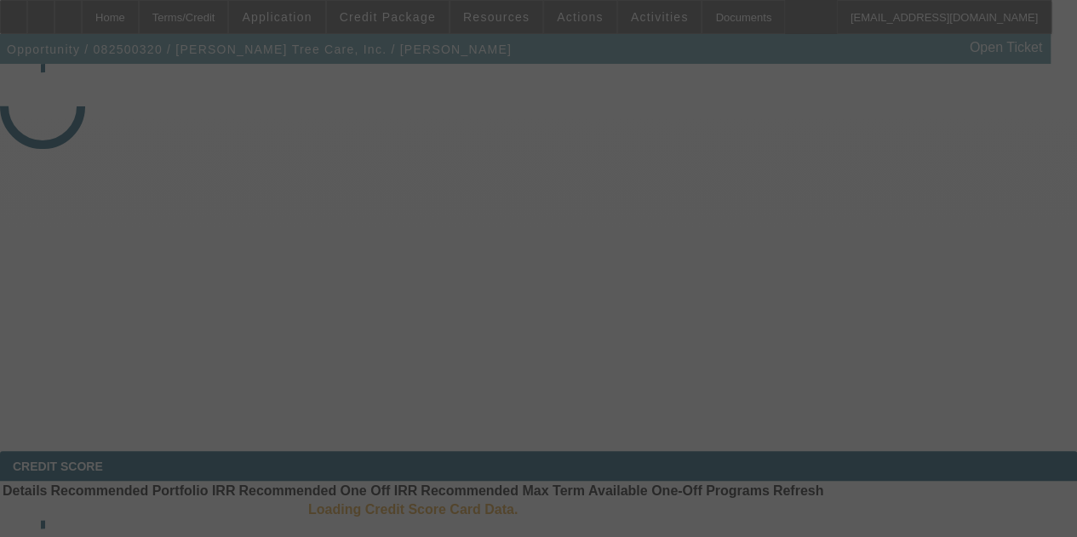
select select "3"
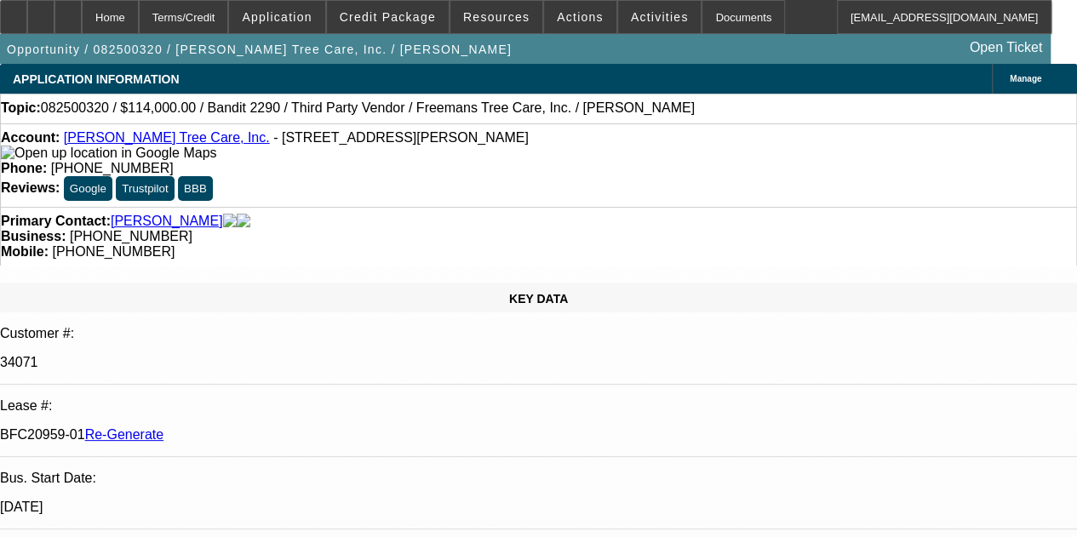
select select "0"
select select "6"
click at [623, 26] on span at bounding box center [659, 17] width 83 height 41
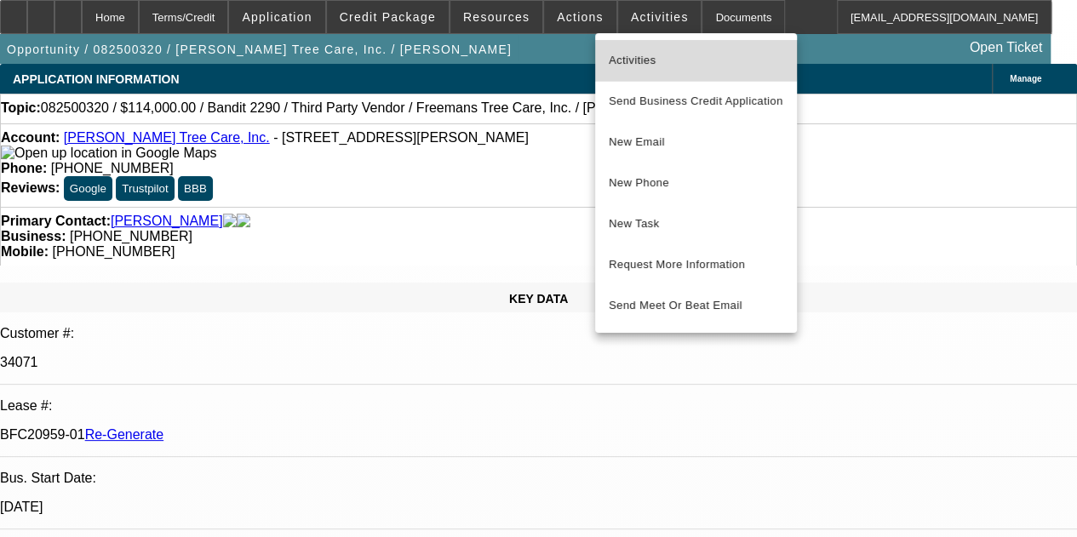
click at [628, 56] on span "Activities" at bounding box center [696, 60] width 175 height 20
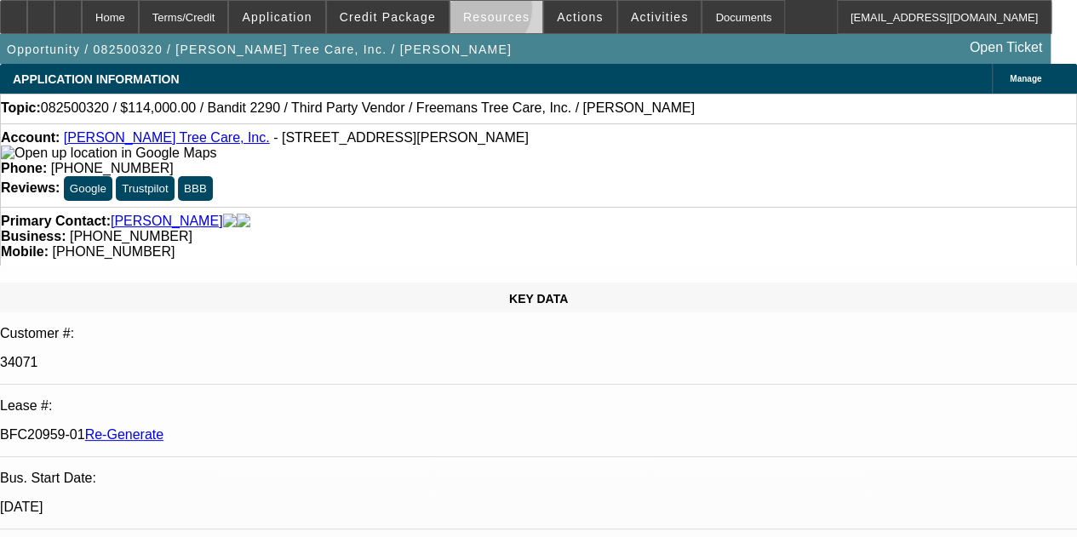
drag, startPoint x: 484, startPoint y: 13, endPoint x: 494, endPoint y: 2, distance: 15.1
click at [492, 5] on button "Resources" at bounding box center [496, 17] width 92 height 32
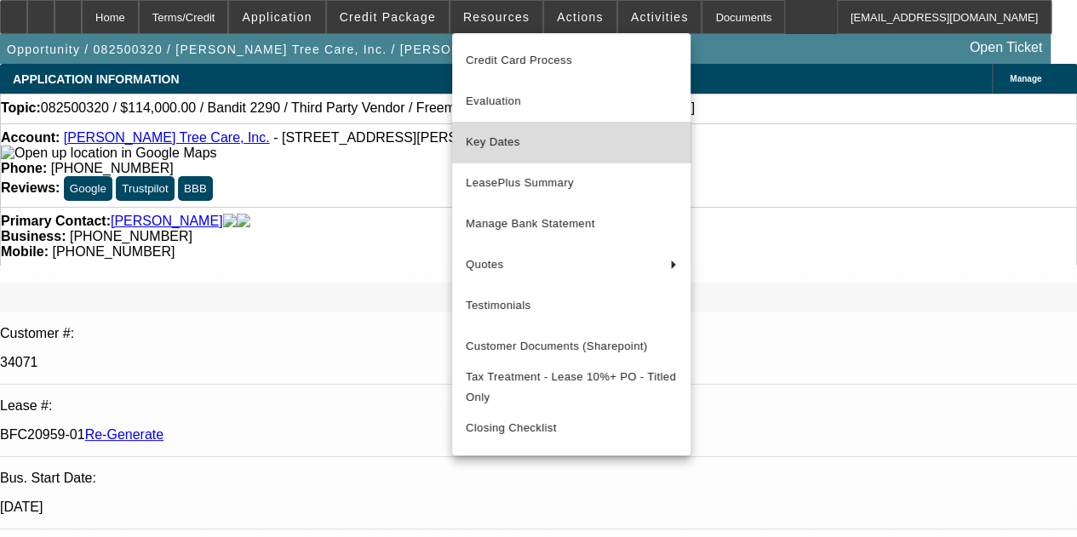
click at [490, 144] on span "Key Dates" at bounding box center [571, 142] width 211 height 20
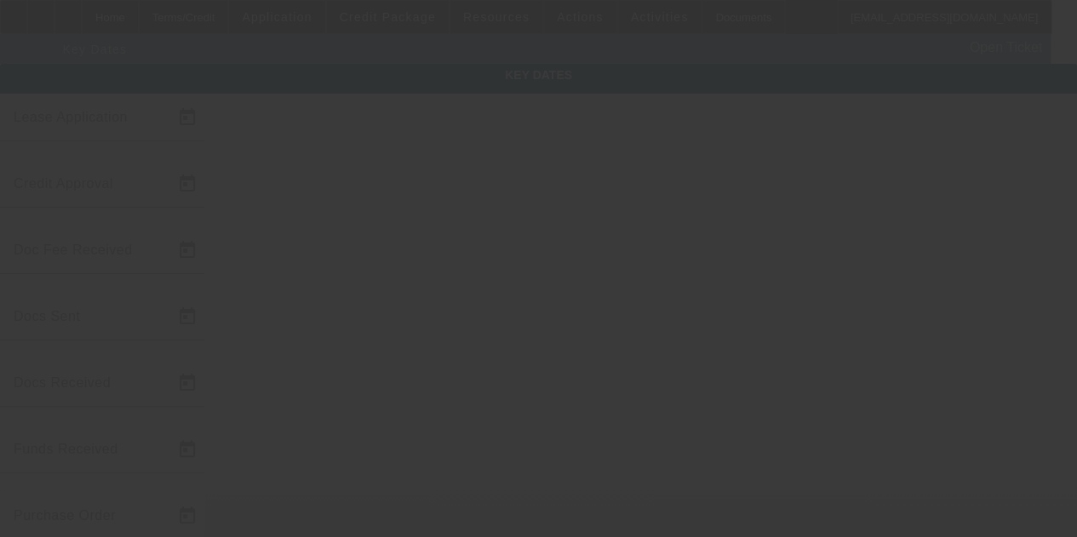
type input "8/13/2025"
type input "8/14/2025"
type input "8/22/2025"
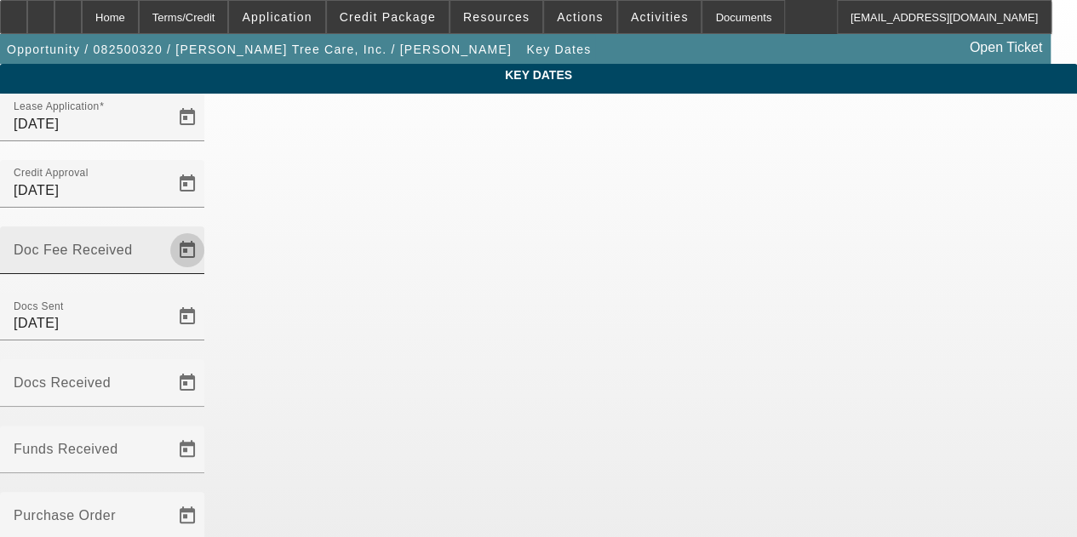
click at [208, 230] on span "Open calendar" at bounding box center [187, 250] width 41 height 41
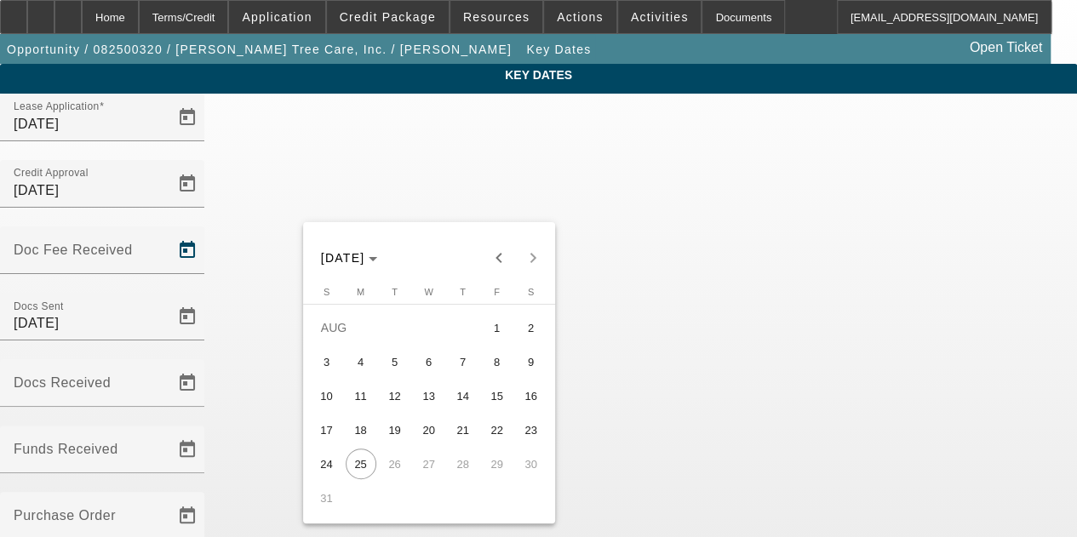
click at [493, 432] on span "22" at bounding box center [497, 430] width 31 height 31
type input "8/22/2025"
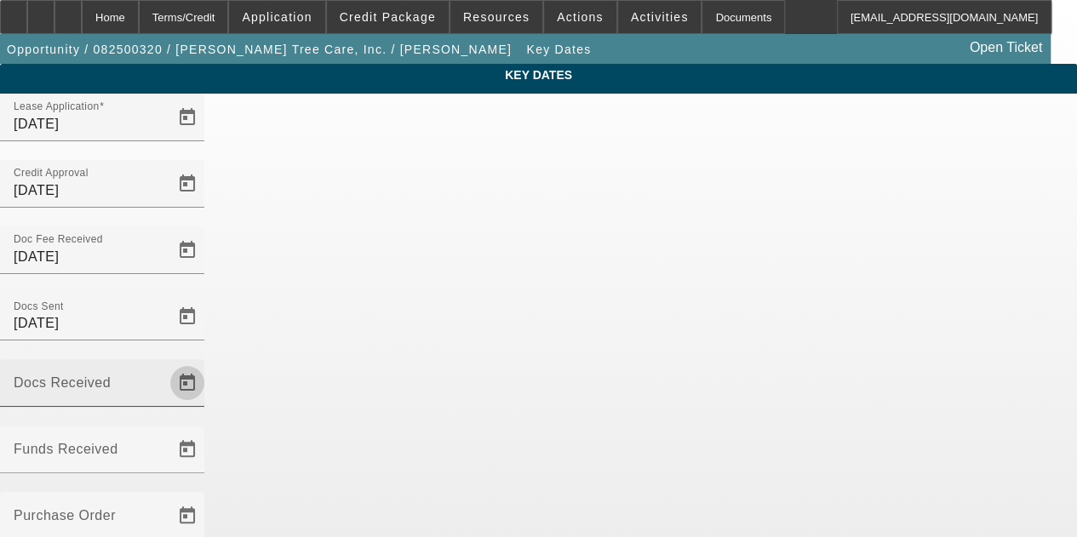
click at [208, 363] on span "Open calendar" at bounding box center [187, 383] width 41 height 41
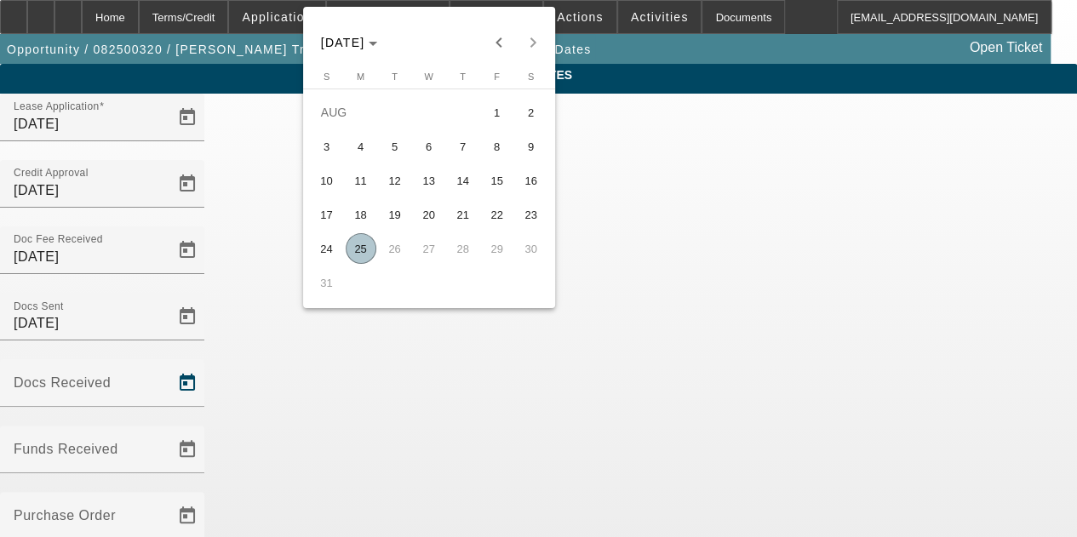
click at [357, 249] on span "25" at bounding box center [361, 248] width 31 height 31
type input "8/25/2025"
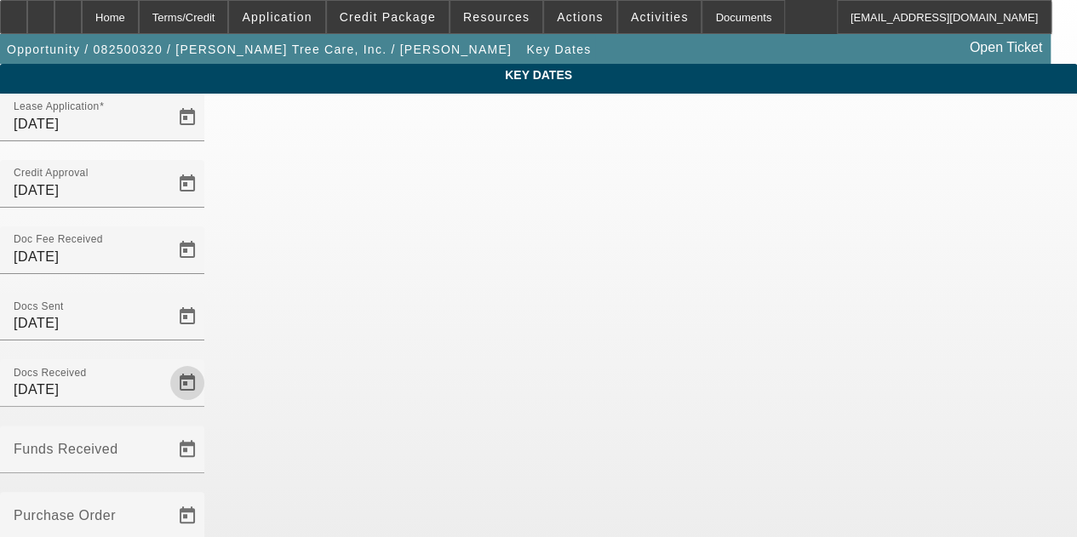
scroll to position [111, 0]
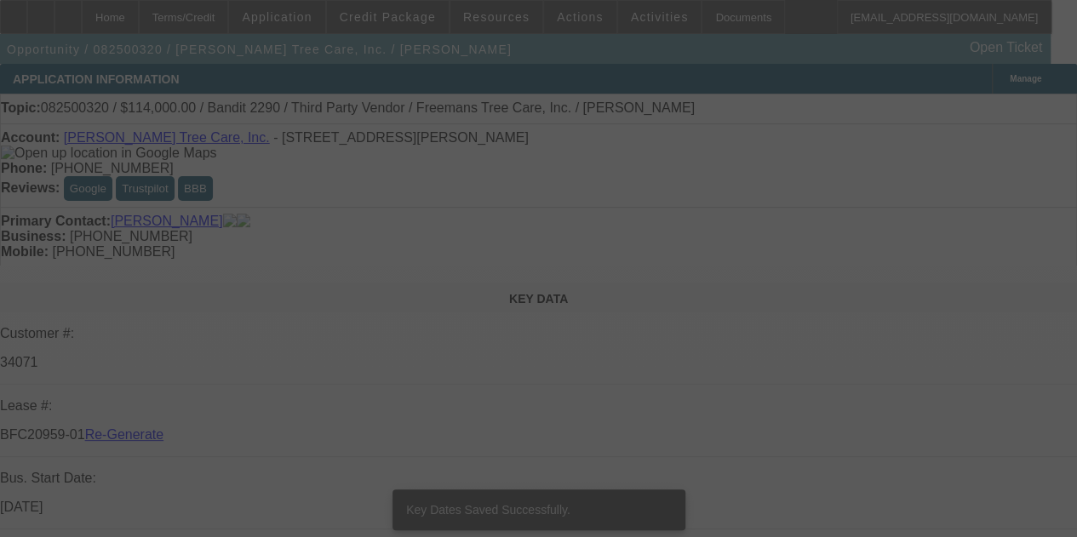
select select "3"
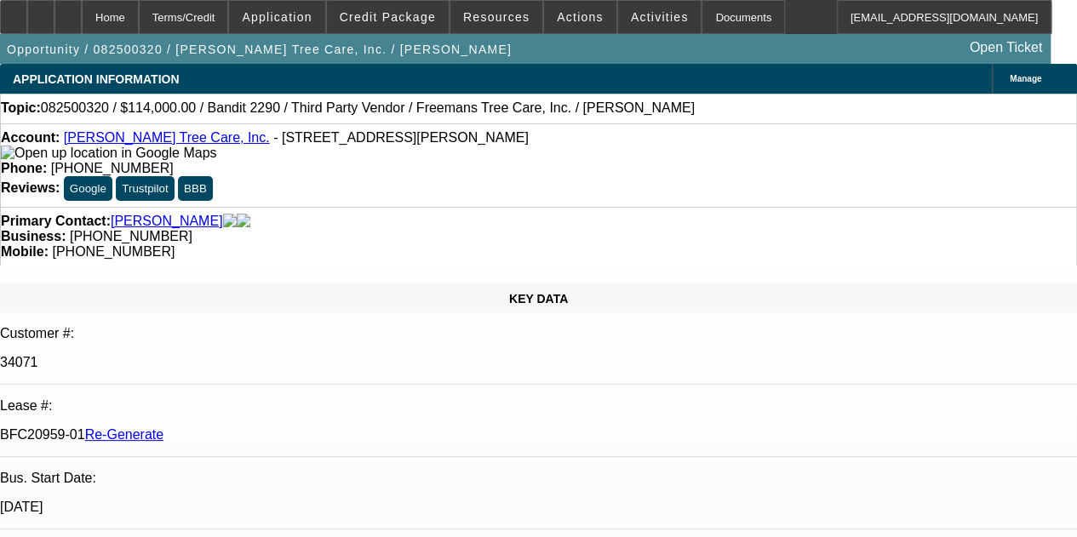
select select "0"
select select "6"
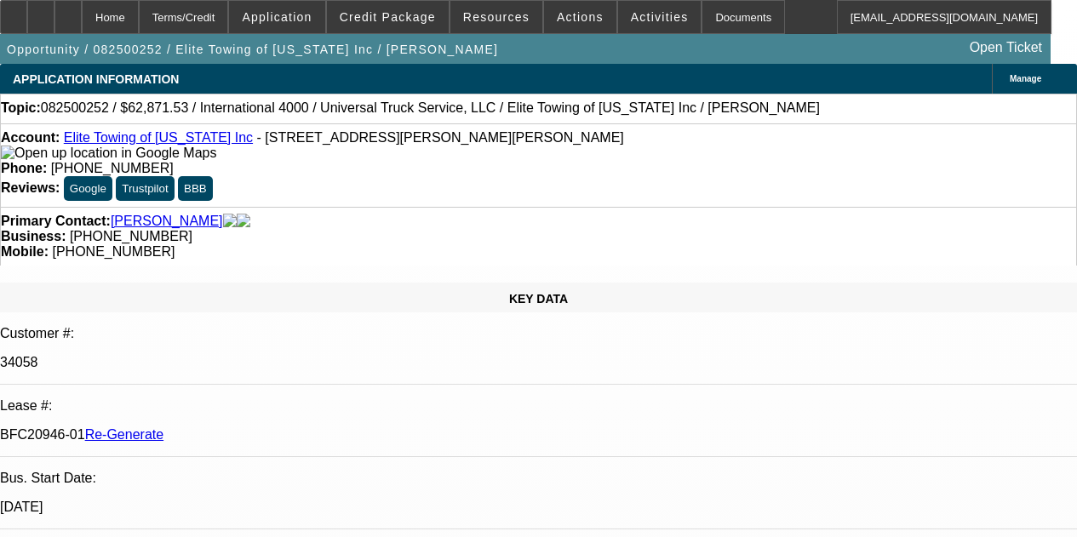
select select "3"
select select "0.1"
select select "0"
select select "6"
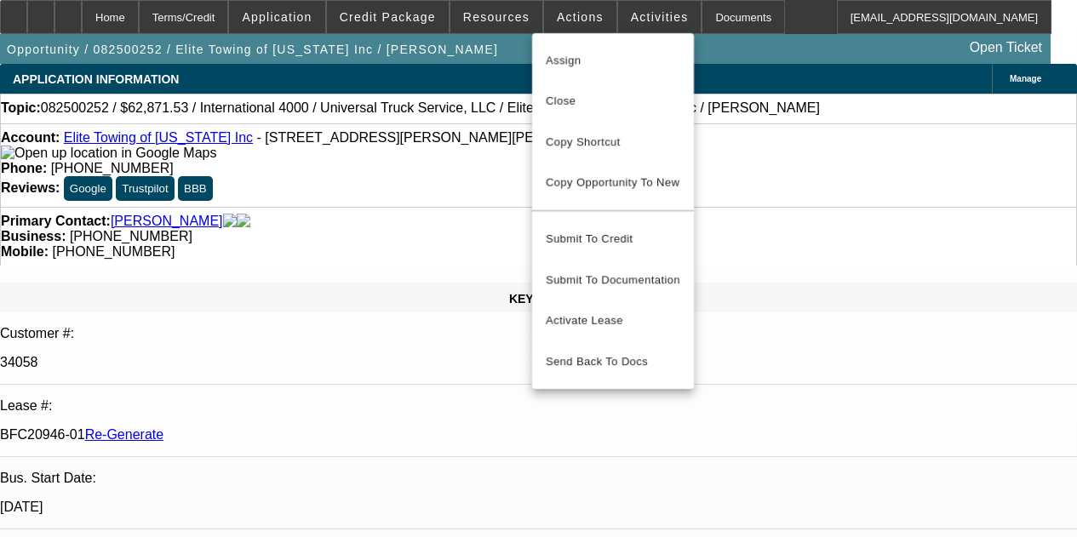
select select "3"
select select "0.1"
select select "0"
select select "6"
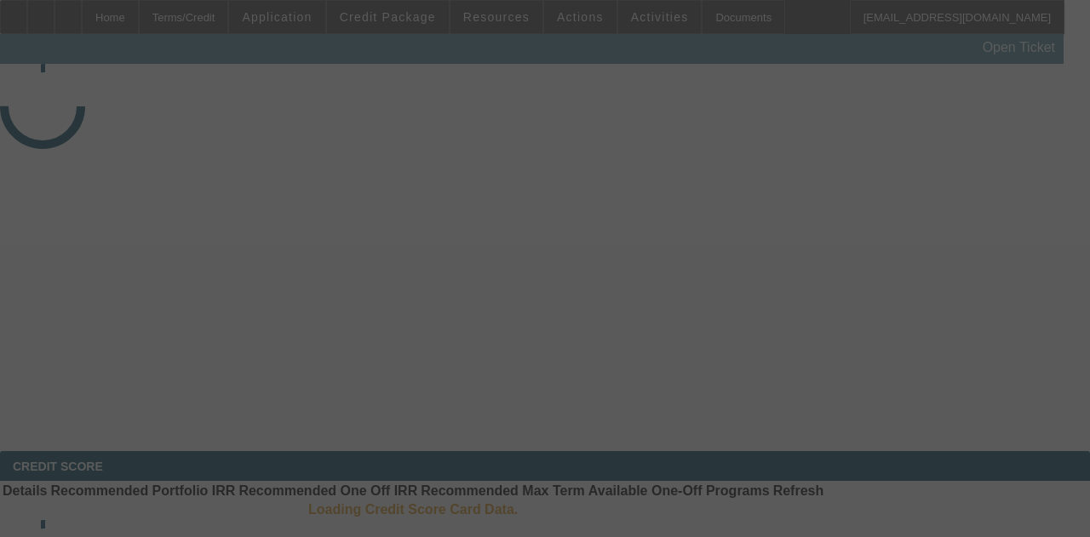
select select "4"
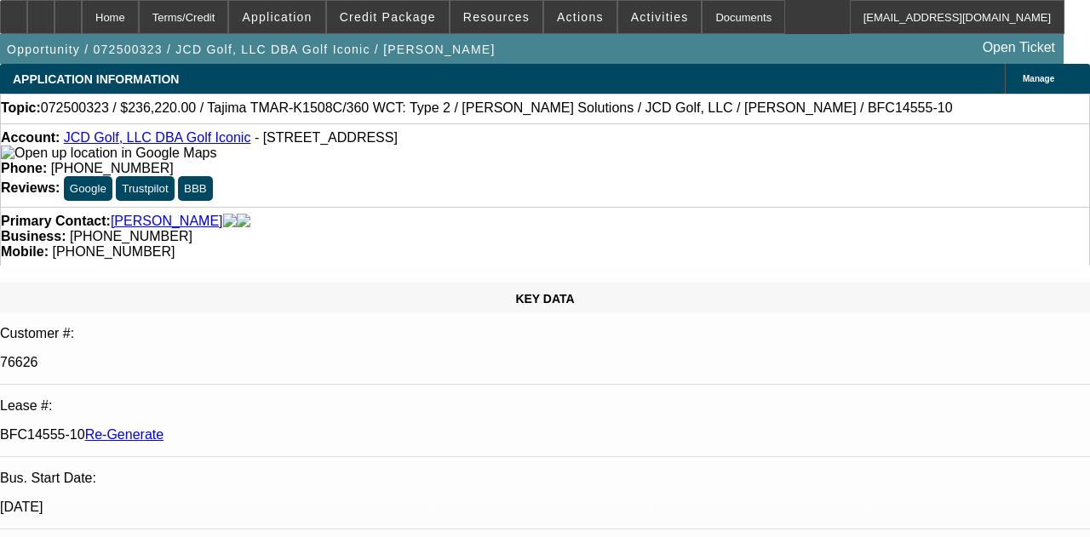
select select "0"
select select "2"
select select "0"
select select "6"
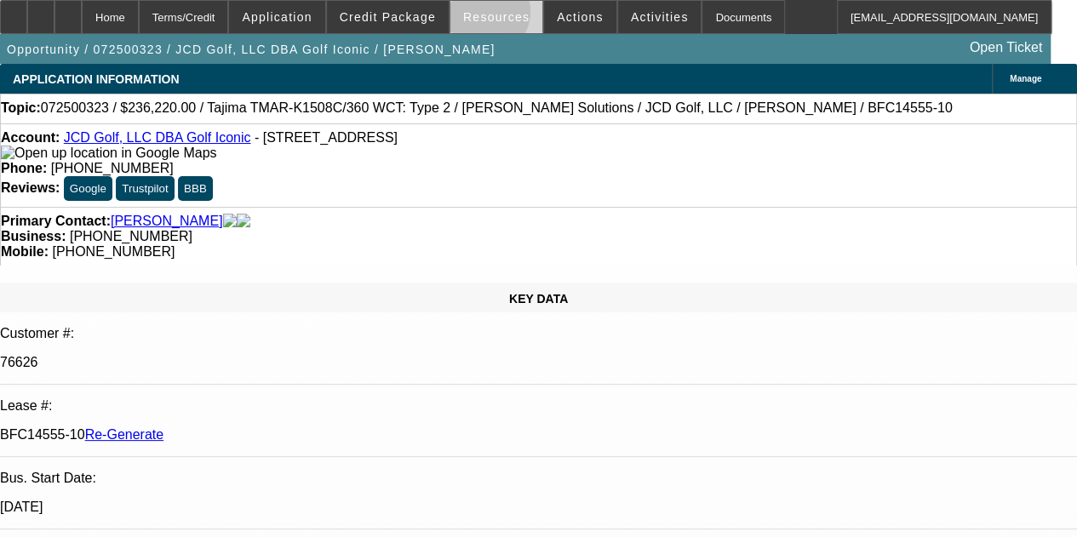
click at [486, 15] on span "Resources" at bounding box center [496, 17] width 66 height 14
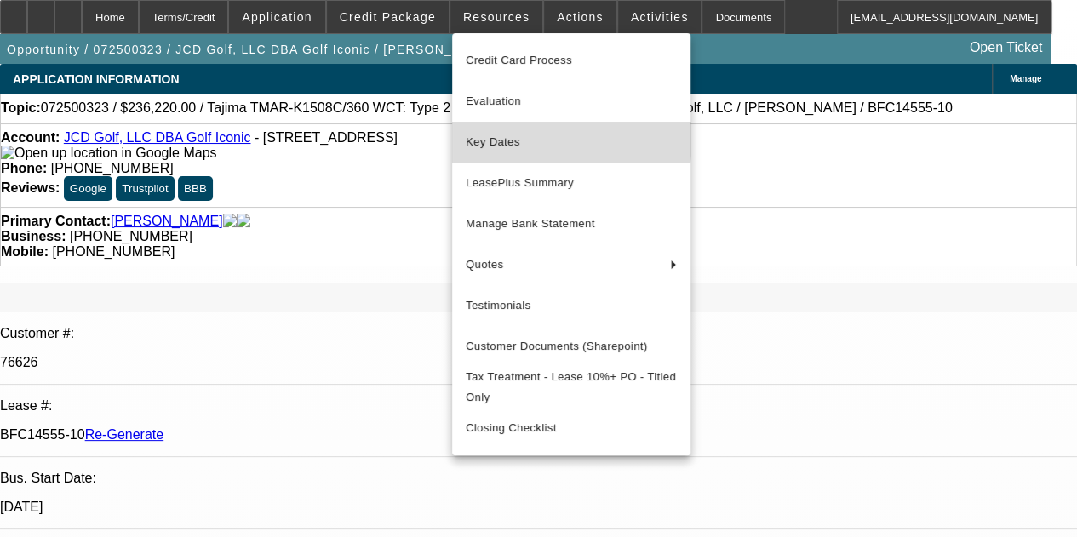
click at [499, 137] on span "Key Dates" at bounding box center [571, 142] width 211 height 20
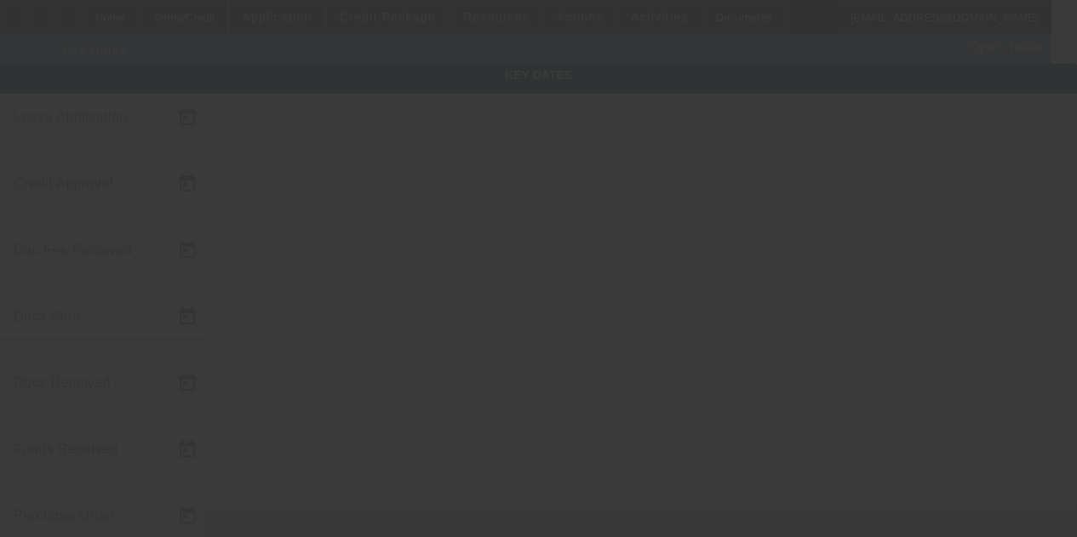
type input "7/15/2025"
type input "7/16/2025"
type input "7/17/2025"
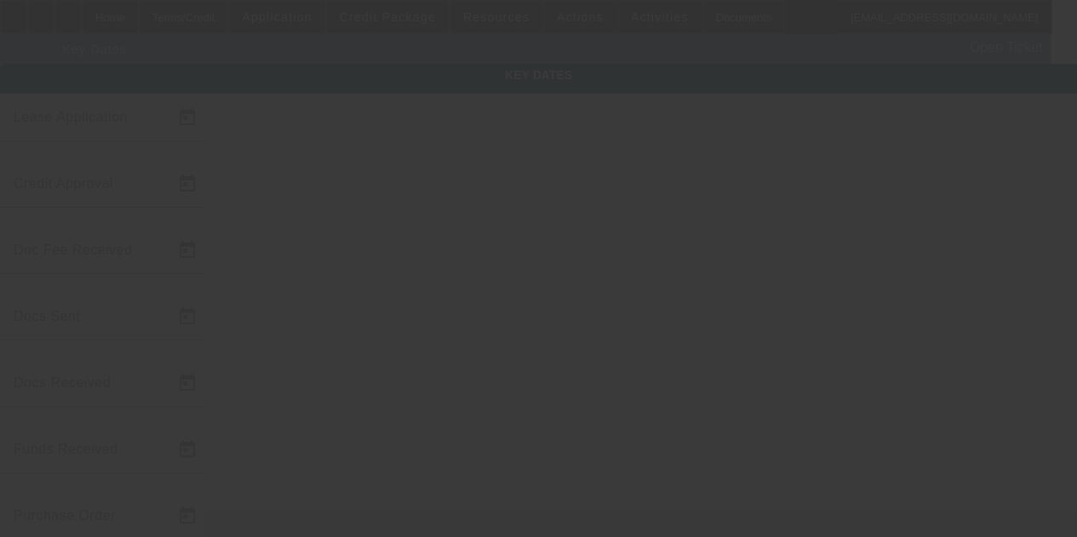
type input "7/17/2025"
type input "8/15/2025"
type input "9/15/2025"
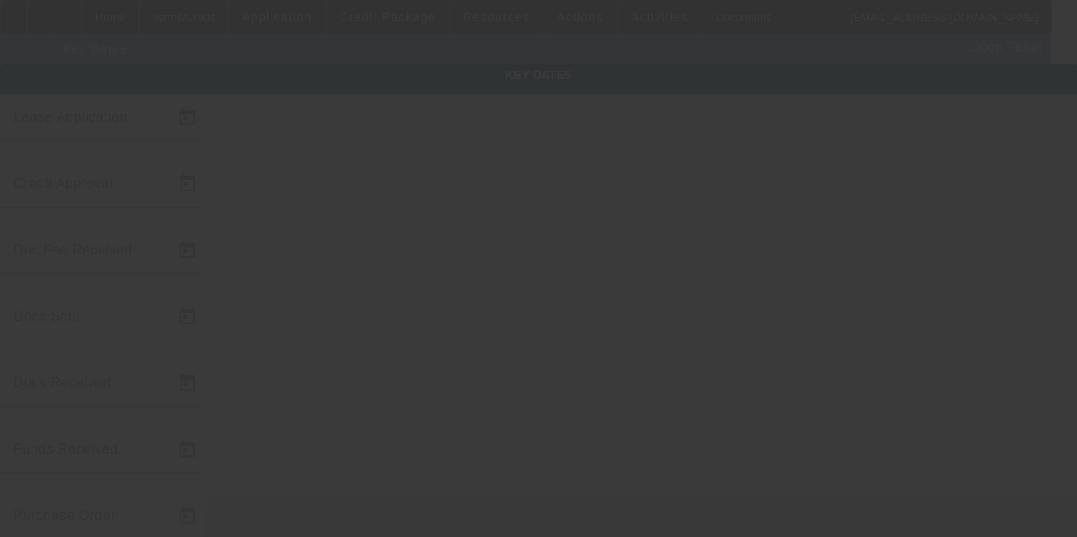
type input "10/15/2025"
type input "8/21/2025"
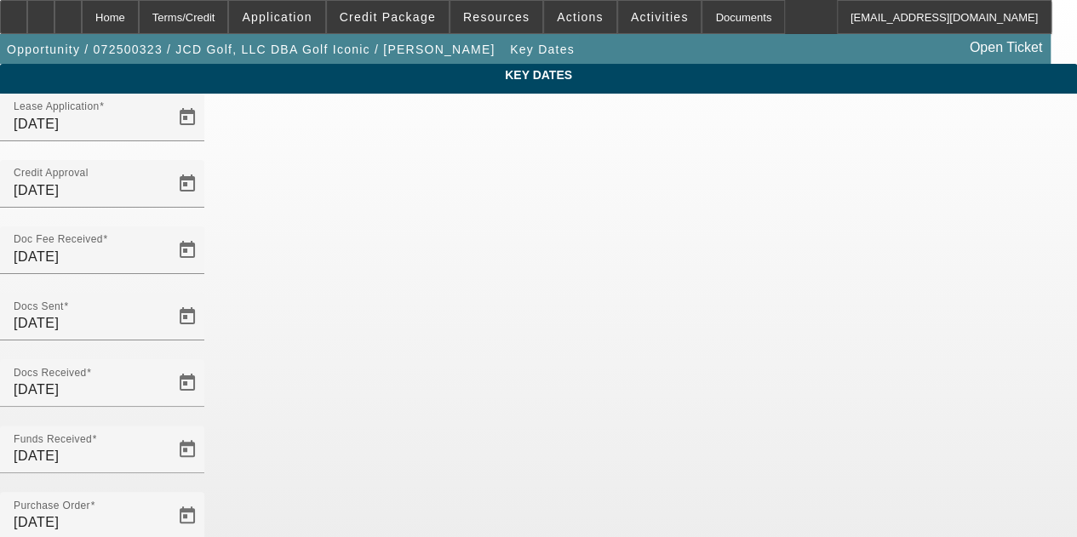
scroll to position [111, 0]
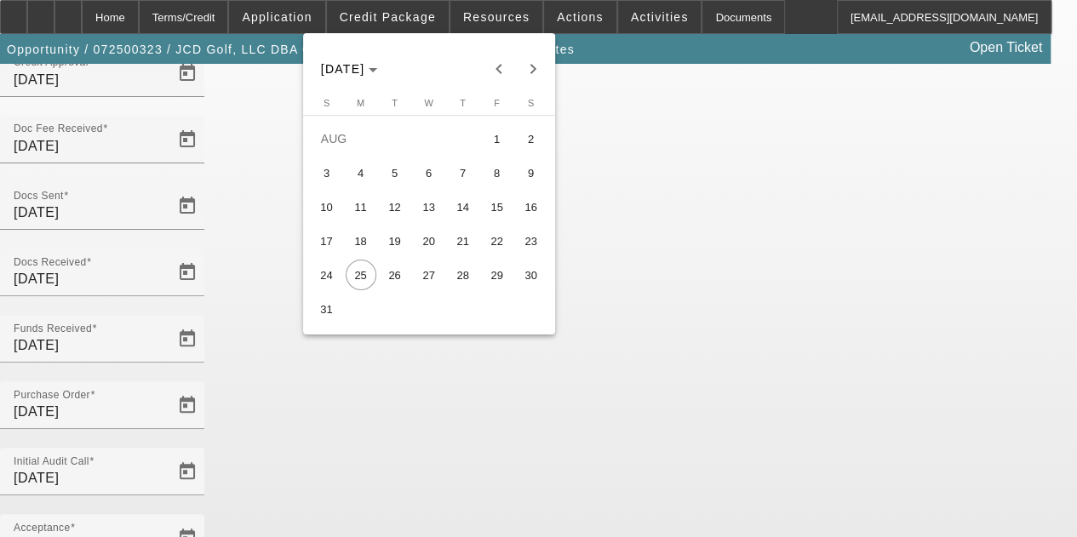
click at [470, 245] on span "21" at bounding box center [463, 241] width 31 height 31
type input "8/21/2025"
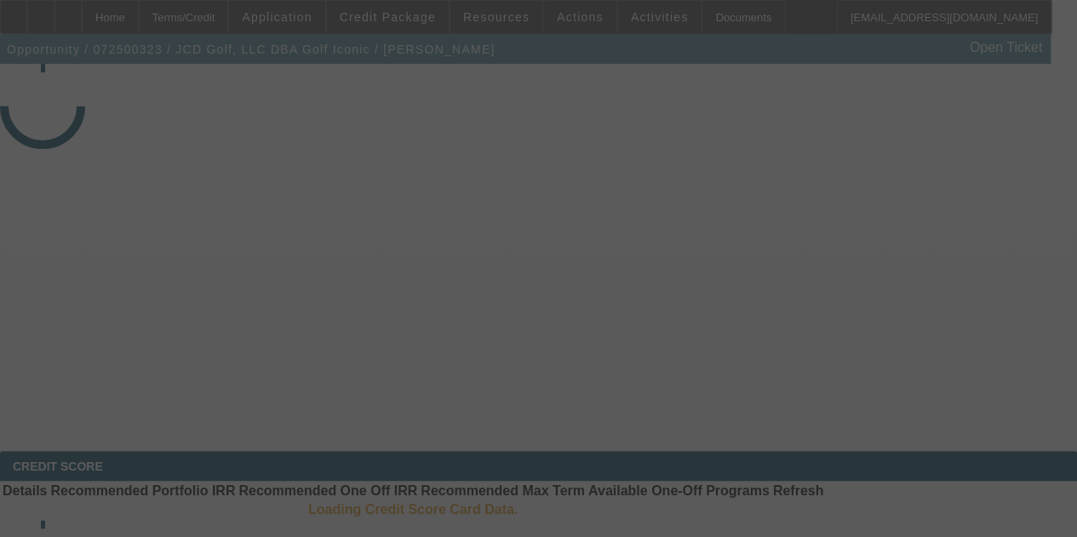
select select "4"
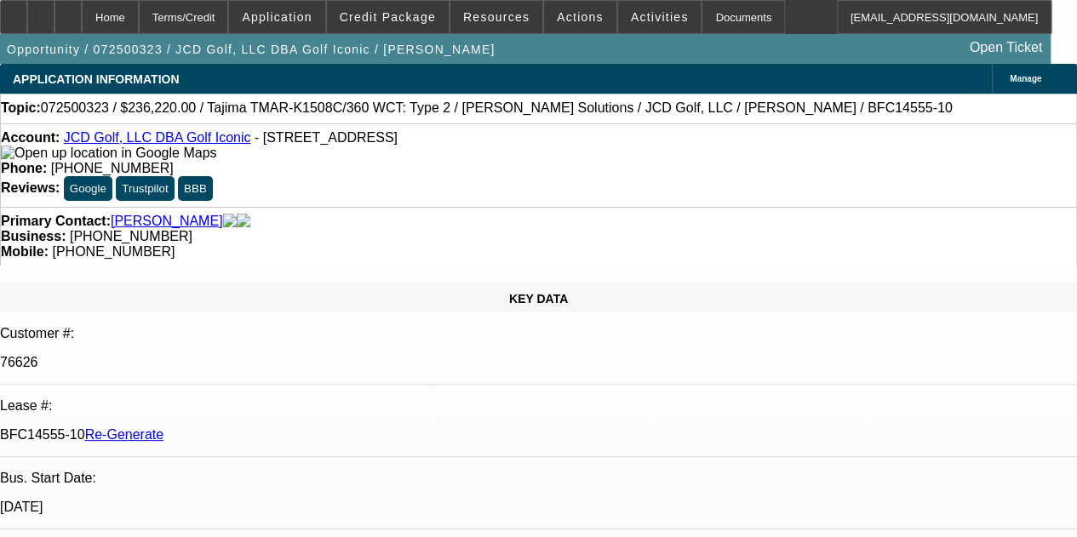
select select "0"
select select "2"
select select "0"
select select "6"
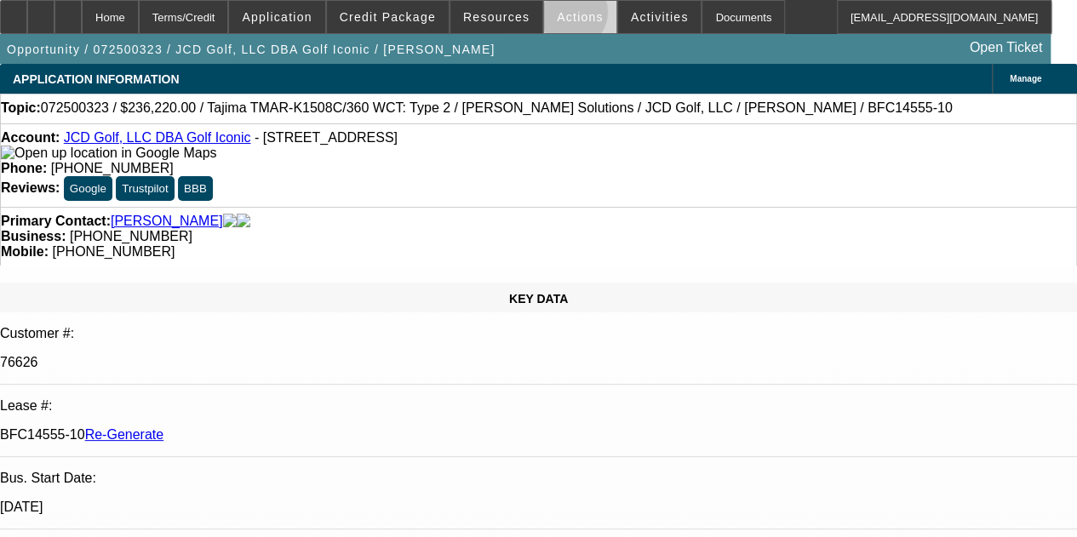
click at [559, 16] on span "Actions" at bounding box center [580, 17] width 47 height 14
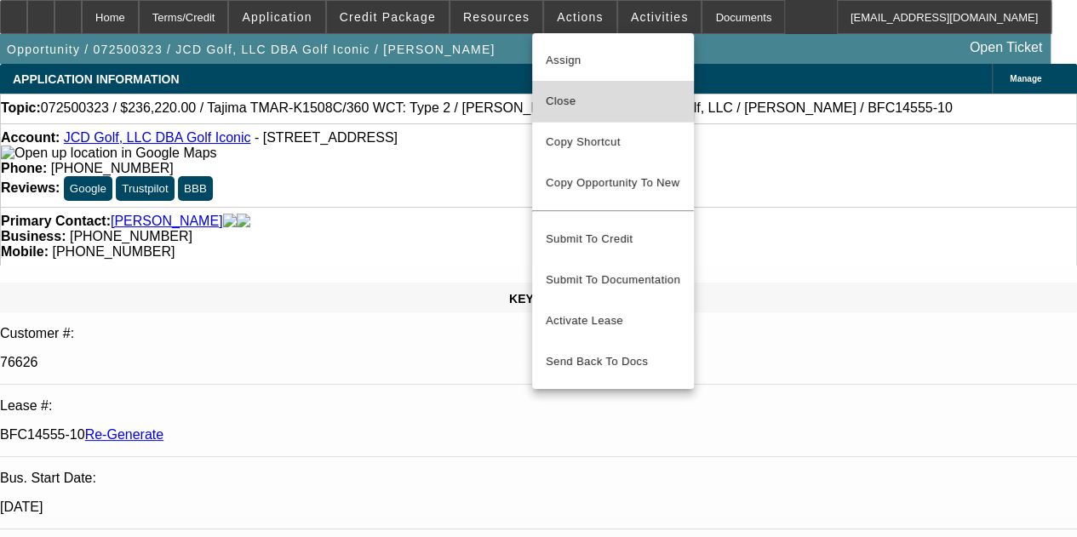
click at [564, 102] on span "Close" at bounding box center [613, 101] width 135 height 20
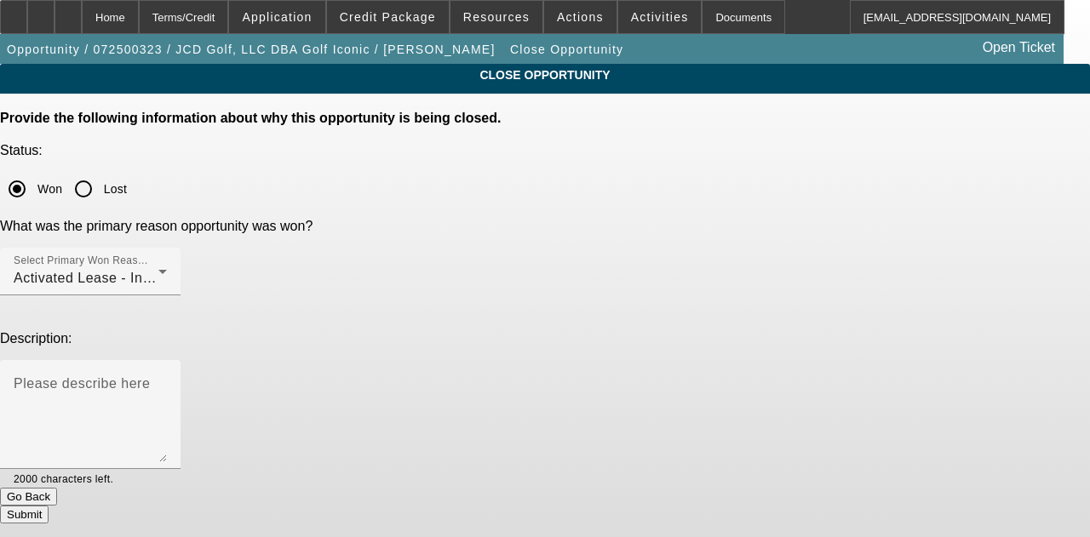
click at [49, 506] on button "Submit" at bounding box center [24, 515] width 49 height 18
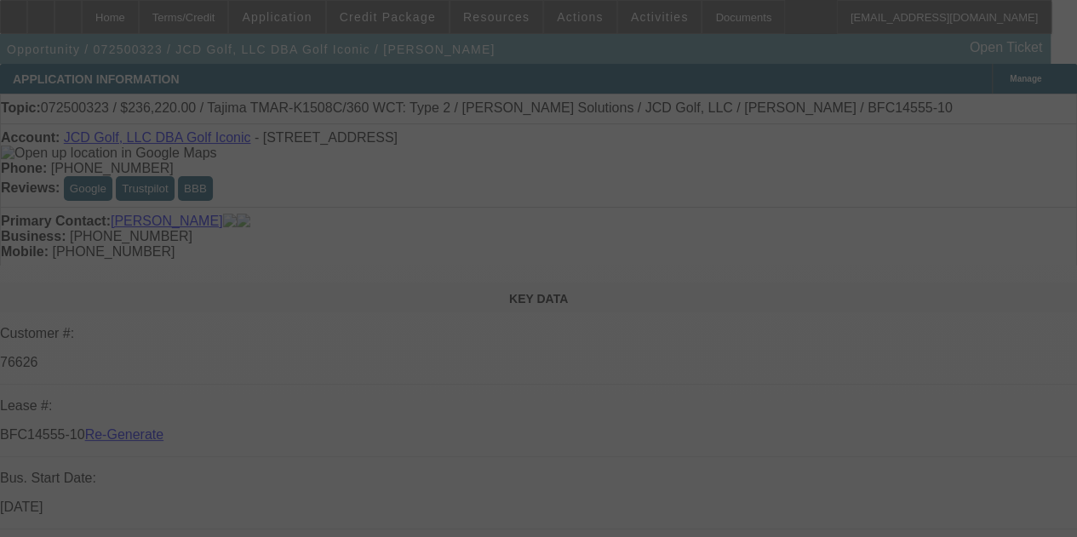
select select "4"
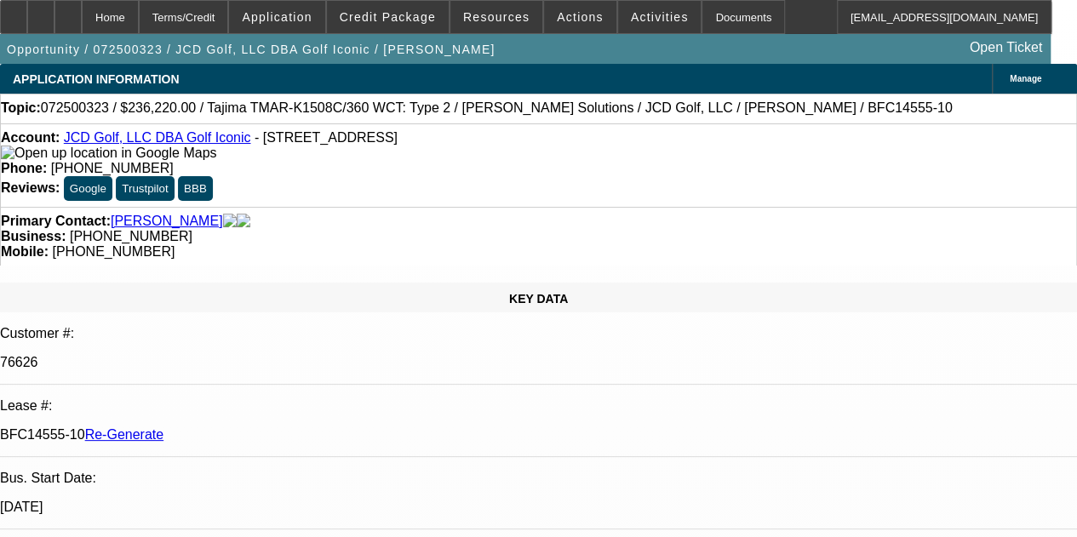
select select "0"
select select "2"
select select "0"
select select "6"
